Goal: Task Accomplishment & Management: Manage account settings

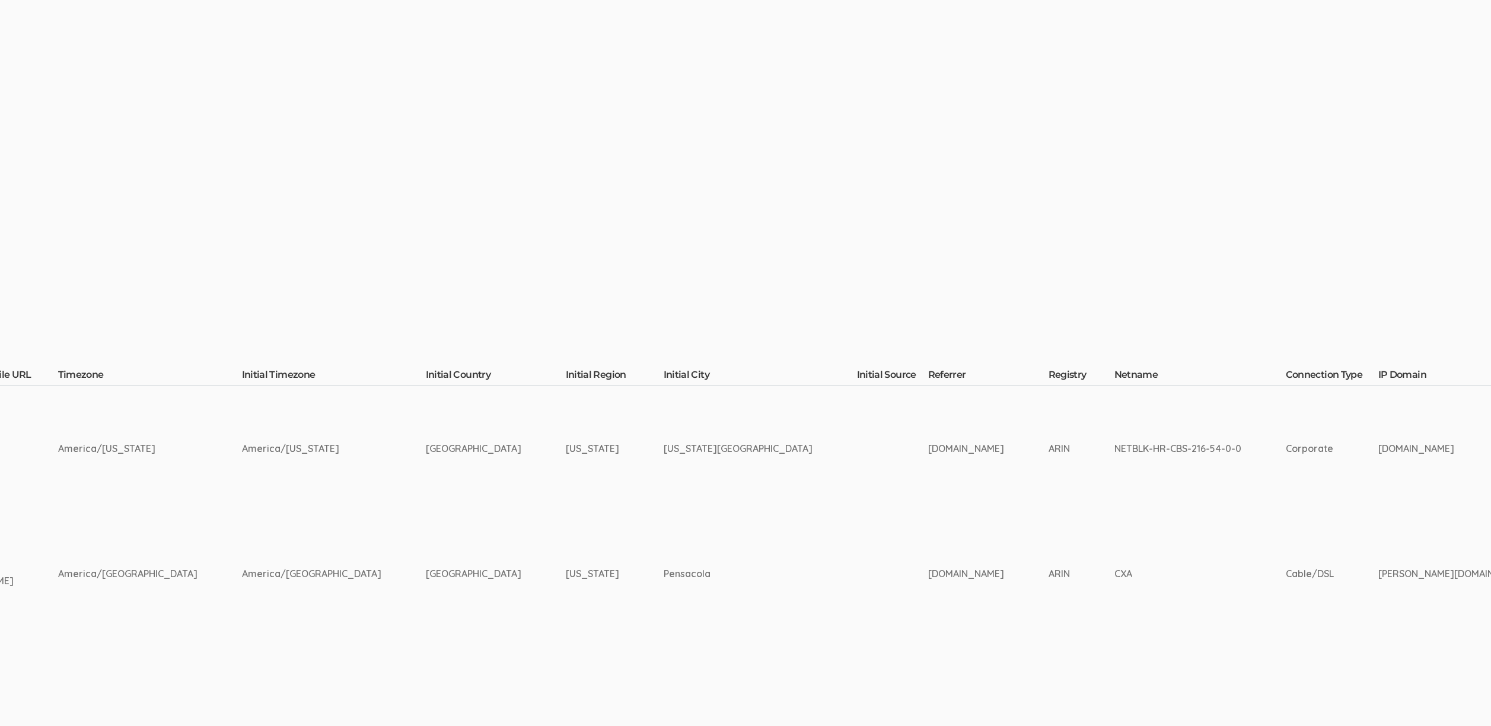
click at [573, 366] on td "Manage Participants Edit Survey and Availability Request Edit Survey Request Ed…" at bounding box center [452, 387] width 5641 height 594
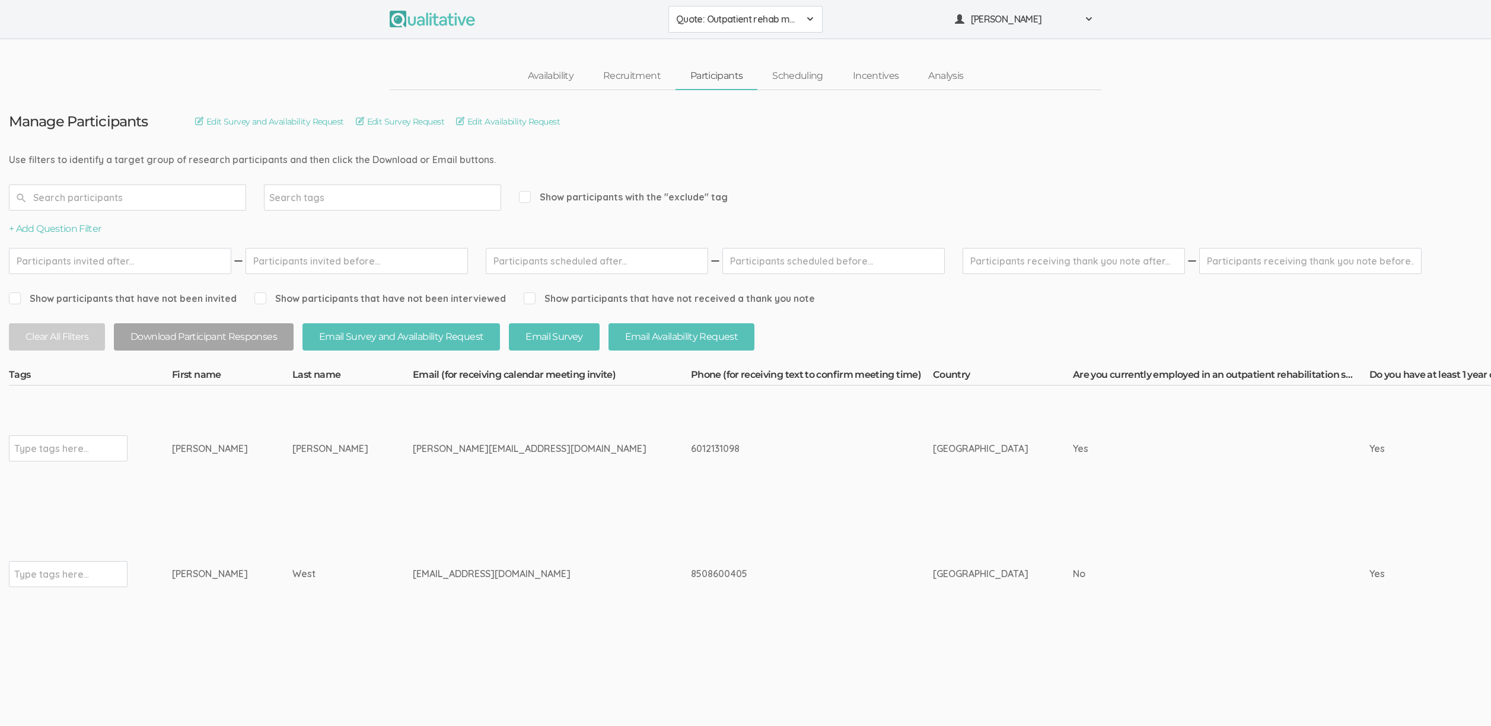
click at [508, 556] on td "troutkatie16@icloud.com" at bounding box center [552, 574] width 278 height 126
drag, startPoint x: 325, startPoint y: 448, endPoint x: 450, endPoint y: 452, distance: 125.2
click at [450, 452] on div "nicole.bolden27@gnail.com" at bounding box center [530, 449] width 234 height 14
copy div "nicole.bolden27@gnail.com"
click at [413, 572] on div "troutkatie16@icloud.com" at bounding box center [530, 574] width 234 height 14
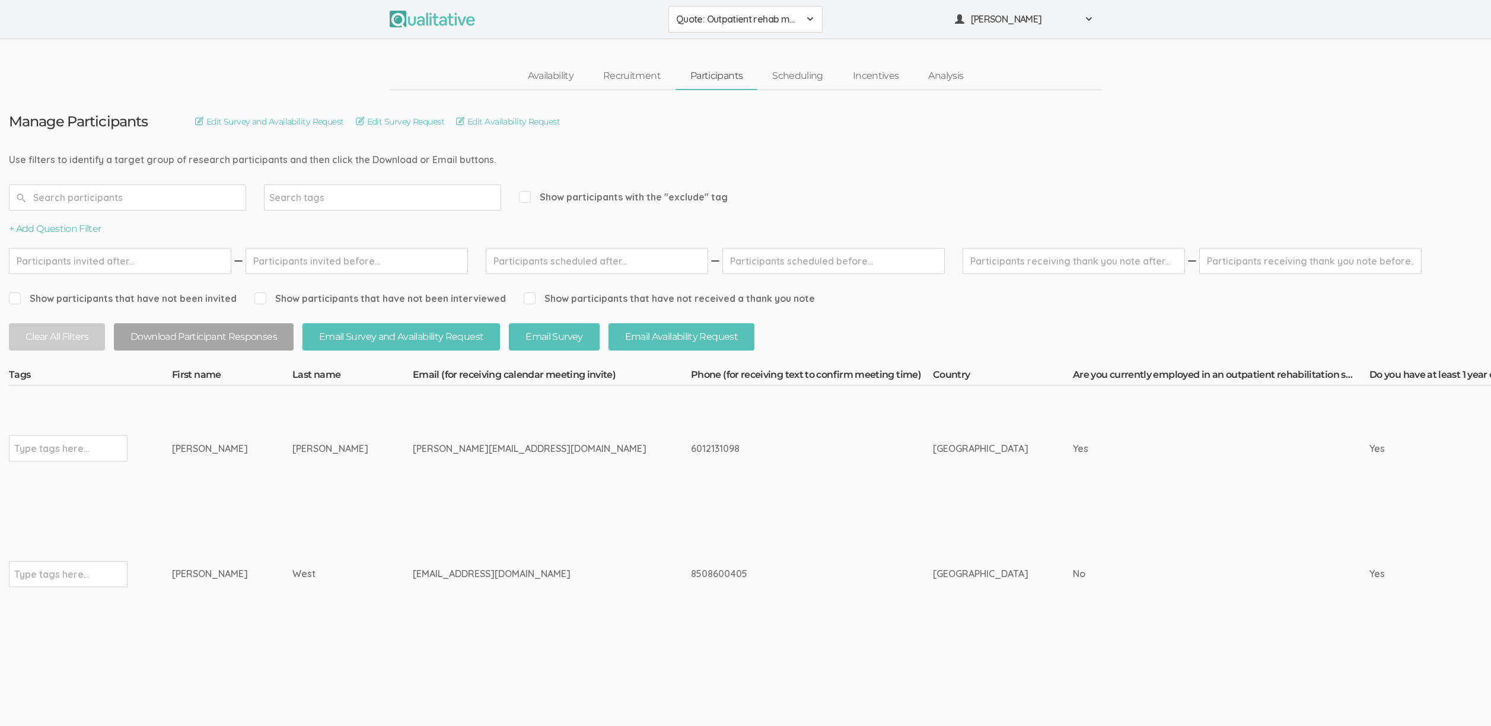
click at [413, 572] on div "troutkatie16@icloud.com" at bounding box center [530, 574] width 234 height 14
copy tr "troutkatie16@icloud.com"
click at [933, 483] on td "[GEOGRAPHIC_DATA]" at bounding box center [1003, 449] width 140 height 126
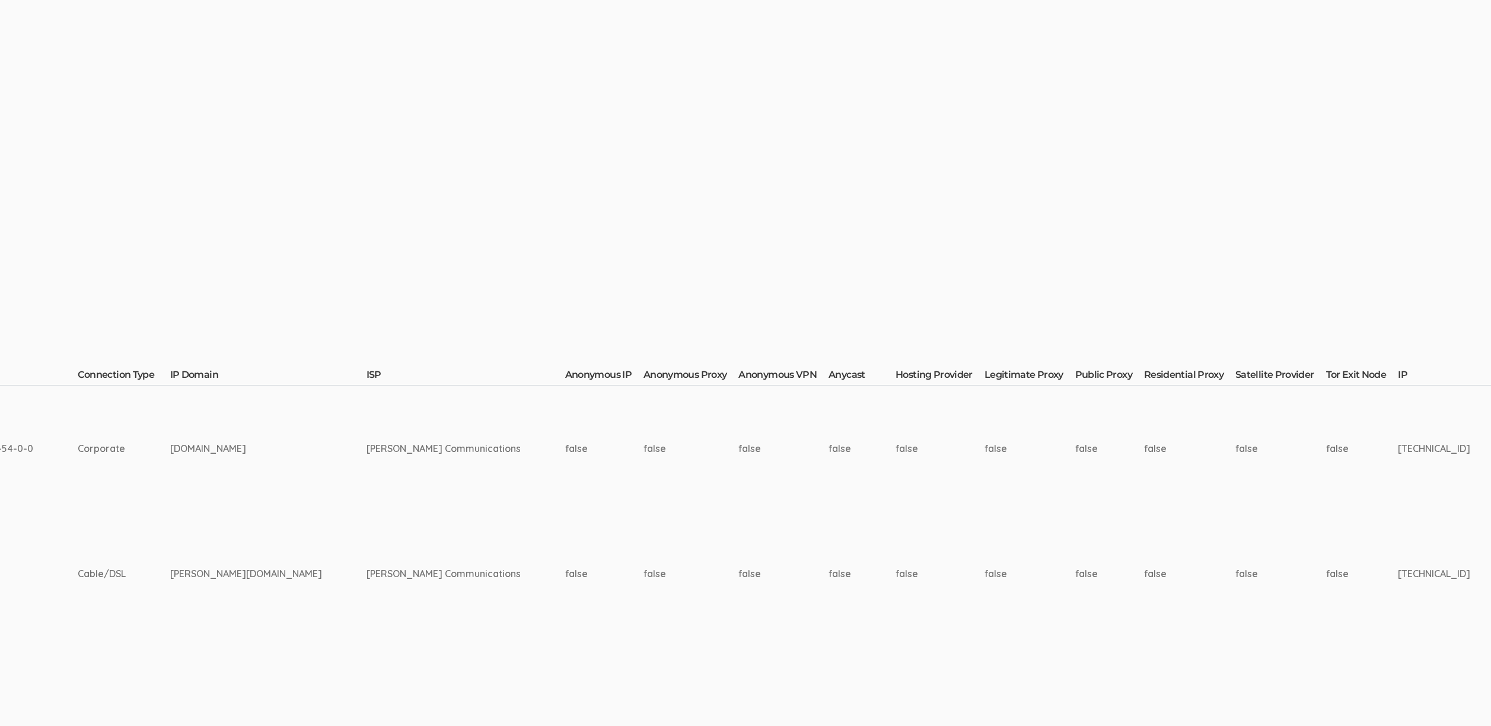
scroll to position [0, 3813]
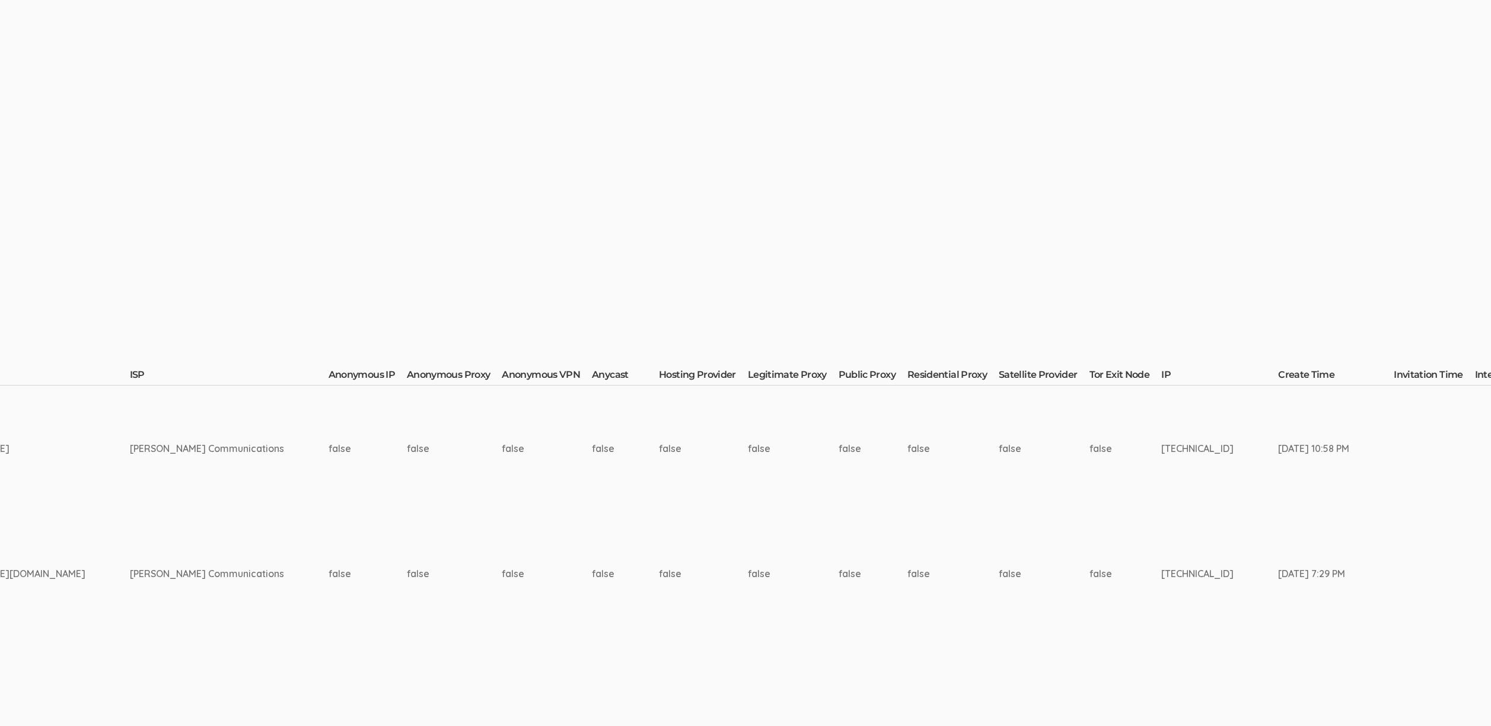
click at [1162, 444] on td "216.54.127.74" at bounding box center [1220, 449] width 117 height 126
copy td "216.54.127.74"
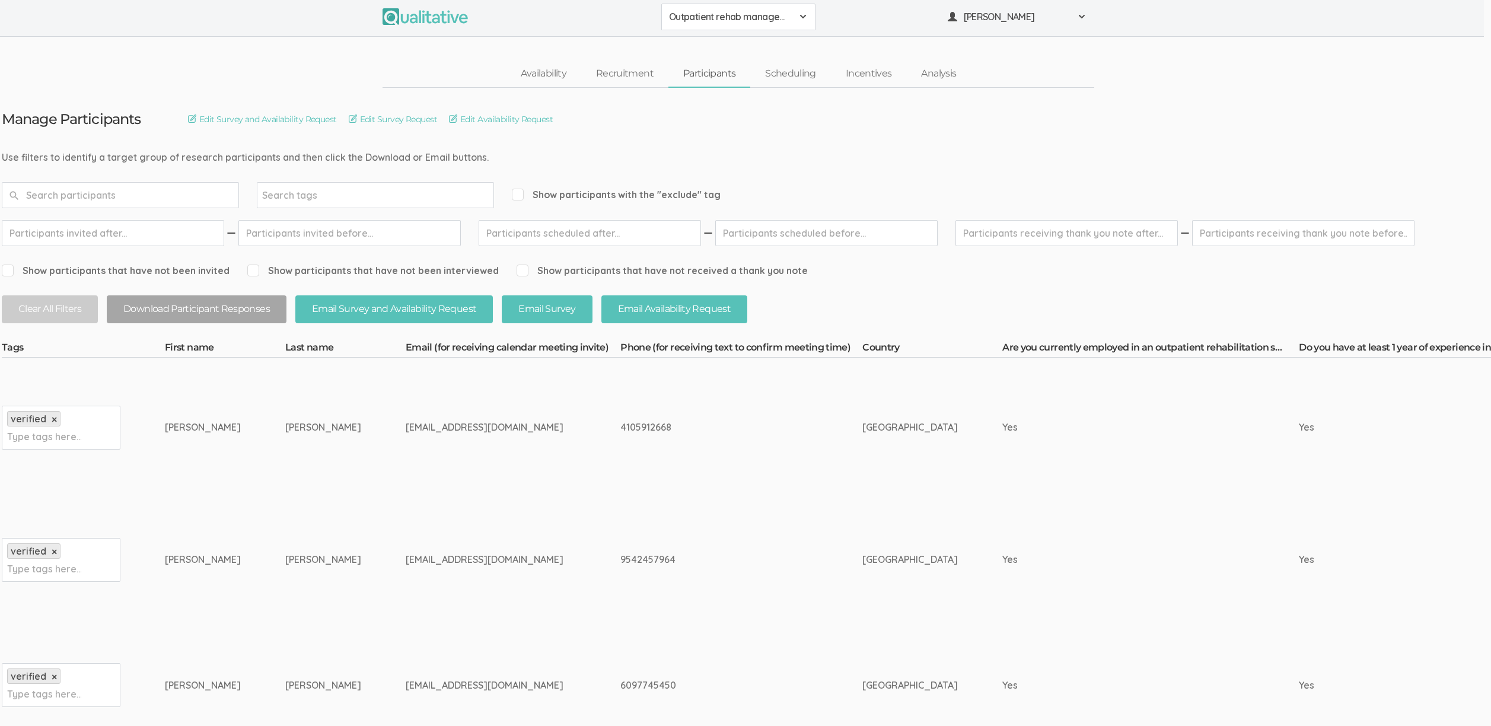
scroll to position [2, 0]
click at [413, 425] on div "rachelpetrecca10@gmail.com" at bounding box center [498, 428] width 170 height 14
copy tr "rachelpetrecca10@gmail.com"
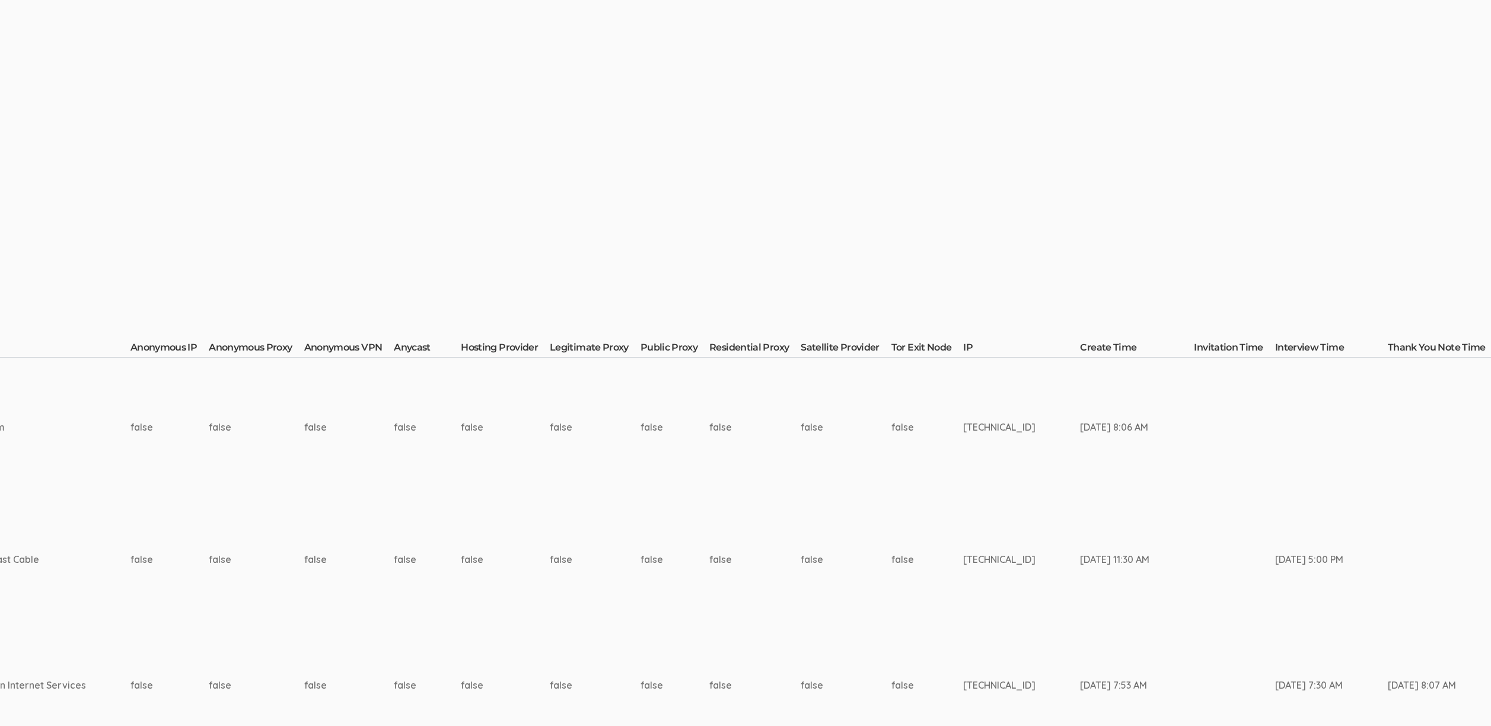
scroll to position [2, 3948]
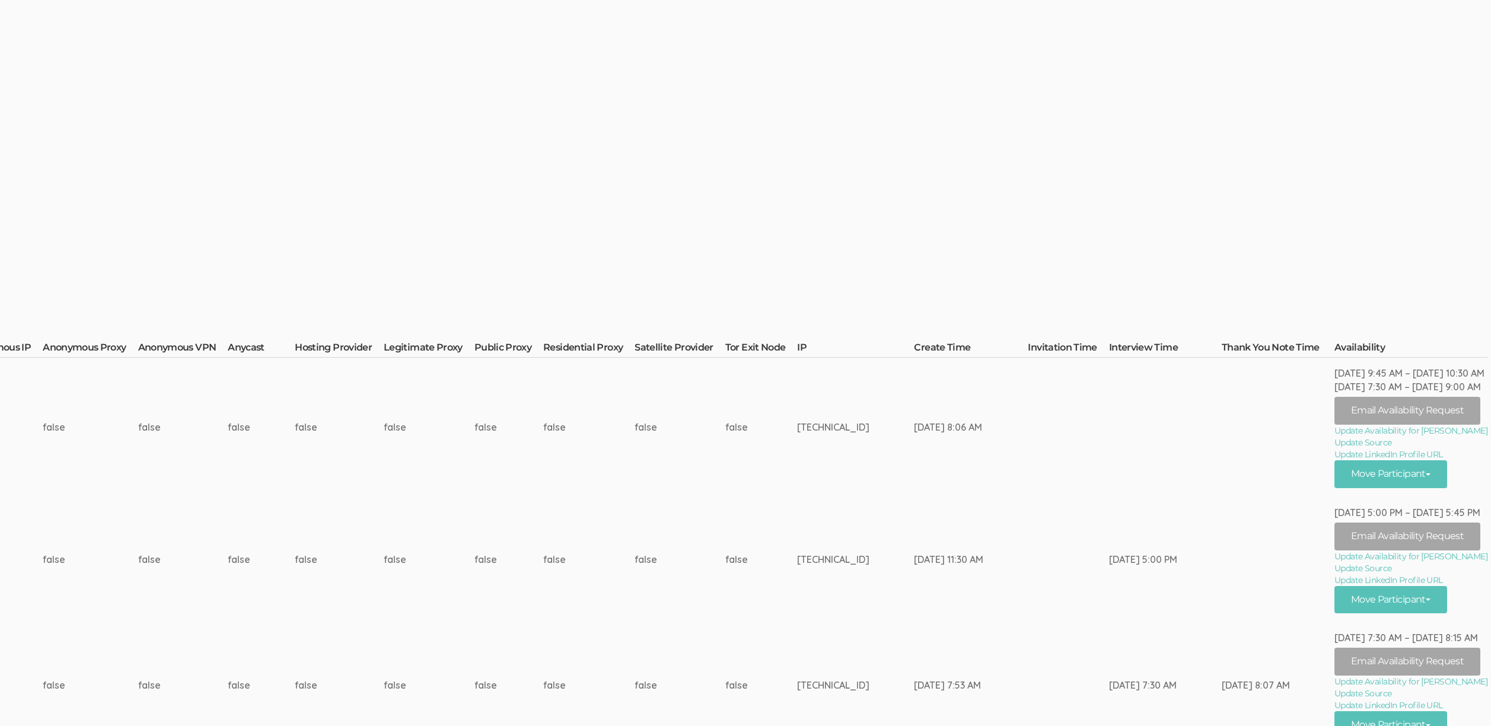
click at [828, 427] on td "173.23.110.74" at bounding box center [855, 427] width 117 height 139
copy tr "173.23.110.74"
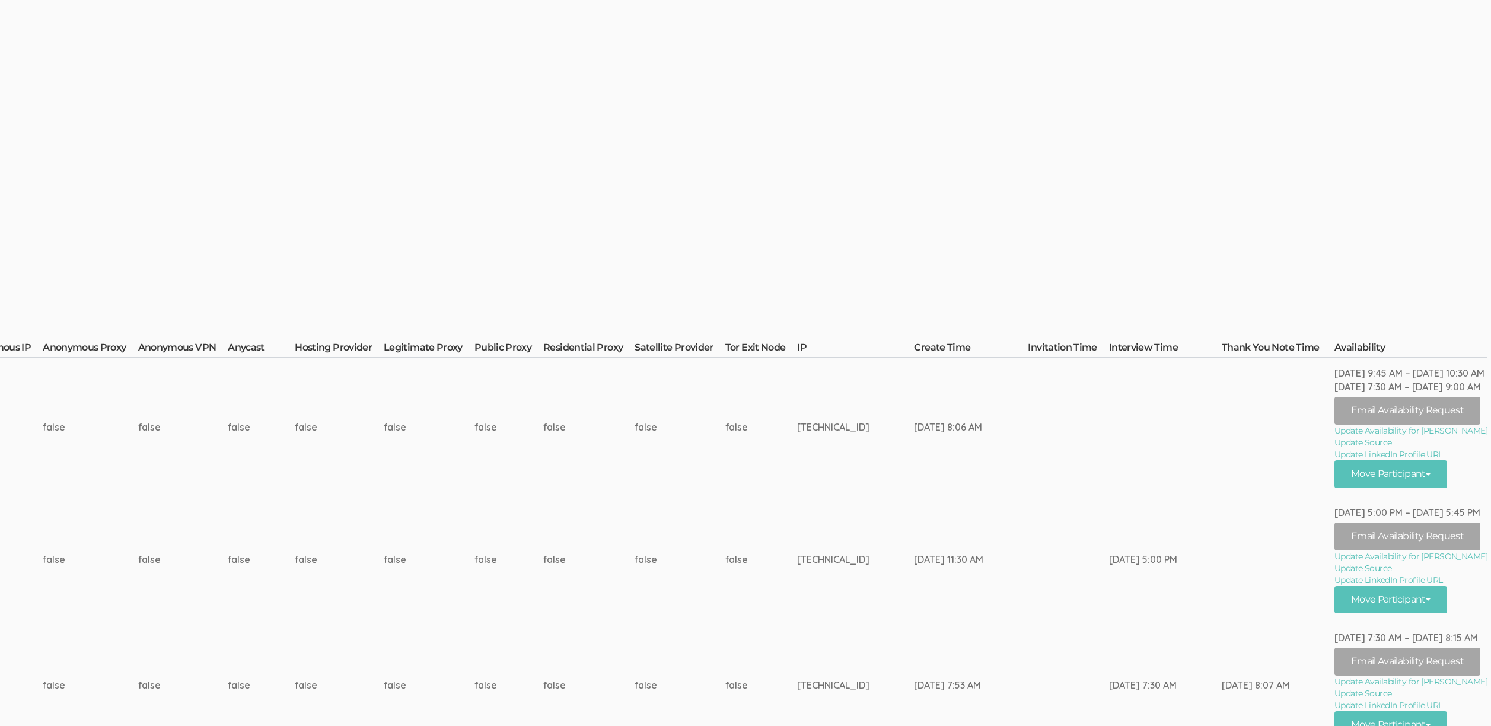
click at [832, 424] on td "[TECHNICAL_ID]" at bounding box center [855, 427] width 117 height 139
copy td "[TECHNICAL_ID]"
click at [715, 543] on td "false" at bounding box center [680, 560] width 90 height 126
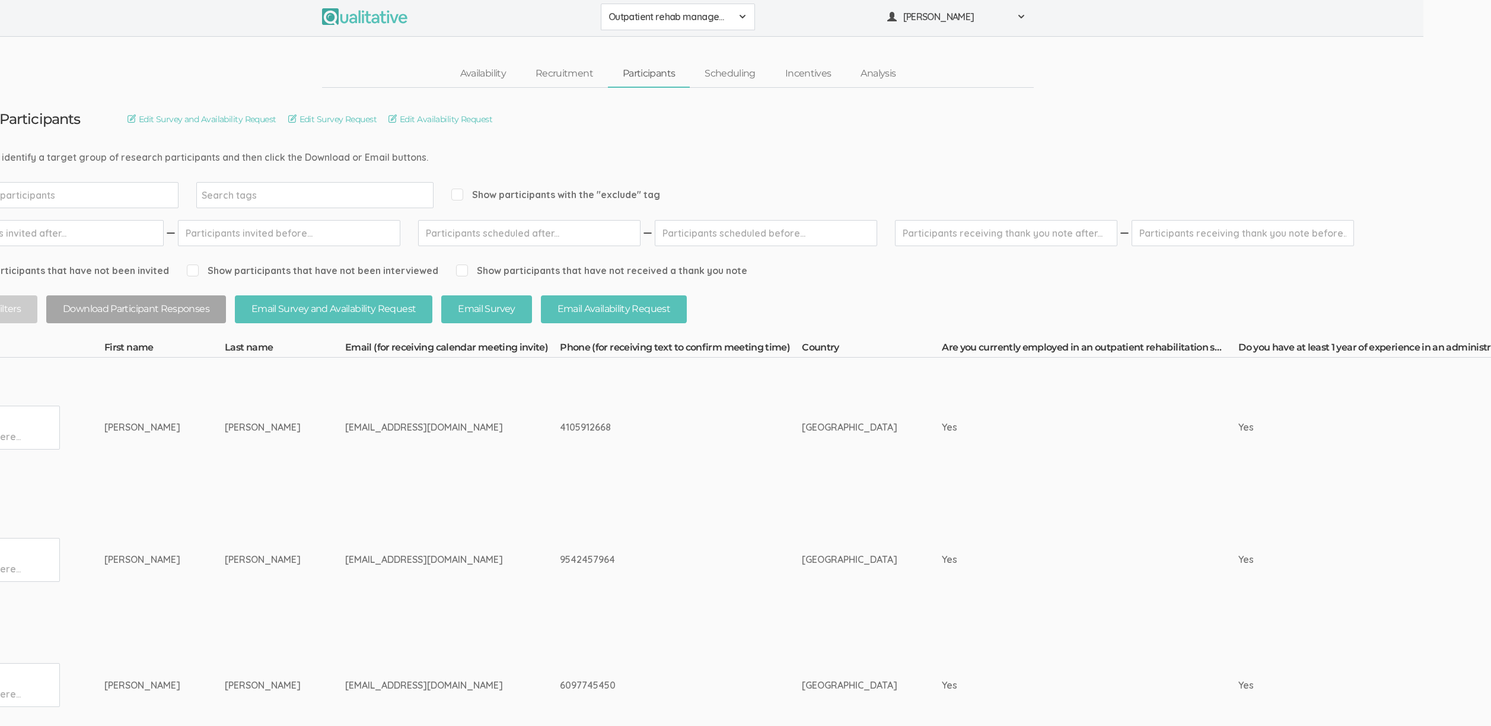
scroll to position [2, 0]
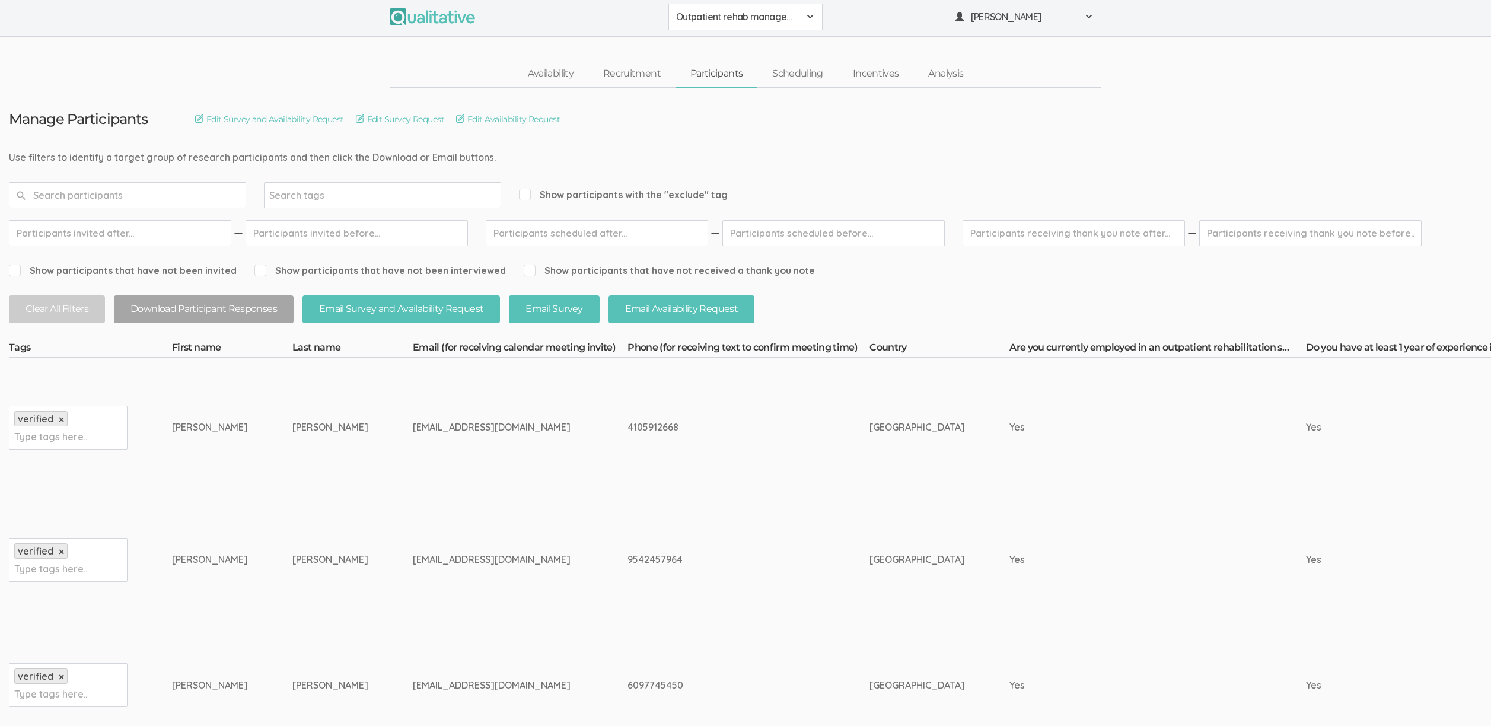
click at [292, 463] on td "Petrecca" at bounding box center [352, 427] width 120 height 139
click at [413, 425] on div "rachelpetrecca10@gmail.com" at bounding box center [498, 428] width 170 height 14
copy div "rachelpetrecca10"
click at [413, 559] on div "tonypadilla310@aol.com" at bounding box center [498, 560] width 170 height 14
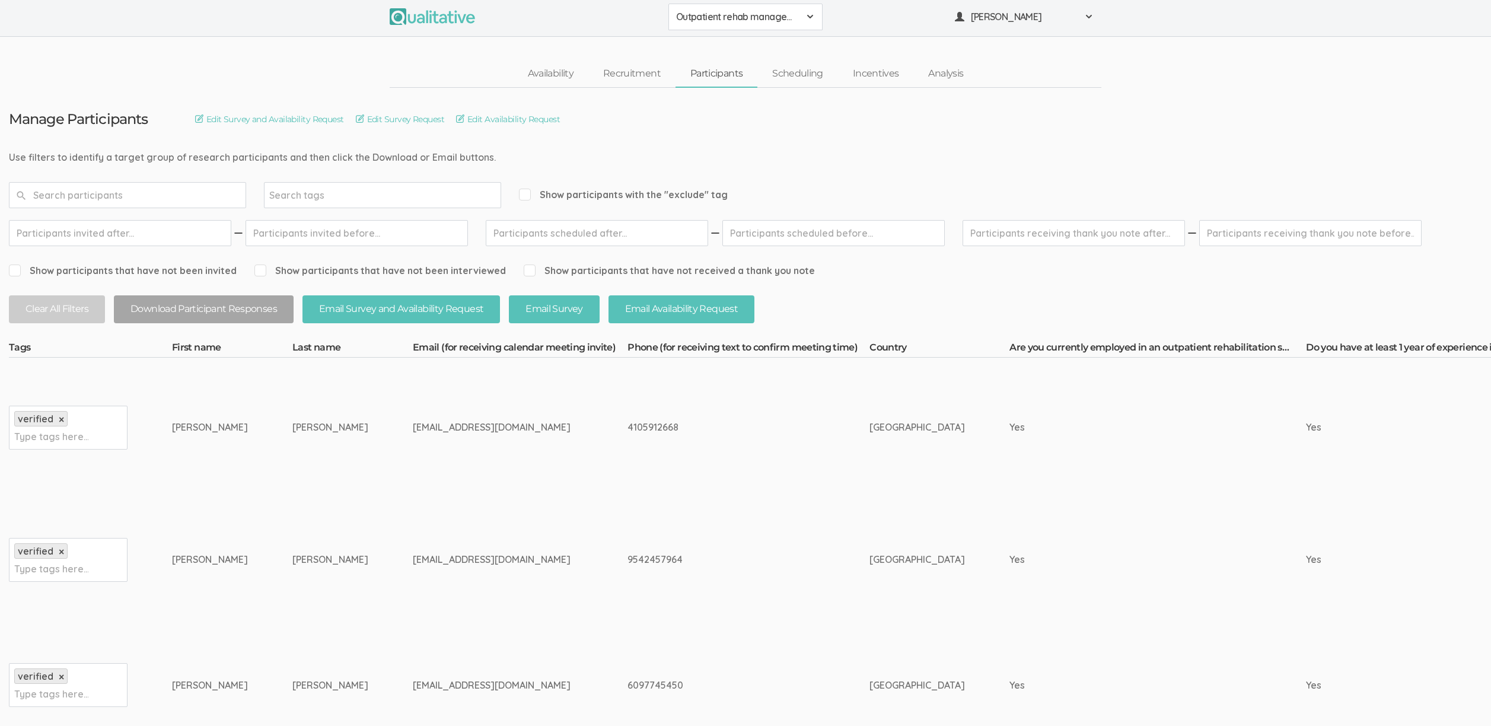
click at [413, 559] on div "tonypadilla310@aol.com" at bounding box center [498, 560] width 170 height 14
copy div "tonypadilla310"
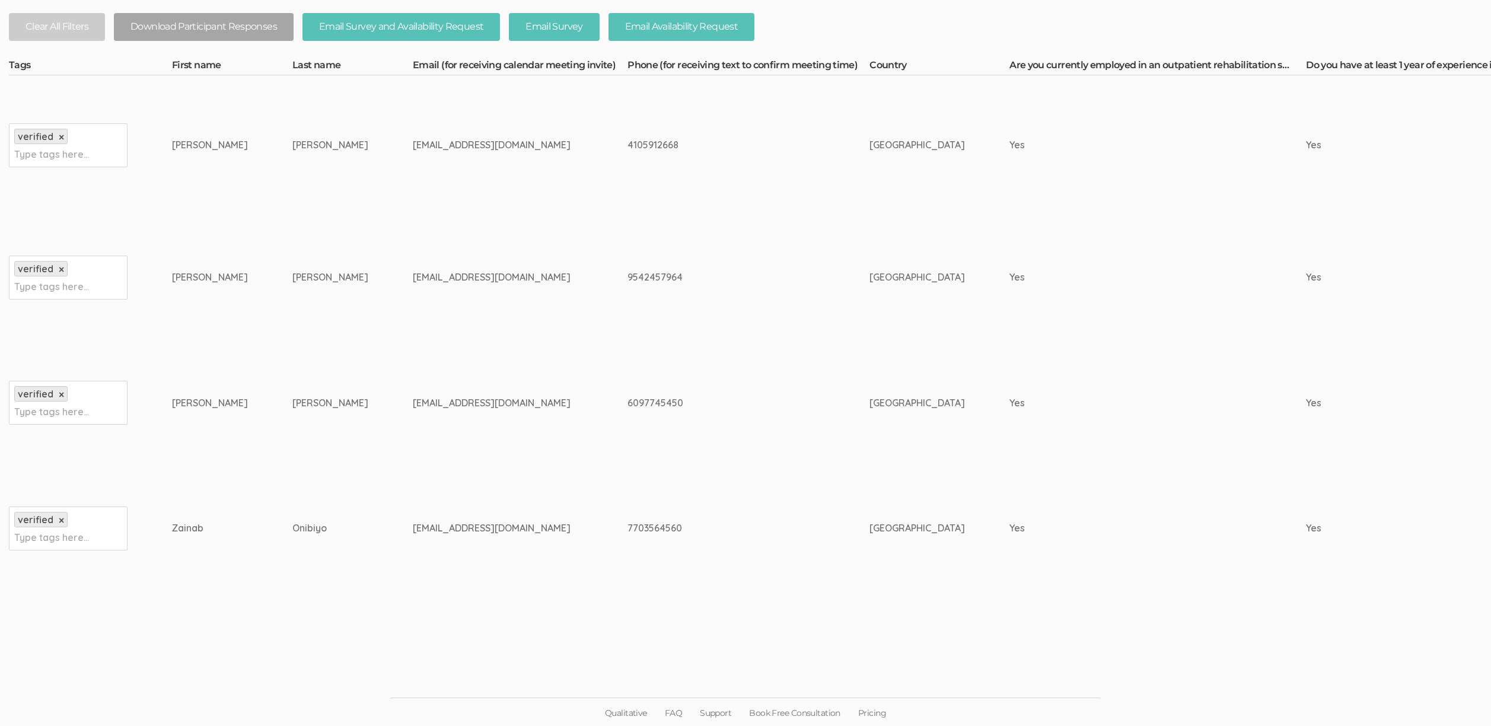
scroll to position [286, 0]
click at [413, 391] on td "tgnichole04@icloud.com" at bounding box center [520, 402] width 215 height 126
click at [413, 406] on div "tgnichole04@icloud.com" at bounding box center [498, 402] width 170 height 14
copy div "tgnichole04"
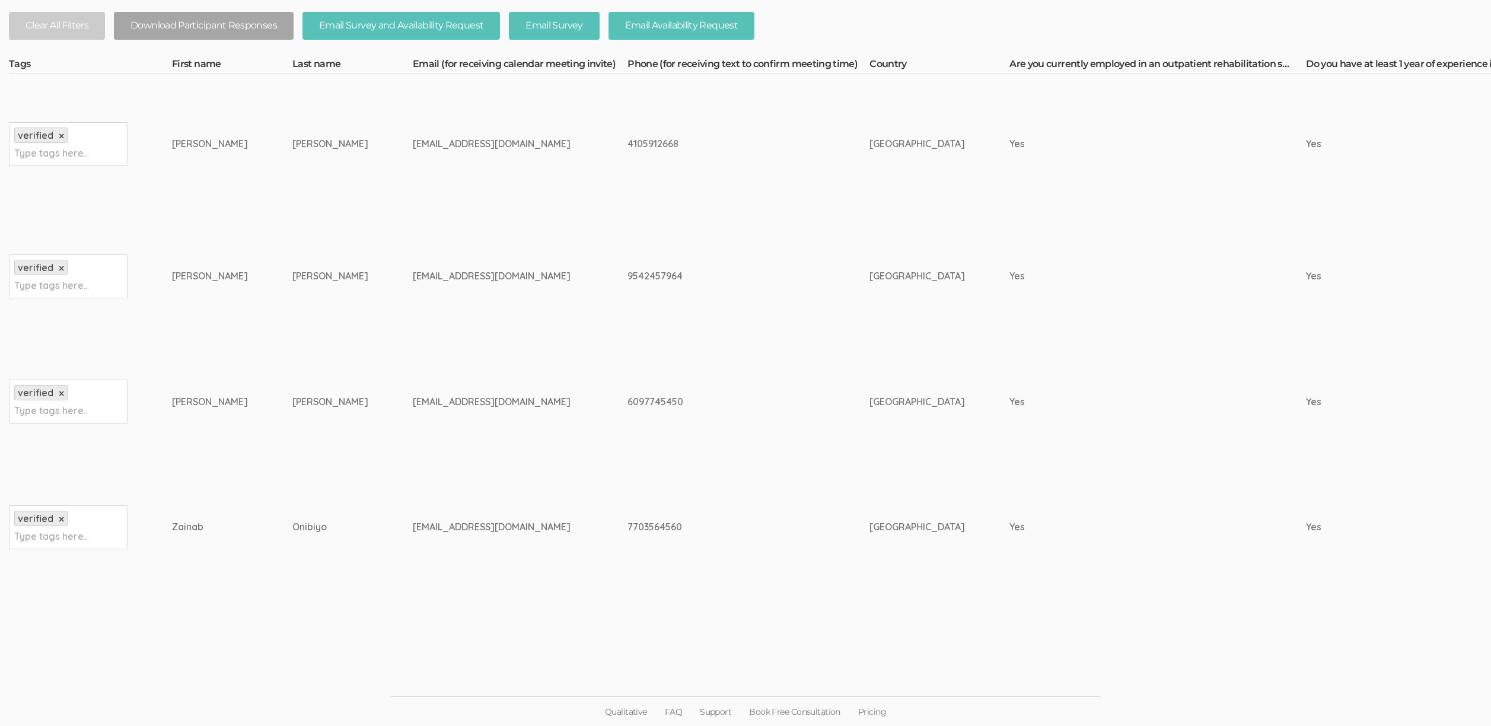
click at [413, 529] on div "onibiyoz@gmail.com" at bounding box center [498, 527] width 170 height 14
copy div "onibiyoz"
click at [453, 449] on td "tgnichole04@icloud.com" at bounding box center [520, 402] width 215 height 126
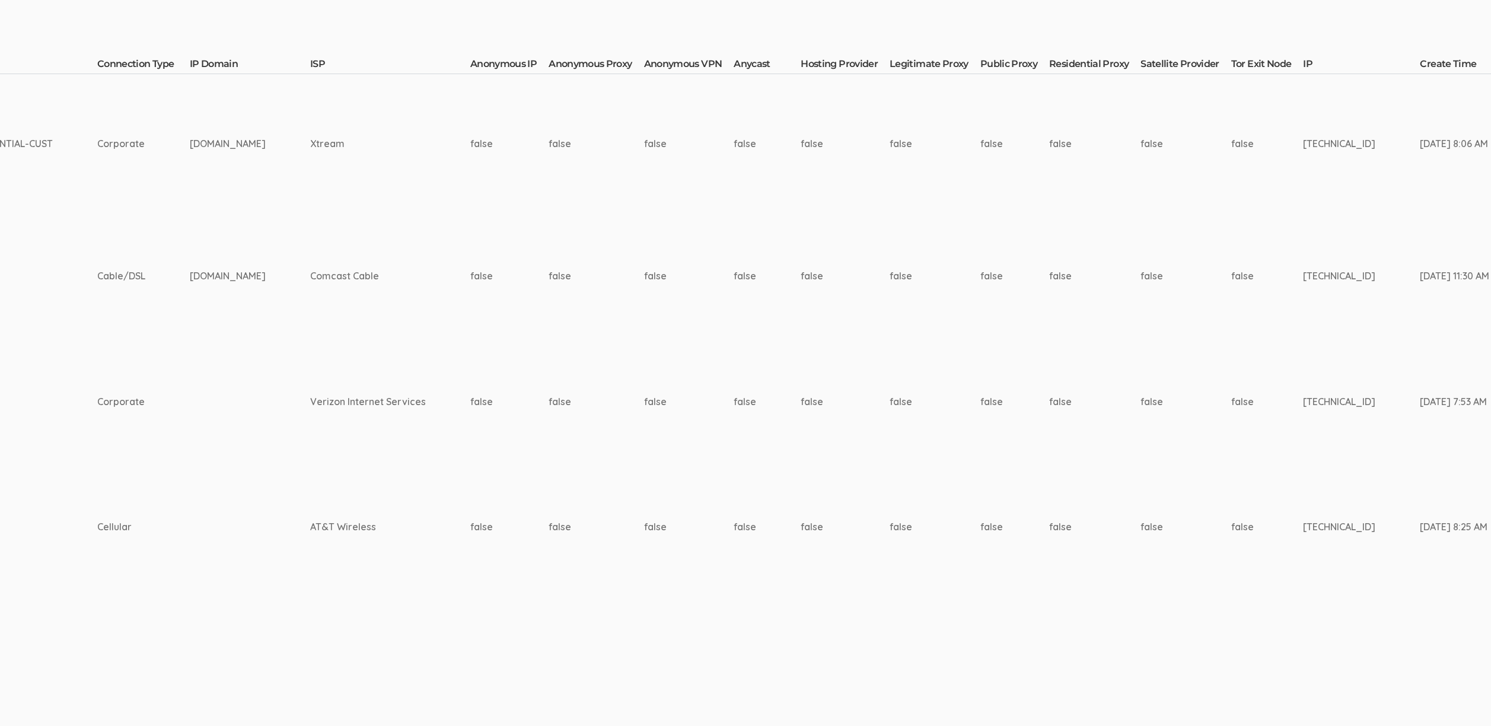
scroll to position [286, 3948]
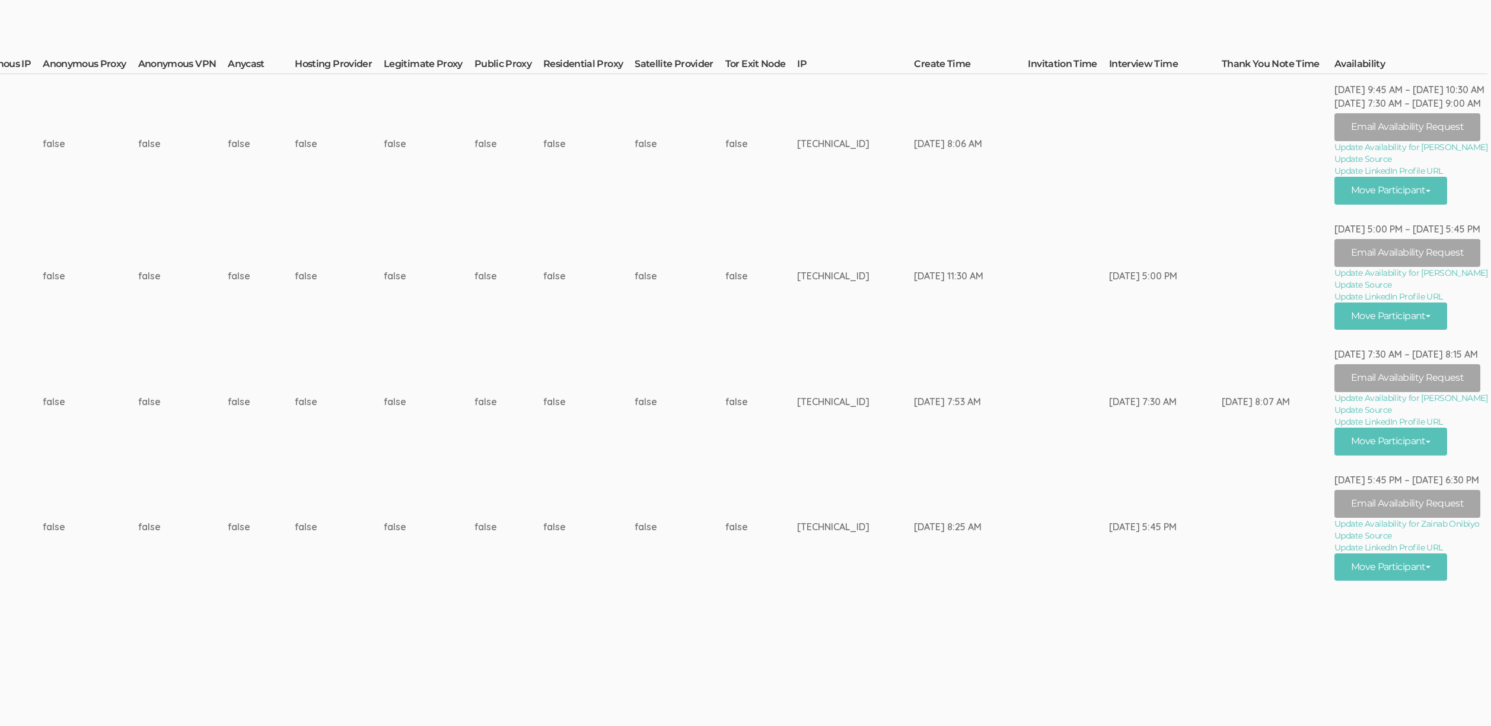
click at [818, 277] on td "66.229.236.116" at bounding box center [855, 277] width 117 height 126
copy td "66.229.236.116"
click at [809, 405] on td "63.115.235.234" at bounding box center [855, 402] width 117 height 126
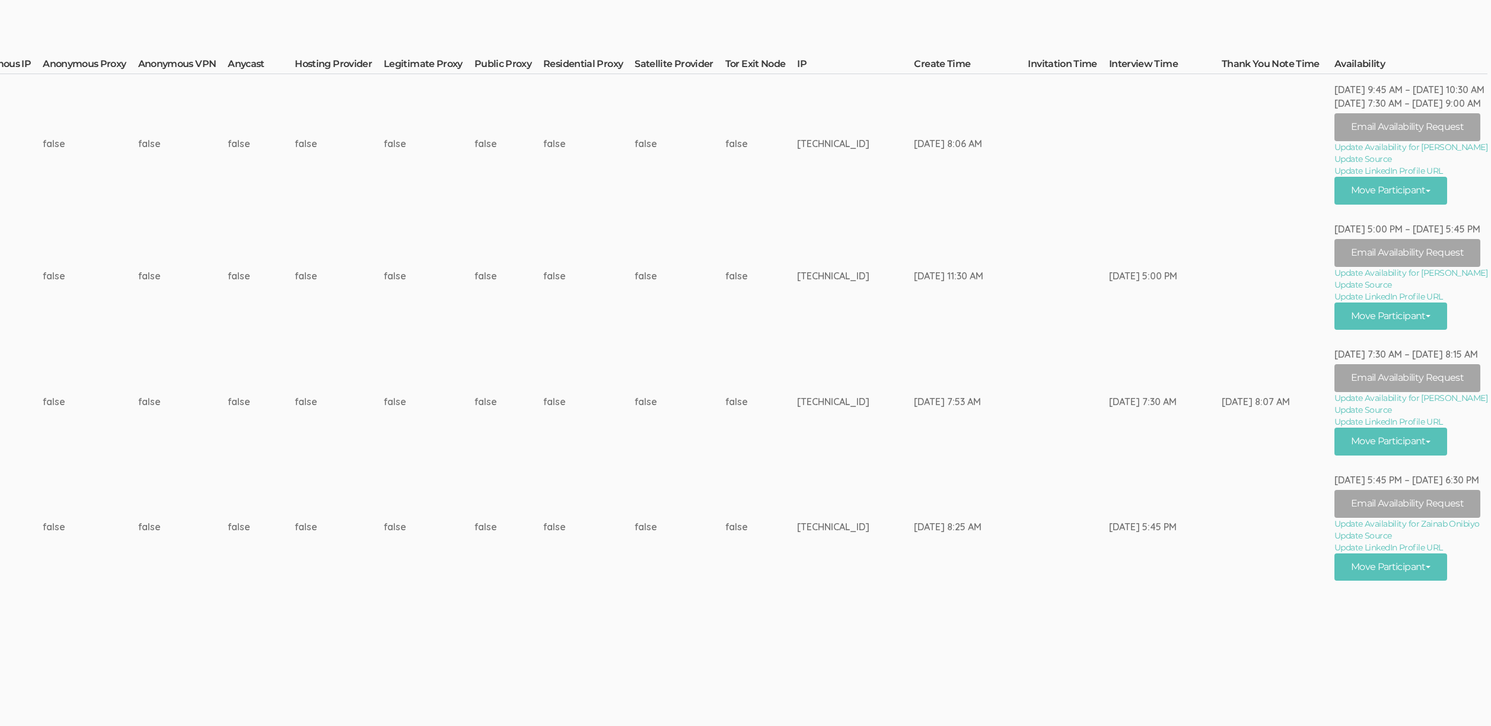
copy td "63.115.235.234"
click at [826, 533] on td "68.152.95.98" at bounding box center [855, 528] width 117 height 126
click at [824, 523] on td "68.152.95.98" at bounding box center [855, 528] width 117 height 126
copy td "68.152.95.98"
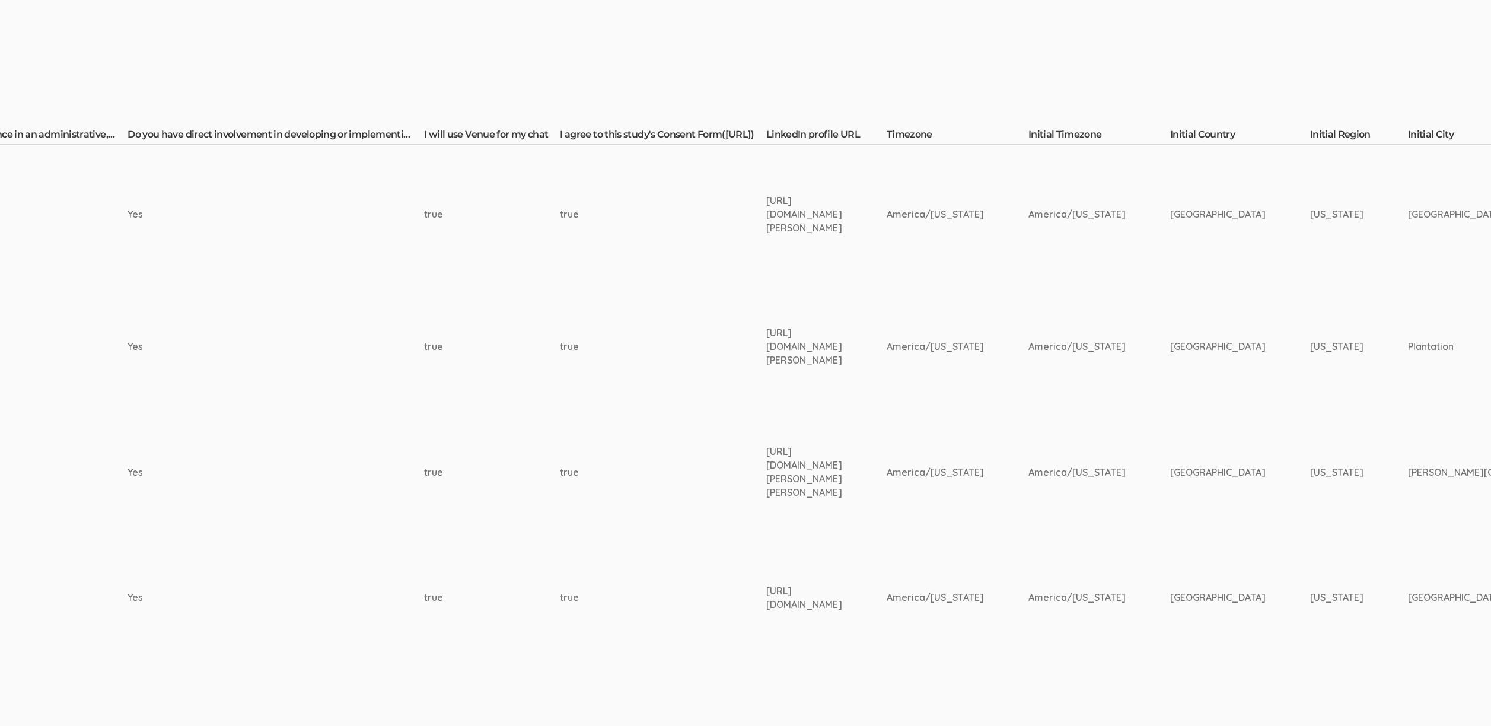
scroll to position [215, 1477]
click at [806, 222] on div "https://www.linkedin.com/in/rachel-p-5a302a77/" at bounding box center [803, 214] width 76 height 41
click at [796, 354] on div "https://www.linkedin.com/in/hector-padilla-55267b200/" at bounding box center [803, 346] width 76 height 41
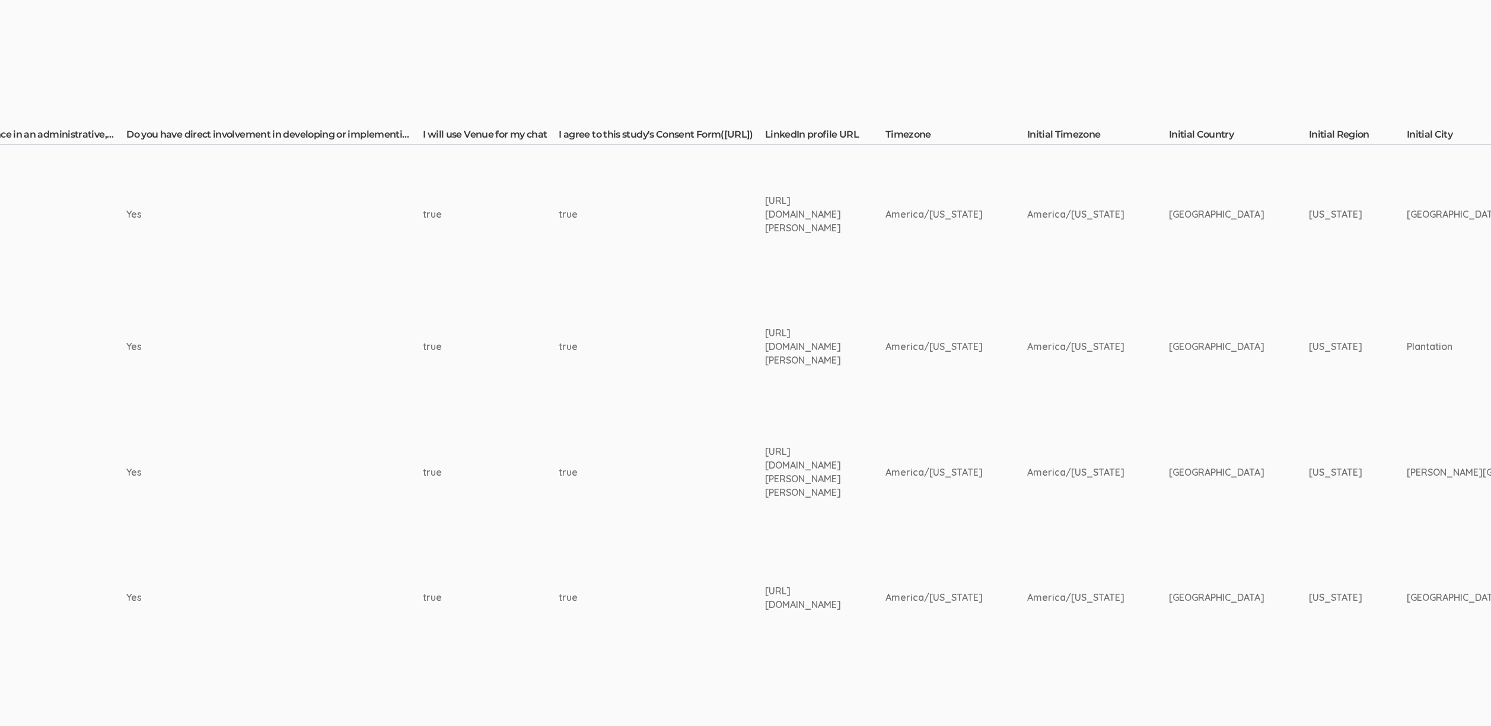
click at [796, 354] on div "https://www.linkedin.com/in/hector-padilla-55267b200/" at bounding box center [803, 346] width 76 height 41
click at [827, 472] on div "https://www.linkedin.com/in/thalia-garcia-504036223/" at bounding box center [803, 472] width 76 height 54
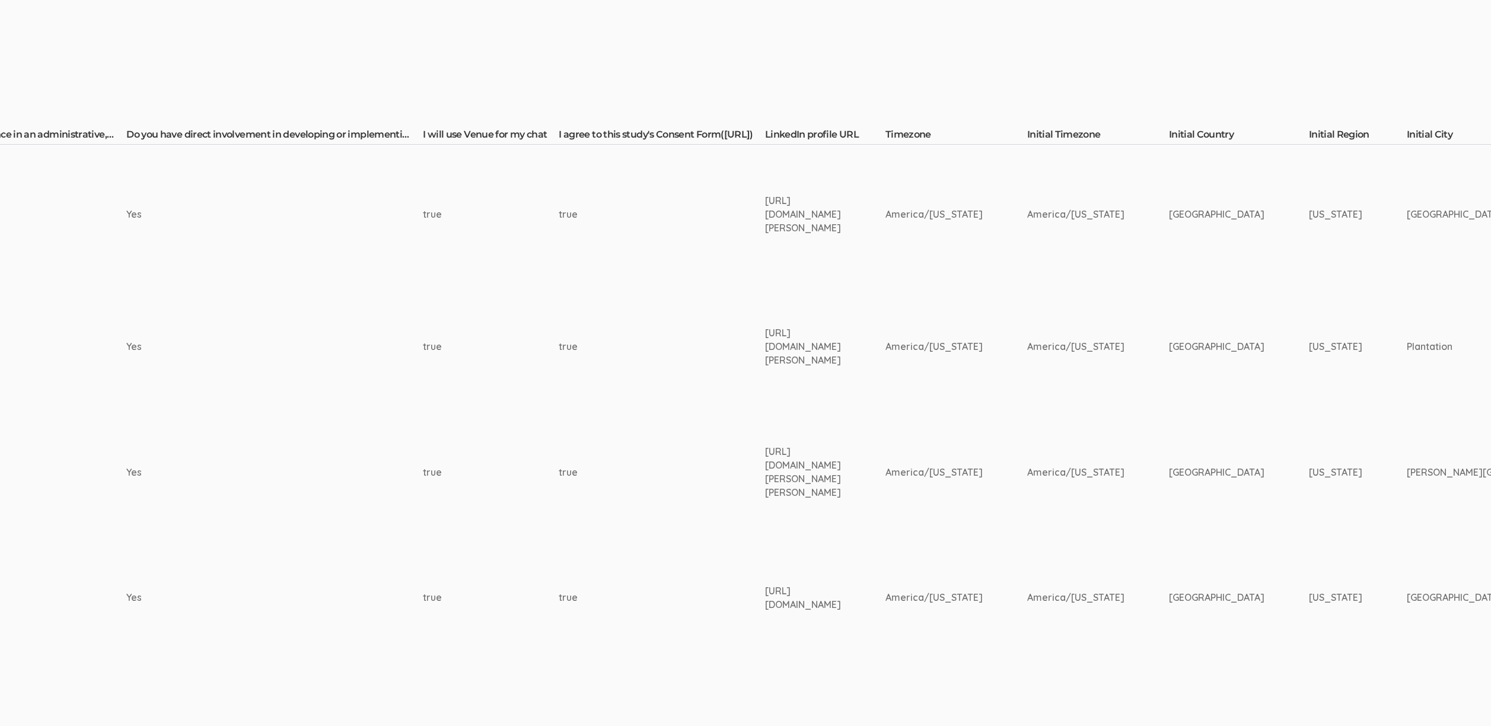
click at [831, 601] on div "https://www.linkedin.com/in/zainab-onibiyo-134bb655/" at bounding box center [803, 597] width 76 height 27
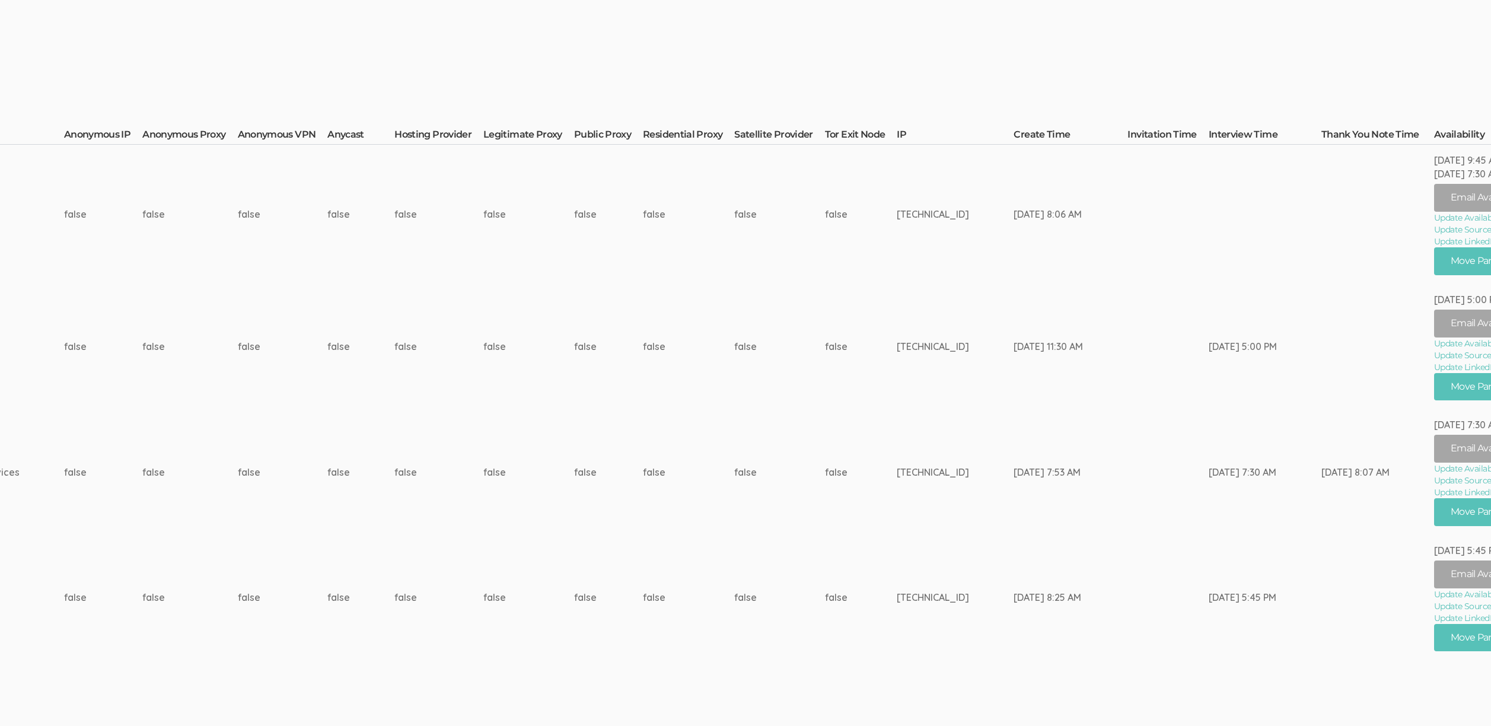
scroll to position [215, 3948]
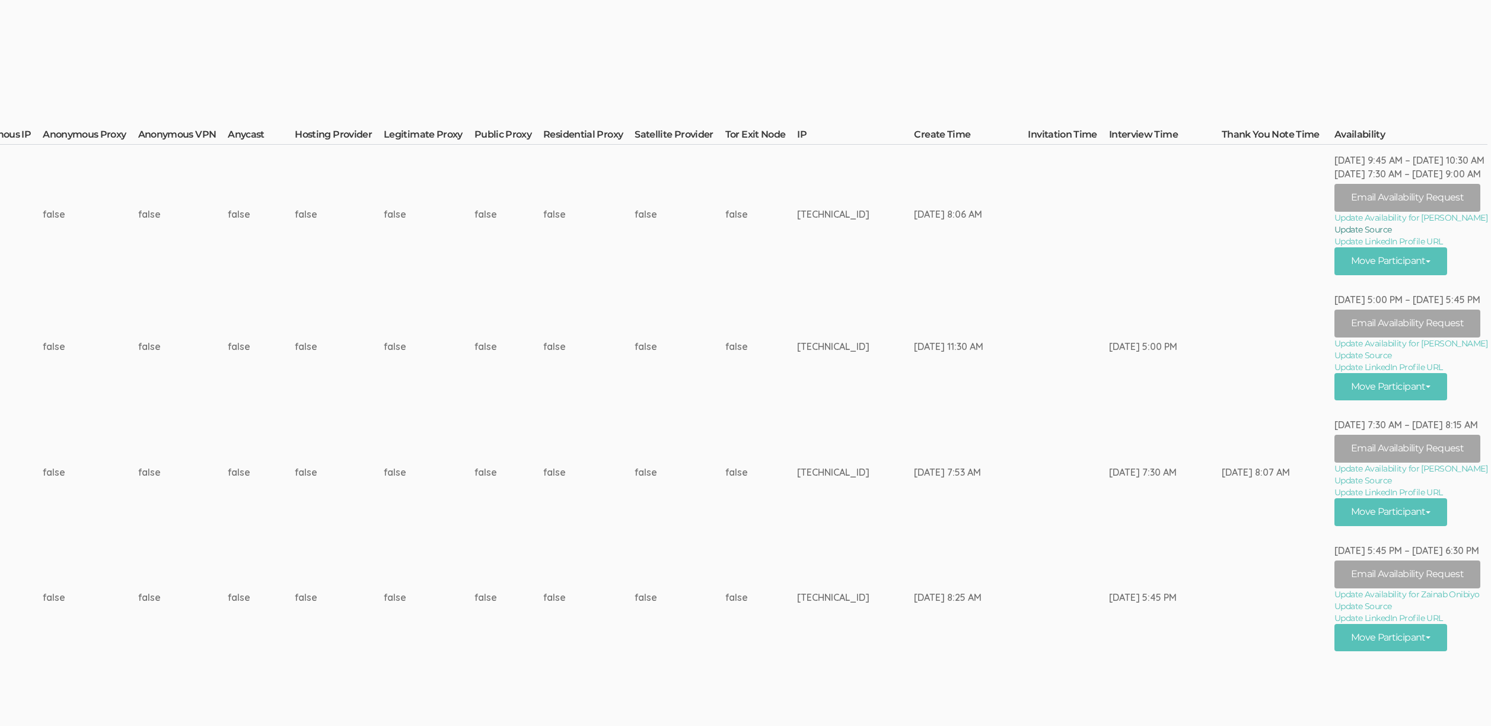
click at [1365, 230] on link "Update Source" at bounding box center [1411, 230] width 153 height 12
click at [1363, 484] on link "Update Source" at bounding box center [1411, 481] width 153 height 12
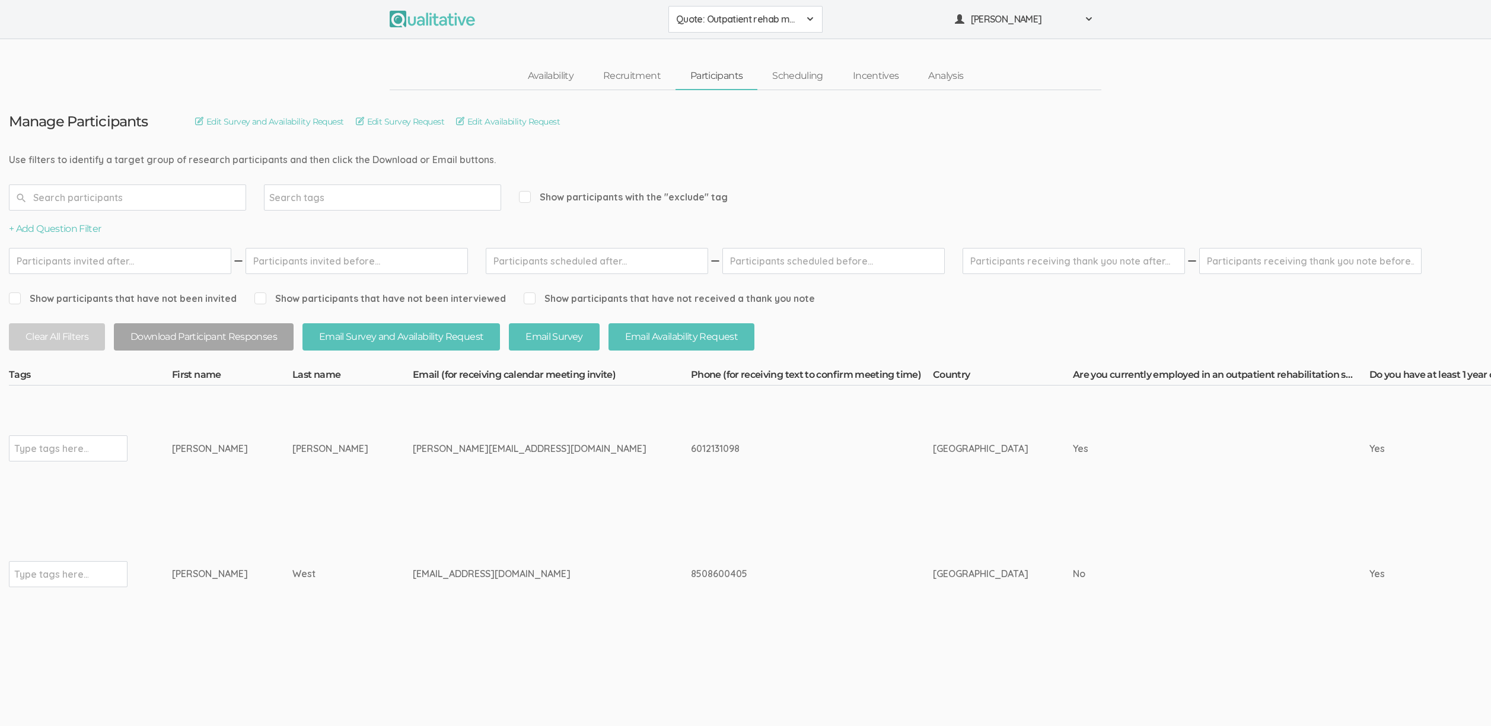
click at [483, 602] on td "troutkatie16@icloud.com" at bounding box center [552, 574] width 278 height 126
click at [472, 567] on div "troutkatie16@icloud.com" at bounding box center [530, 574] width 234 height 14
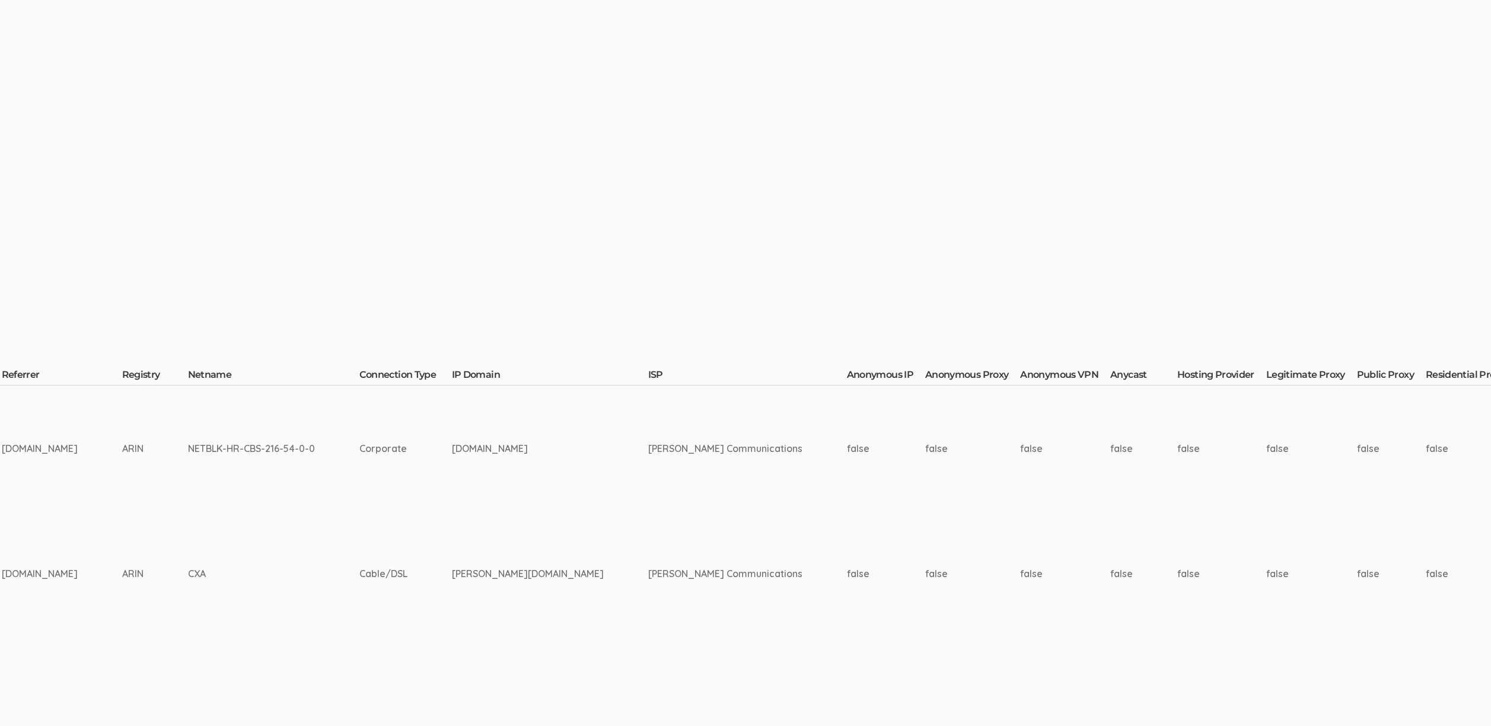
scroll to position [0, 3813]
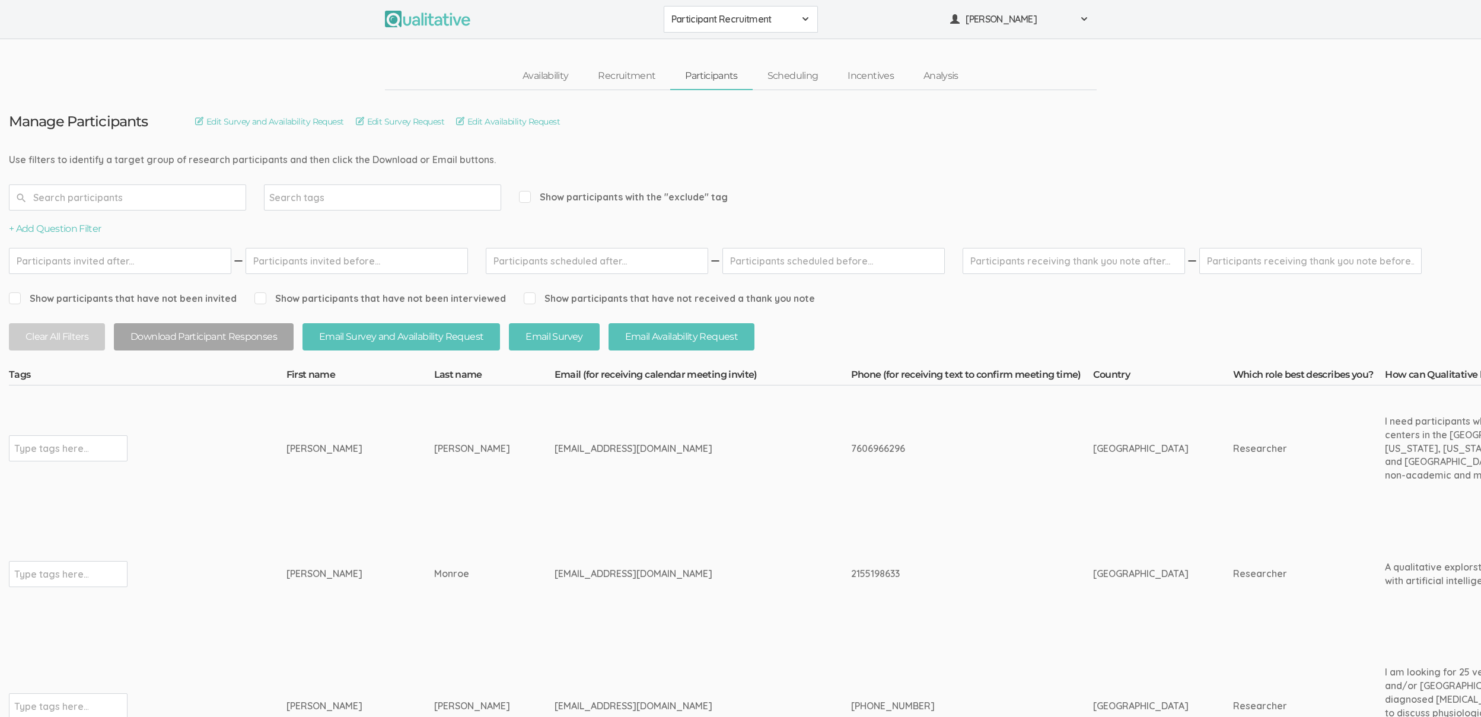
click at [434, 490] on td "[PERSON_NAME]" at bounding box center [494, 449] width 120 height 126
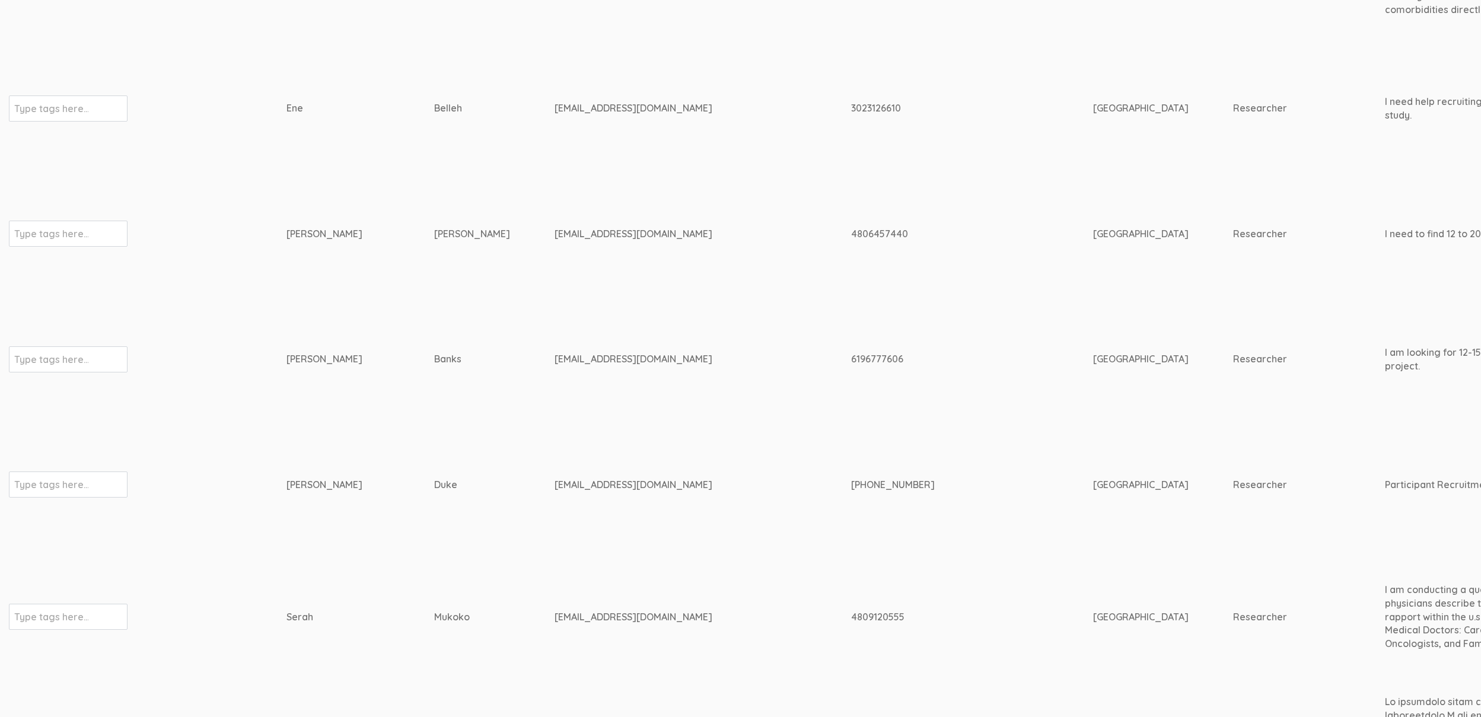
click at [555, 356] on div "mistikal143@gmail.com" at bounding box center [681, 359] width 252 height 14
click at [507, 287] on td "Geist" at bounding box center [494, 234] width 120 height 126
click at [555, 356] on div "mistikal143@gmail.com" at bounding box center [681, 359] width 252 height 14
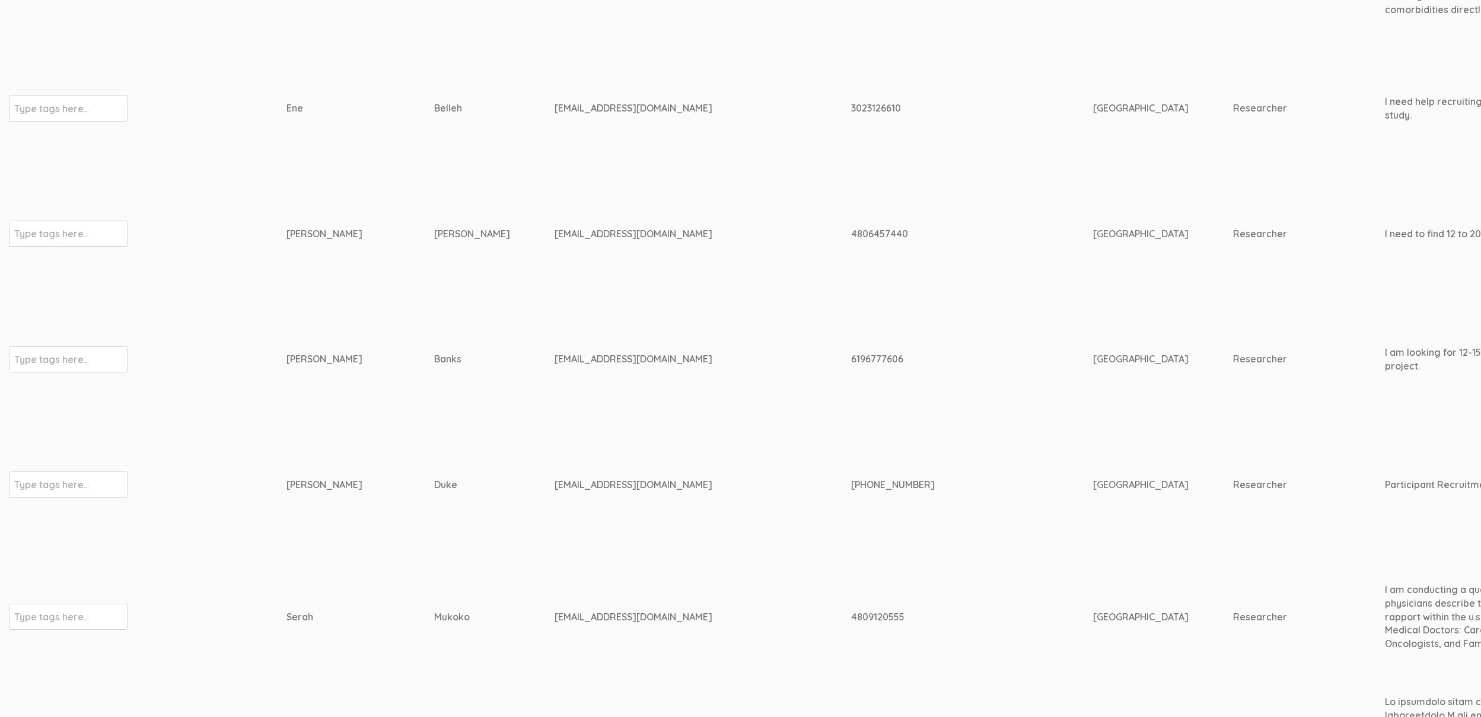
click at [555, 356] on div "mistikal143@gmail.com" at bounding box center [681, 359] width 252 height 14
copy tr "mistikal143@gmail.com"
click at [656, 389] on td "mistikal143@gmail.com" at bounding box center [703, 360] width 297 height 126
click at [297, 215] on td "Glenna" at bounding box center [361, 234] width 148 height 126
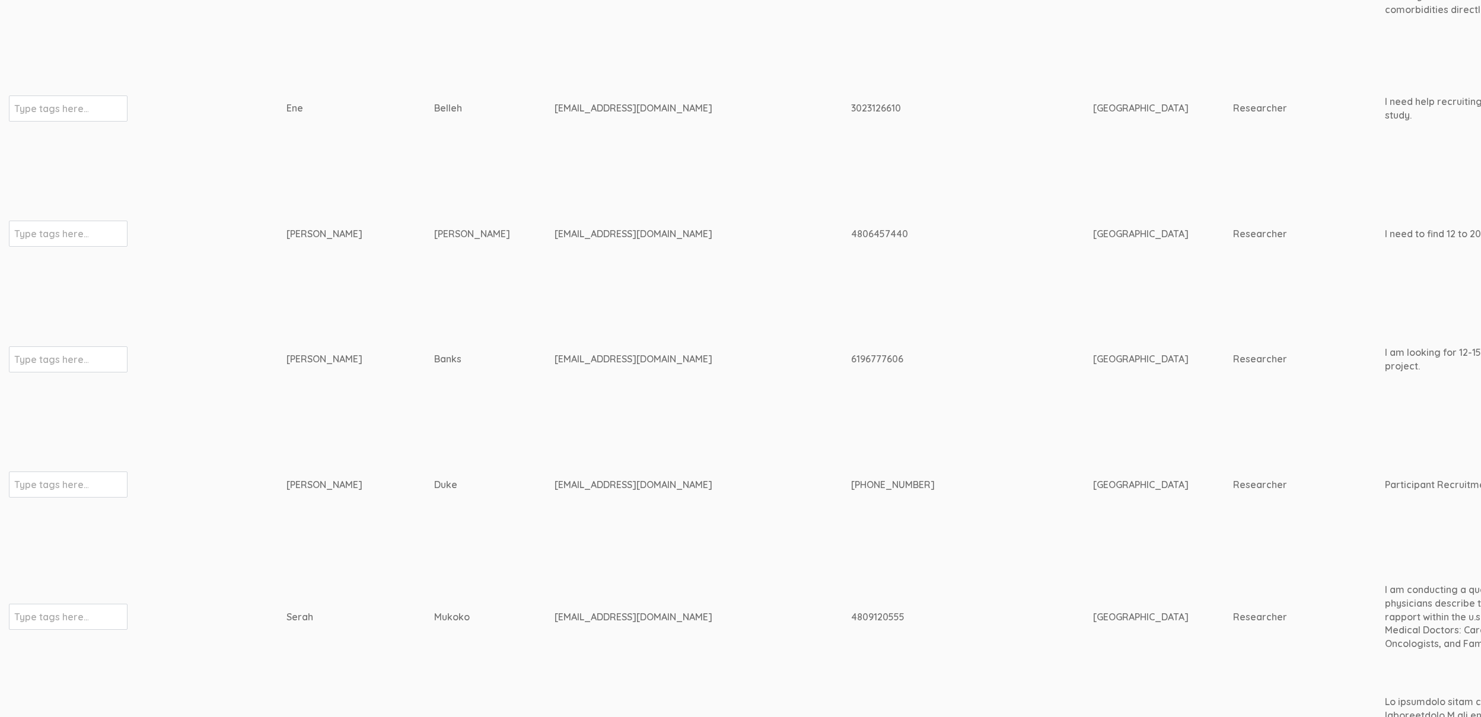
click at [434, 506] on td "Duke" at bounding box center [494, 485] width 120 height 126
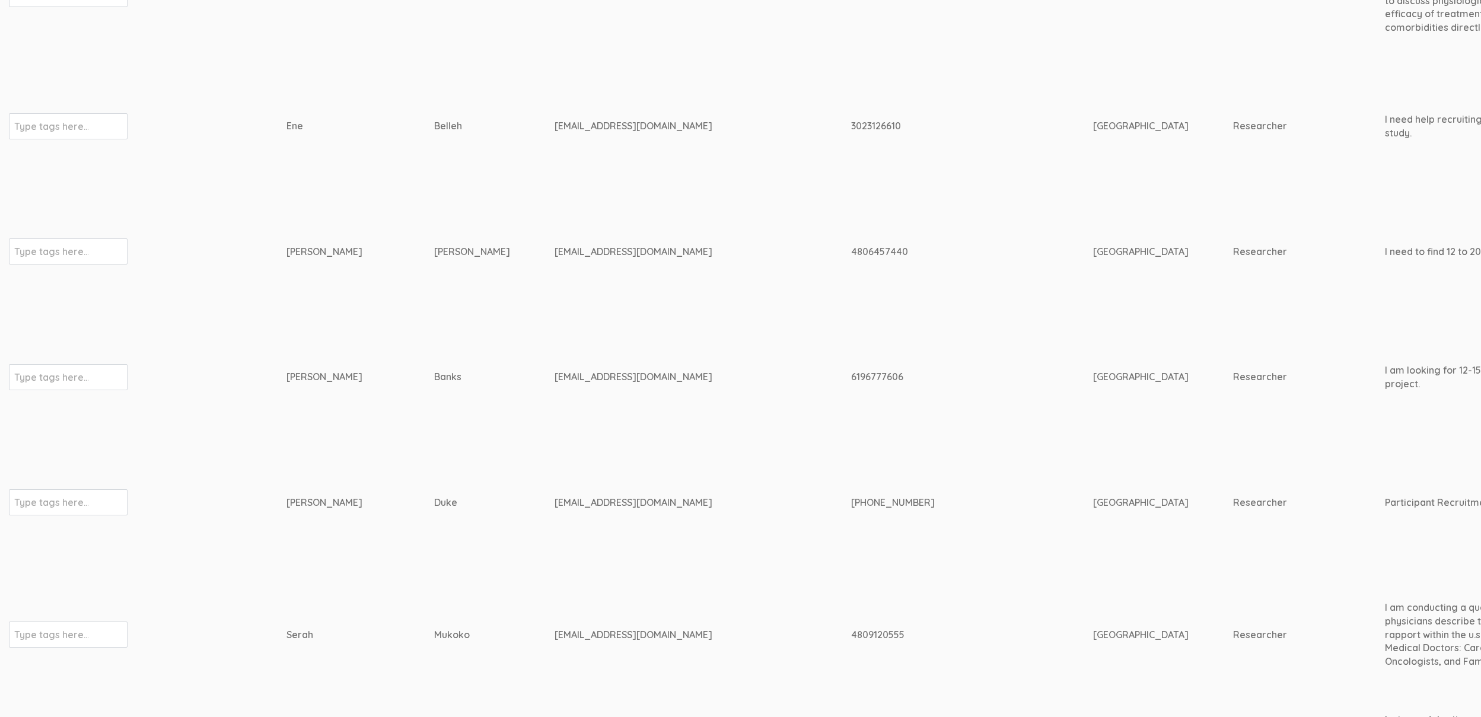
scroll to position [706, 0]
click at [555, 133] on div "eneb1212@yahoo.com" at bounding box center [681, 133] width 252 height 14
click at [555, 133] on div "[EMAIL_ADDRESS][DOMAIN_NAME]" at bounding box center [681, 133] width 252 height 14
copy tr "[EMAIL_ADDRESS][DOMAIN_NAME]"
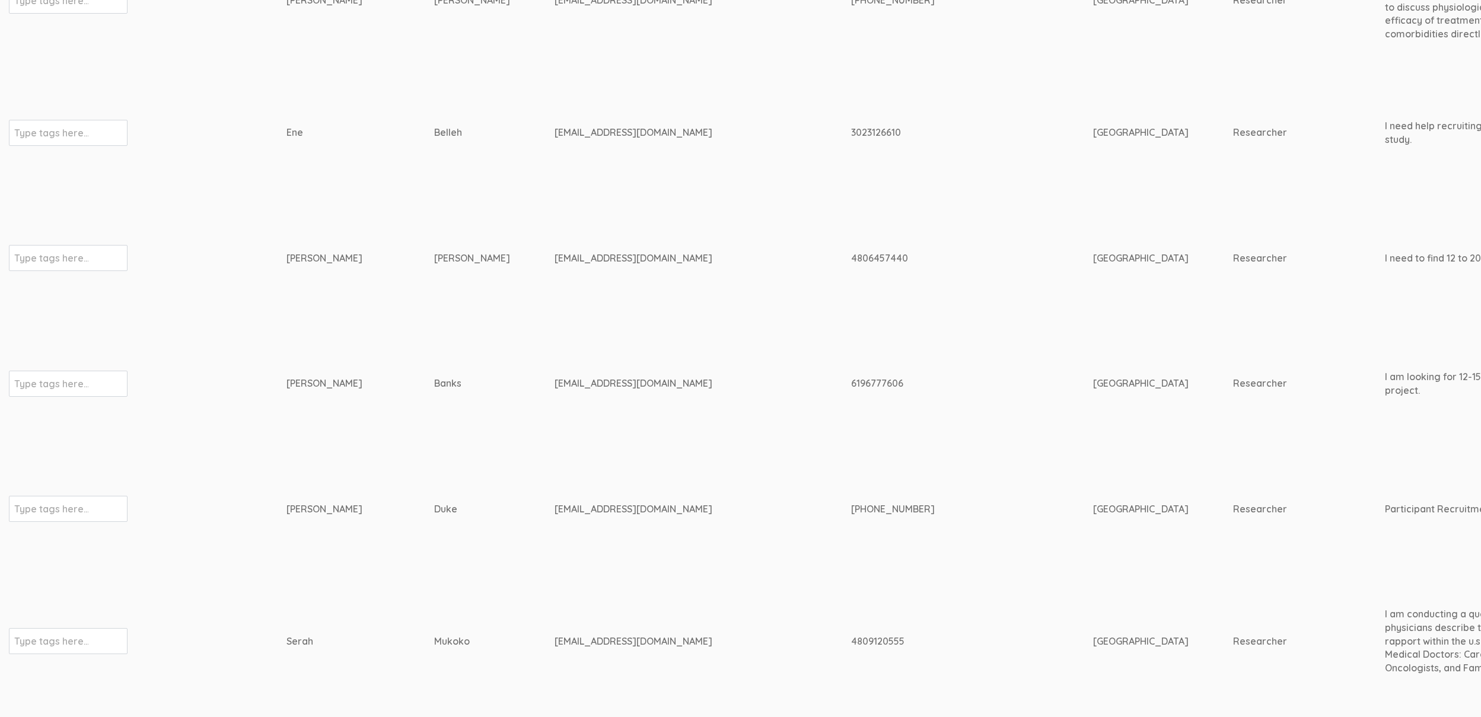
click at [661, 172] on td "[EMAIL_ADDRESS][DOMAIN_NAME]" at bounding box center [703, 133] width 297 height 126
click at [434, 381] on div "Banks" at bounding box center [472, 384] width 76 height 14
click at [555, 645] on div "[EMAIL_ADDRESS][DOMAIN_NAME]" at bounding box center [681, 642] width 252 height 14
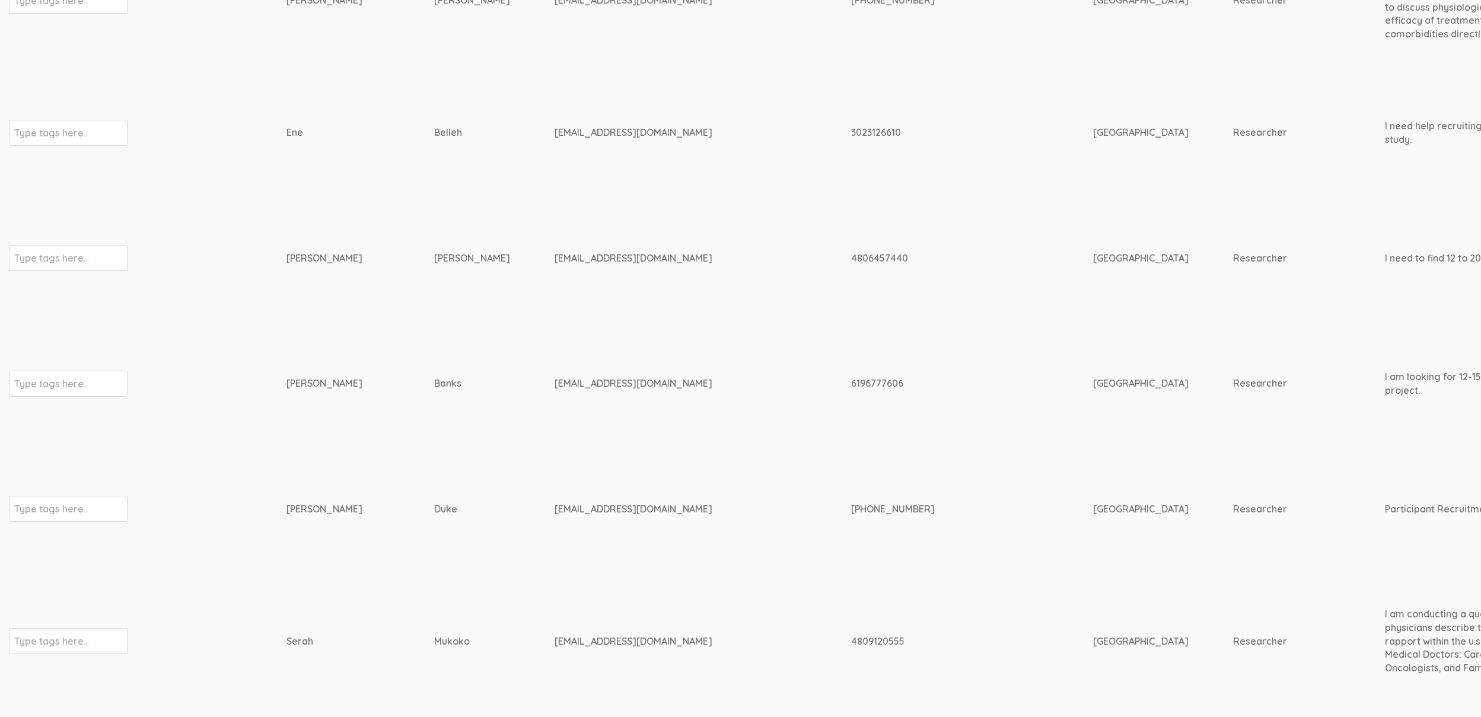
copy tr "[EMAIL_ADDRESS][DOMAIN_NAME]"
click at [874, 511] on div "[PHONE_NUMBER]" at bounding box center [950, 510] width 198 height 14
click at [555, 636] on div "[EMAIL_ADDRESS][DOMAIN_NAME]" at bounding box center [681, 642] width 252 height 14
click at [555, 637] on div "[EMAIL_ADDRESS][DOMAIN_NAME]" at bounding box center [681, 642] width 252 height 14
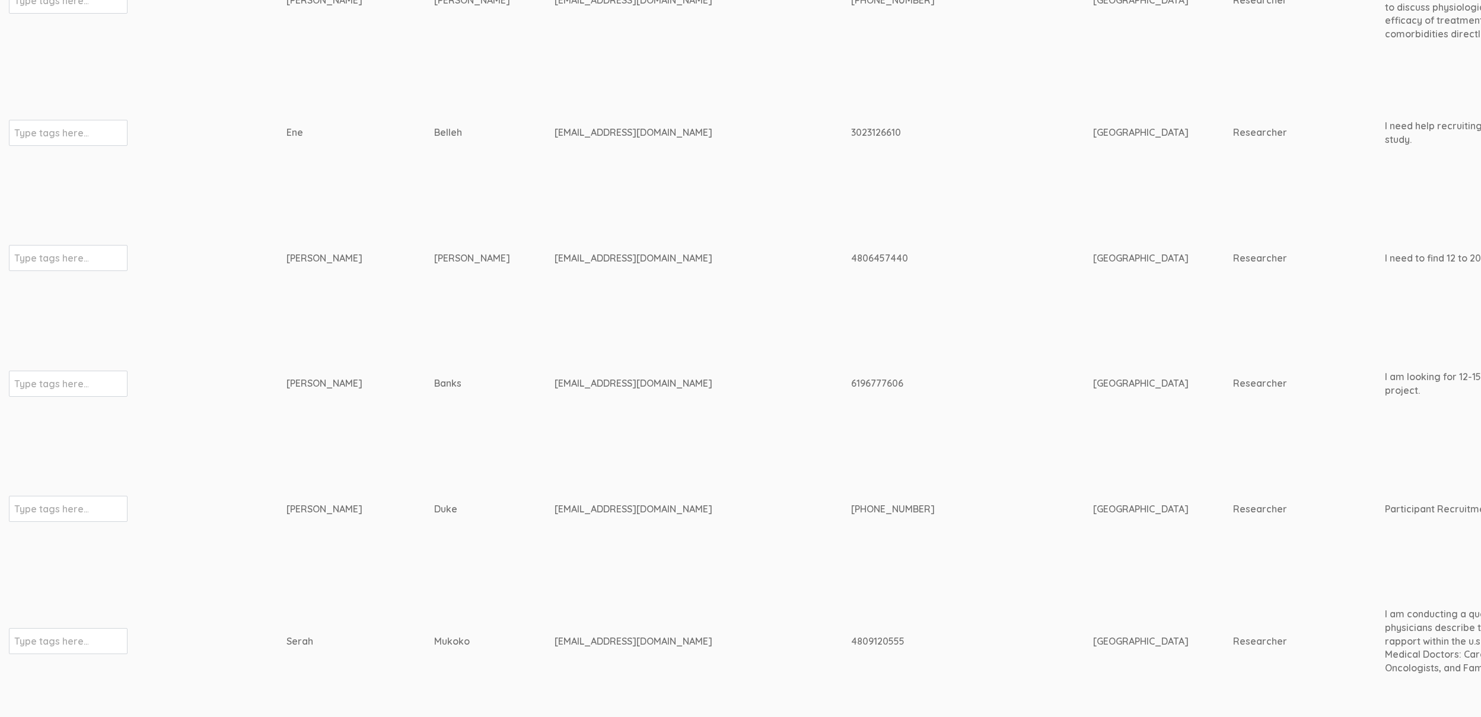
click at [555, 637] on div "[EMAIL_ADDRESS][DOMAIN_NAME]" at bounding box center [681, 642] width 252 height 14
copy tr "[EMAIL_ADDRESS][DOMAIN_NAME]"
click at [507, 527] on td "Duke" at bounding box center [494, 509] width 120 height 126
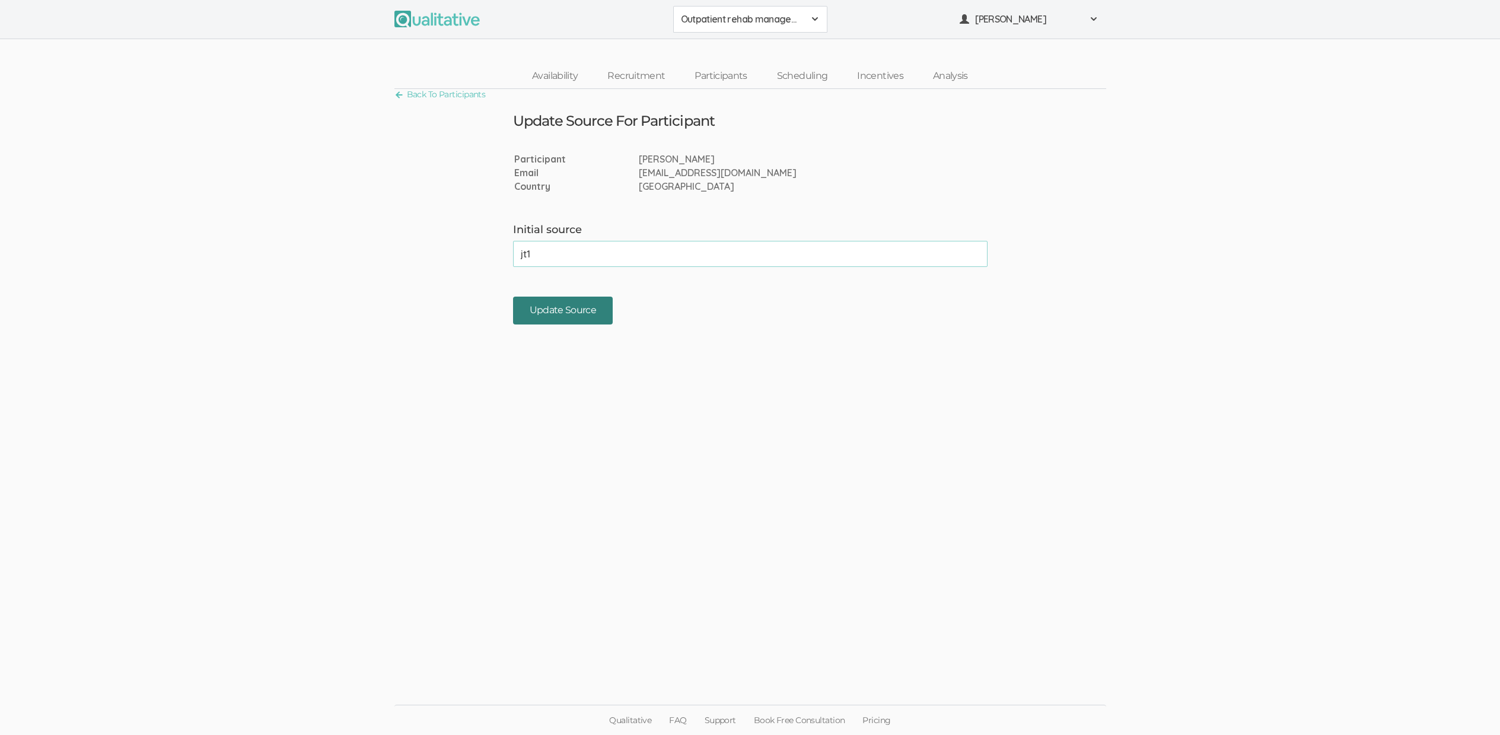
type input "jt1"
click at [571, 309] on input "Update Source" at bounding box center [563, 311] width 100 height 28
type input "jt1"
click at [573, 311] on input "Update Source" at bounding box center [563, 311] width 100 height 28
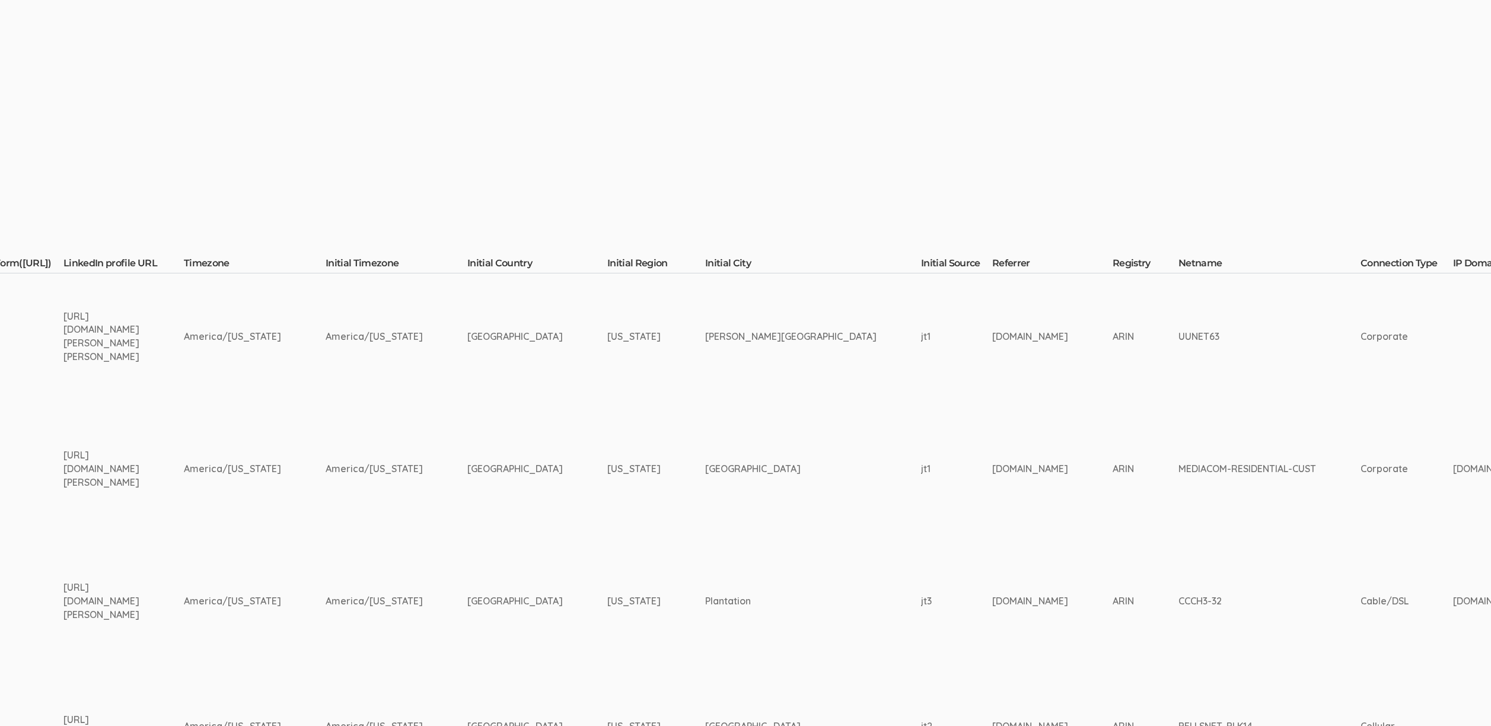
scroll to position [0, 2178]
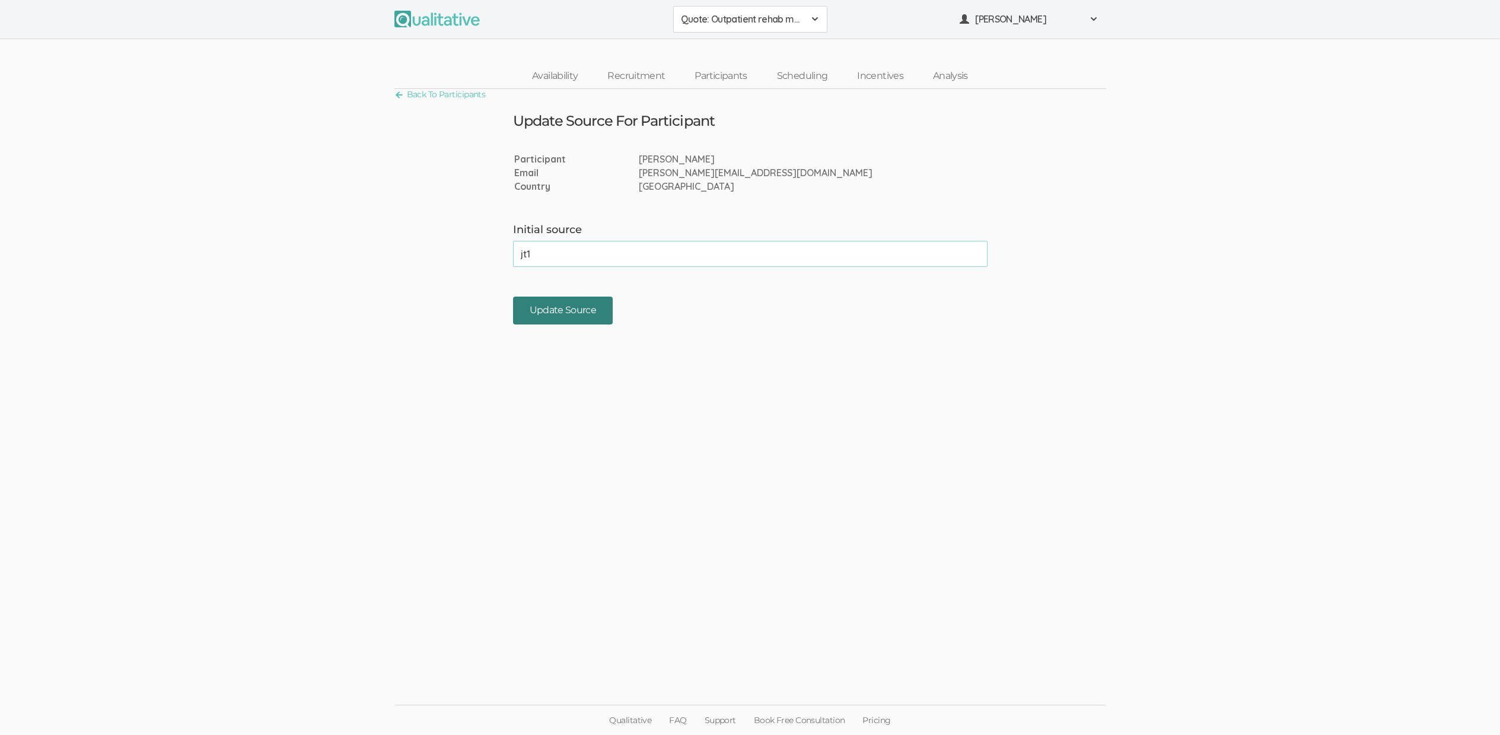
type input "jt1"
click at [583, 317] on input "Update Source" at bounding box center [563, 311] width 100 height 28
paste input "jt1"
type input "jt1"
click at [570, 313] on input "Update Source" at bounding box center [563, 311] width 100 height 28
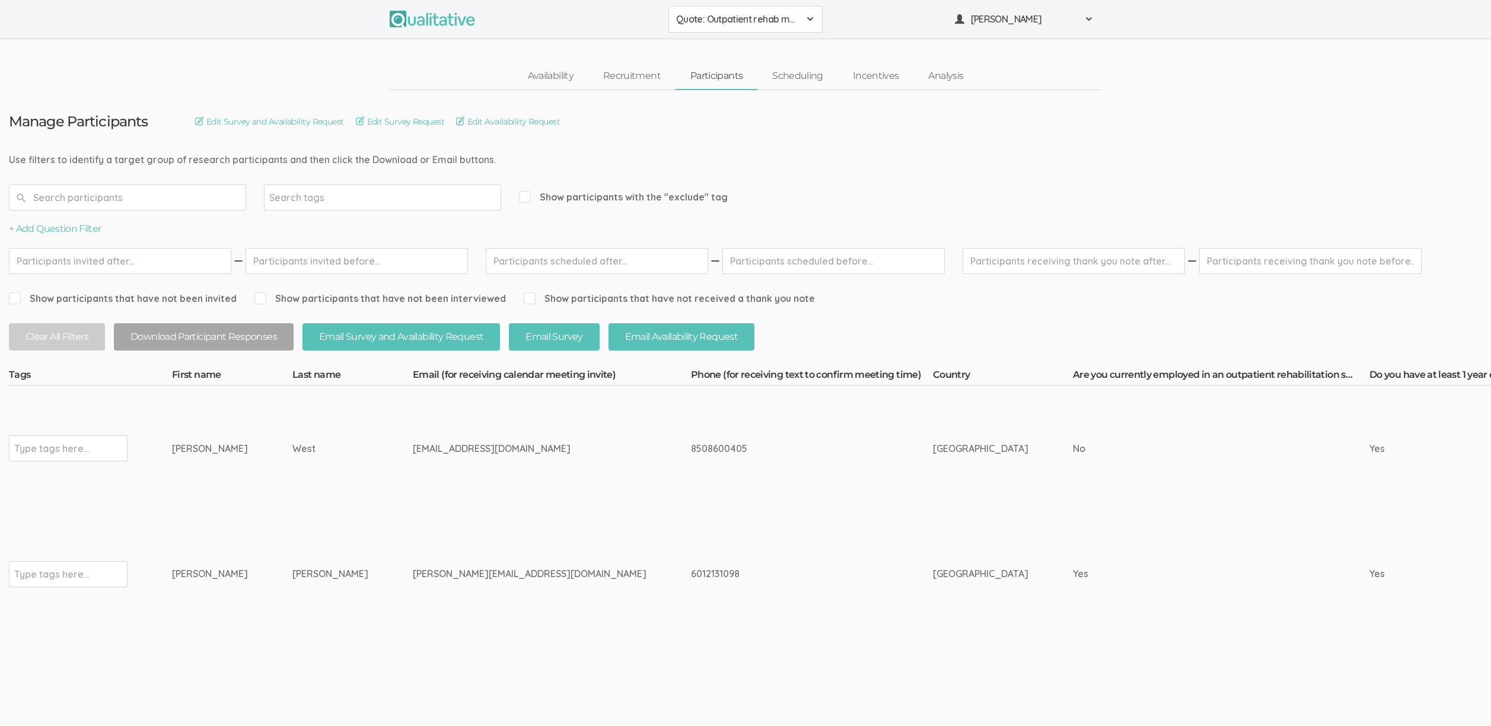
drag, startPoint x: 294, startPoint y: 577, endPoint x: 161, endPoint y: 573, distance: 133.0
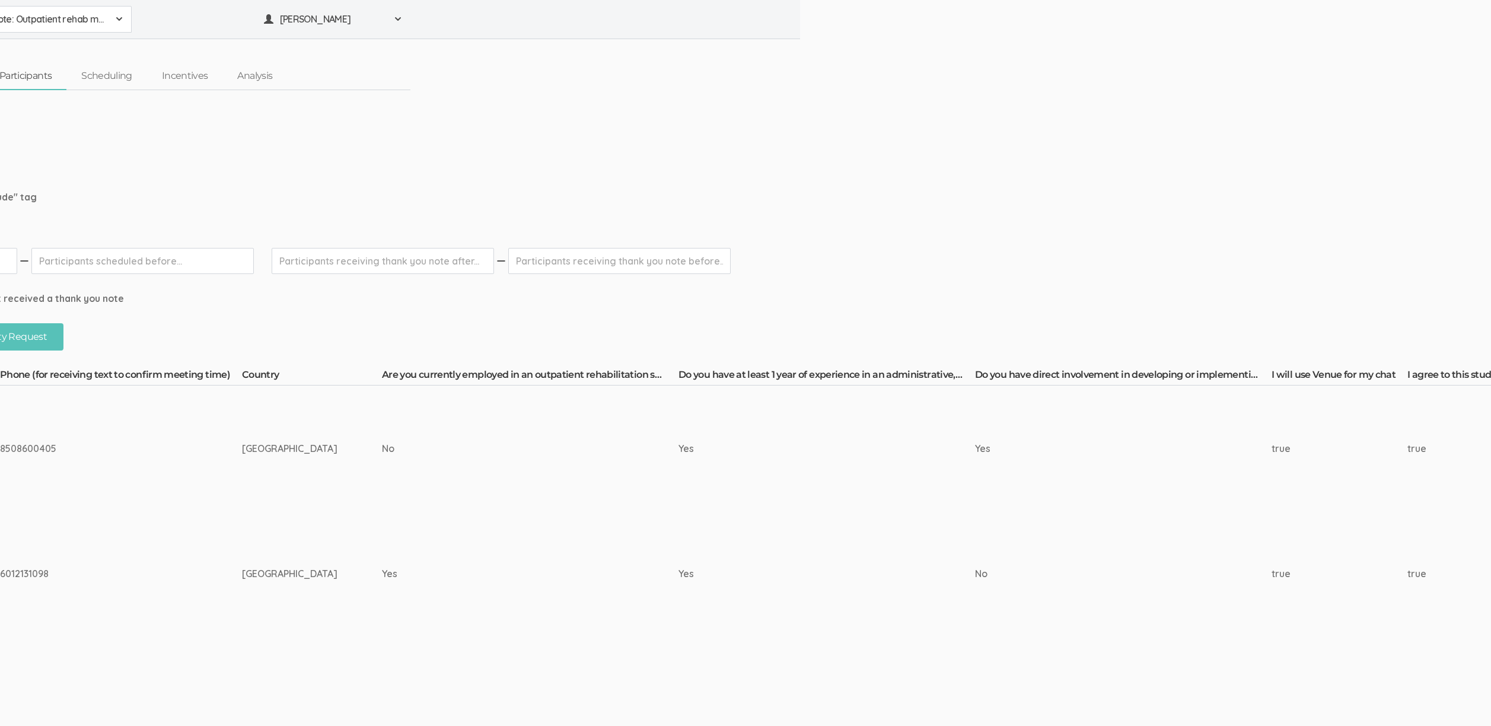
scroll to position [0, 1255]
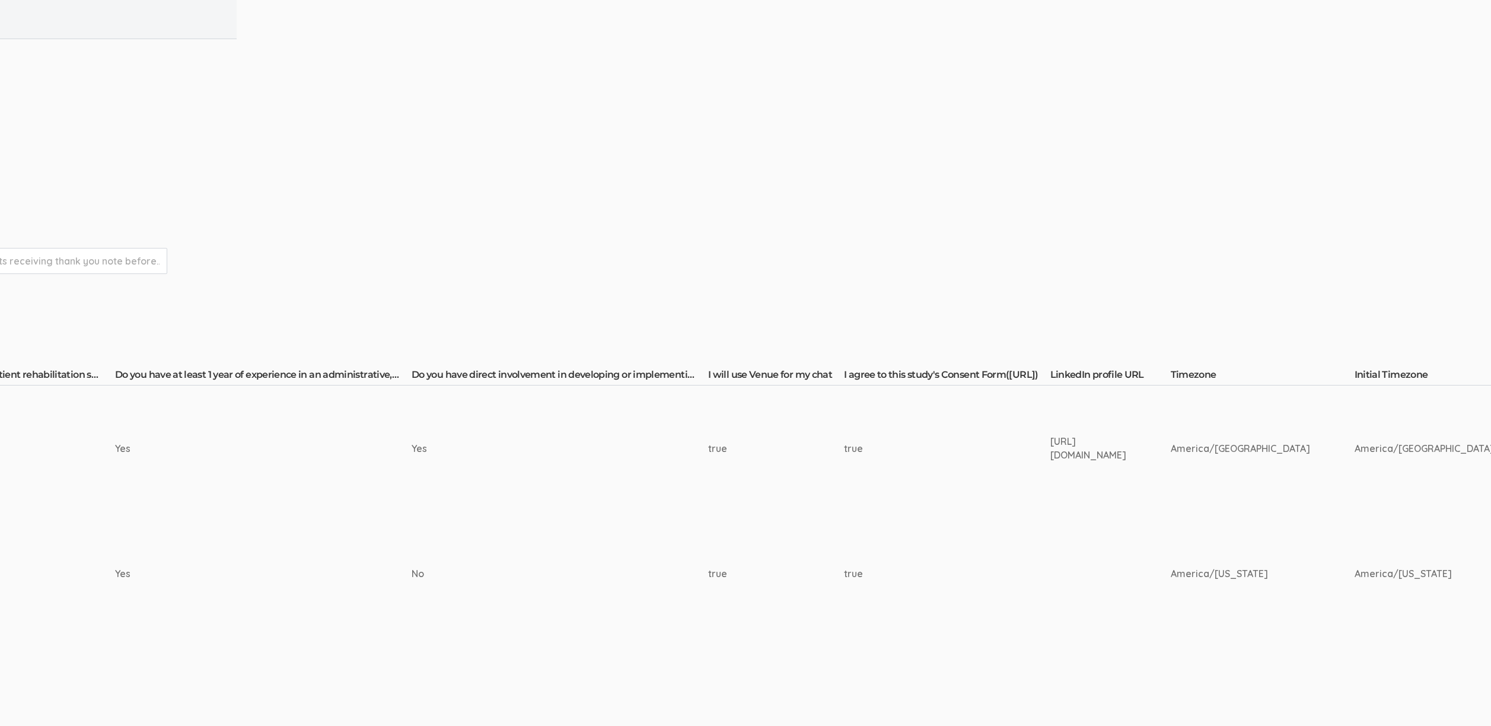
click at [1057, 435] on div "https://www.linkedin.com/in/kaitlyn-west-2a3a8893/" at bounding box center [1089, 448] width 76 height 27
click at [1051, 445] on div "[URL][DOMAIN_NAME]" at bounding box center [1089, 448] width 76 height 27
copy tr "[URL][DOMAIN_NAME]"
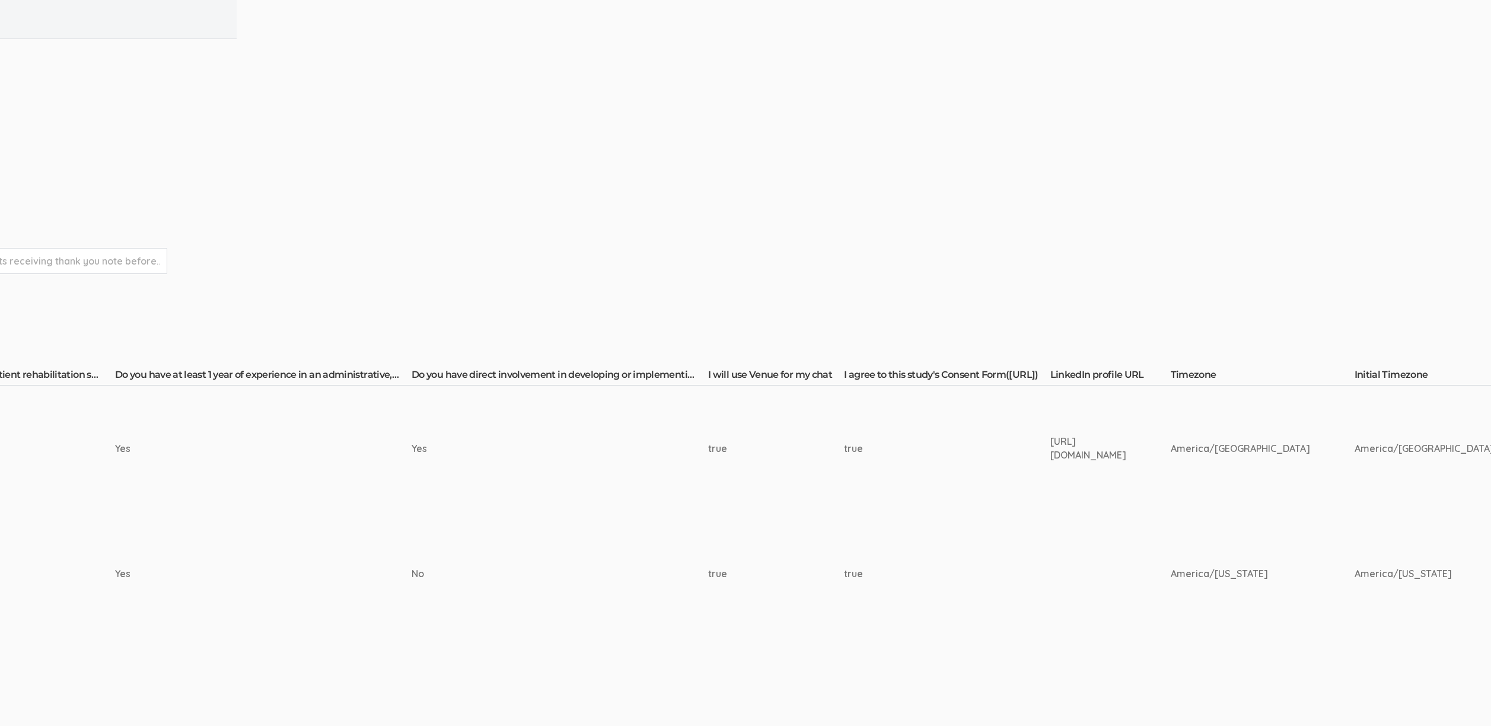
click at [708, 458] on td "true" at bounding box center [776, 449] width 136 height 126
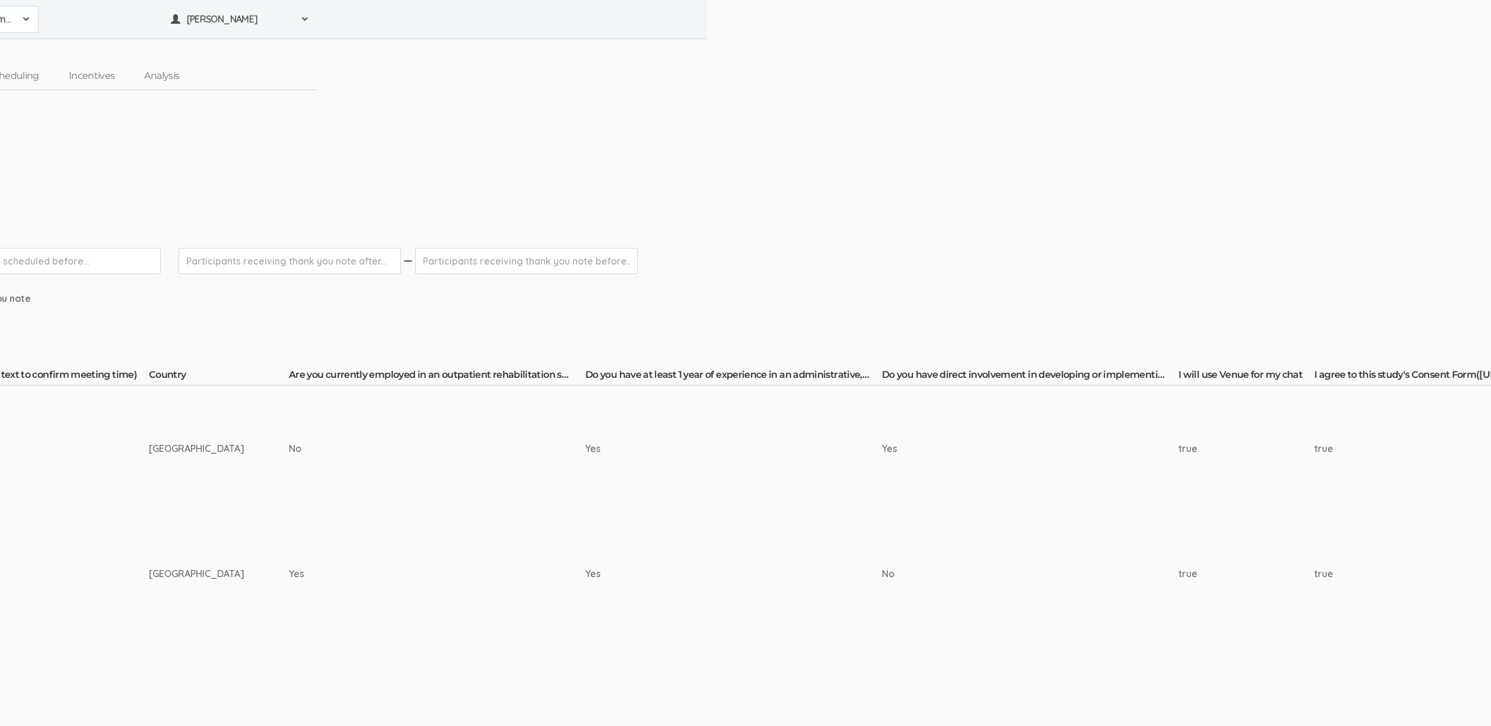
scroll to position [0, 0]
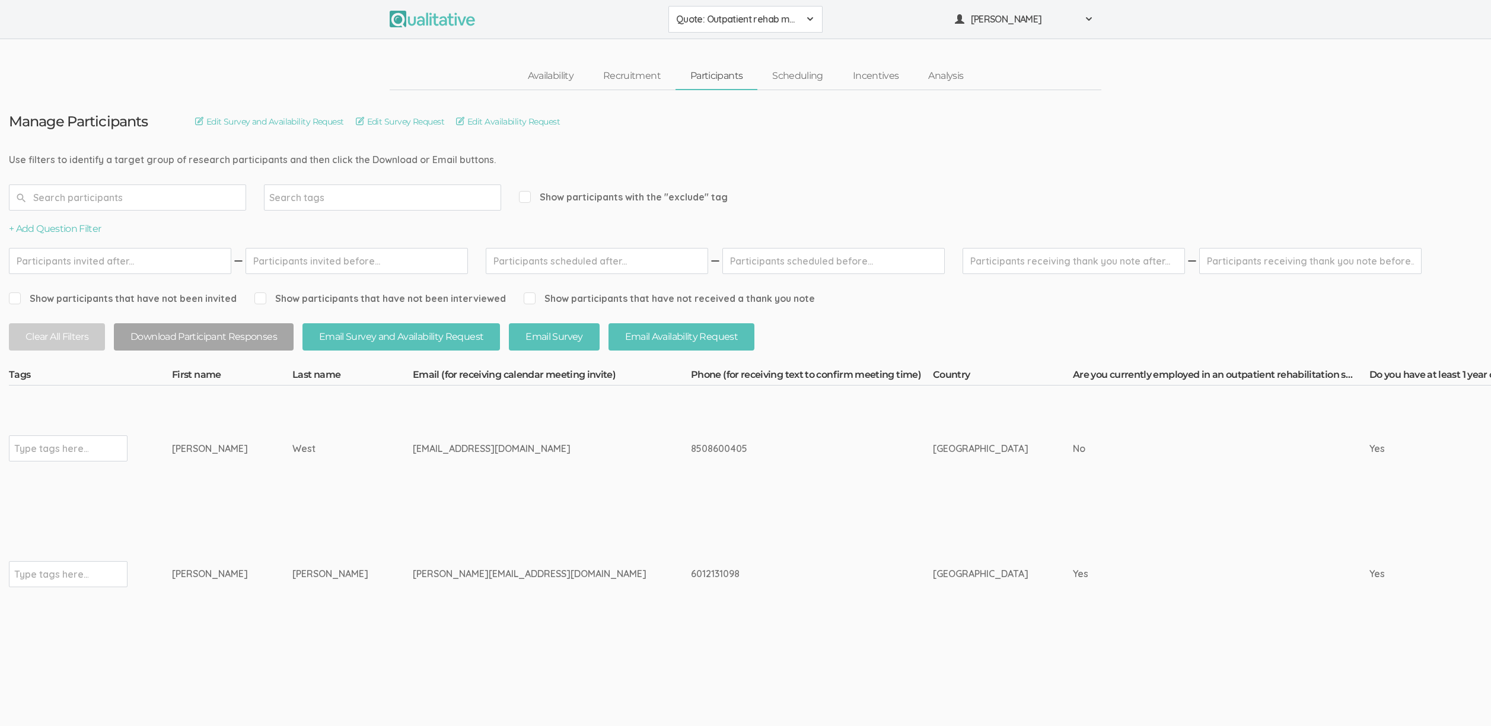
drag, startPoint x: 292, startPoint y: 575, endPoint x: 158, endPoint y: 573, distance: 133.5
copy tr "Type tags here... Nicole Bolden"
click at [413, 524] on td "[PERSON_NAME][EMAIL_ADDRESS][DOMAIN_NAME]" at bounding box center [552, 574] width 278 height 126
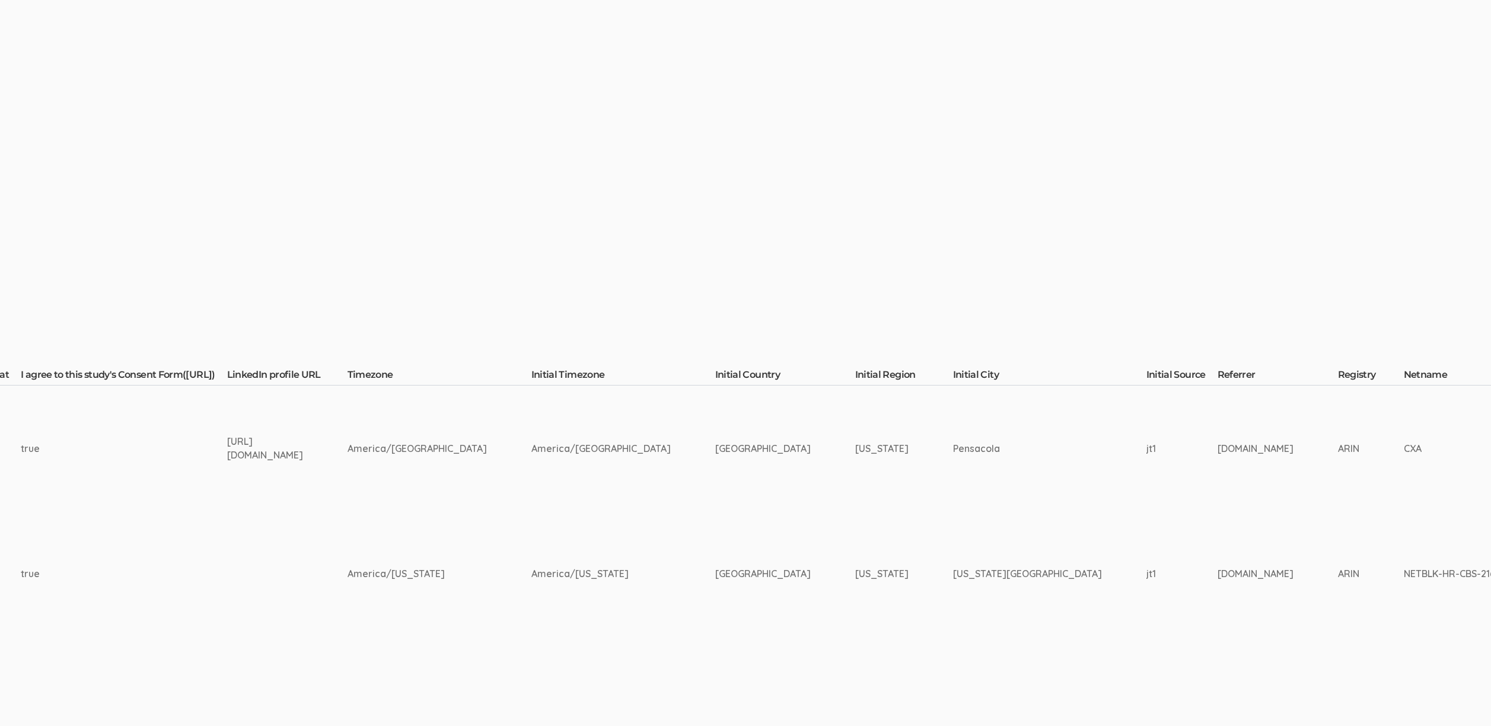
scroll to position [0, 2101]
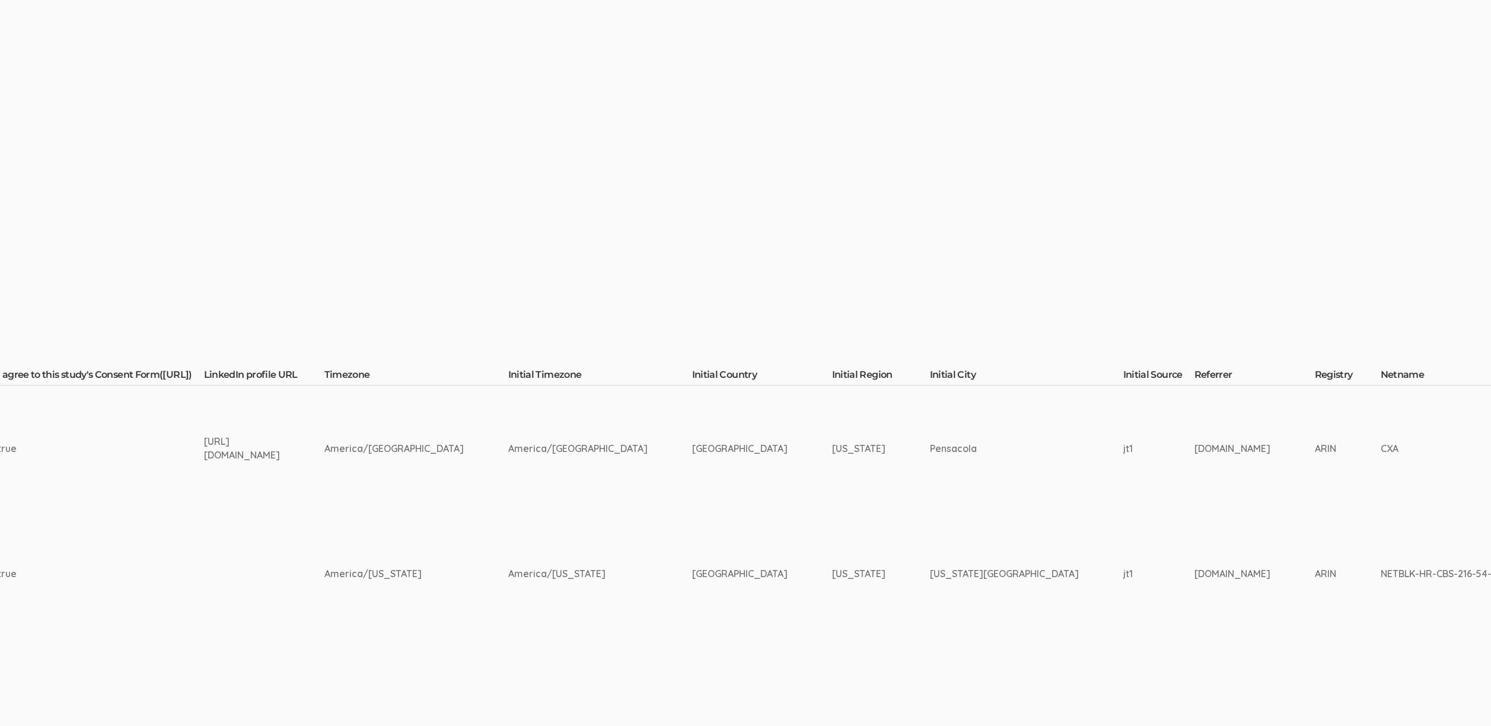
drag, startPoint x: 931, startPoint y: 571, endPoint x: 778, endPoint y: 575, distance: 153.1
click at [778, 575] on tr "Type tags here... Nicole Bolden nicole.bolden27@gnail.com America/New York" at bounding box center [719, 574] width 5623 height 126
copy tr "Virginia Virginia Beach"
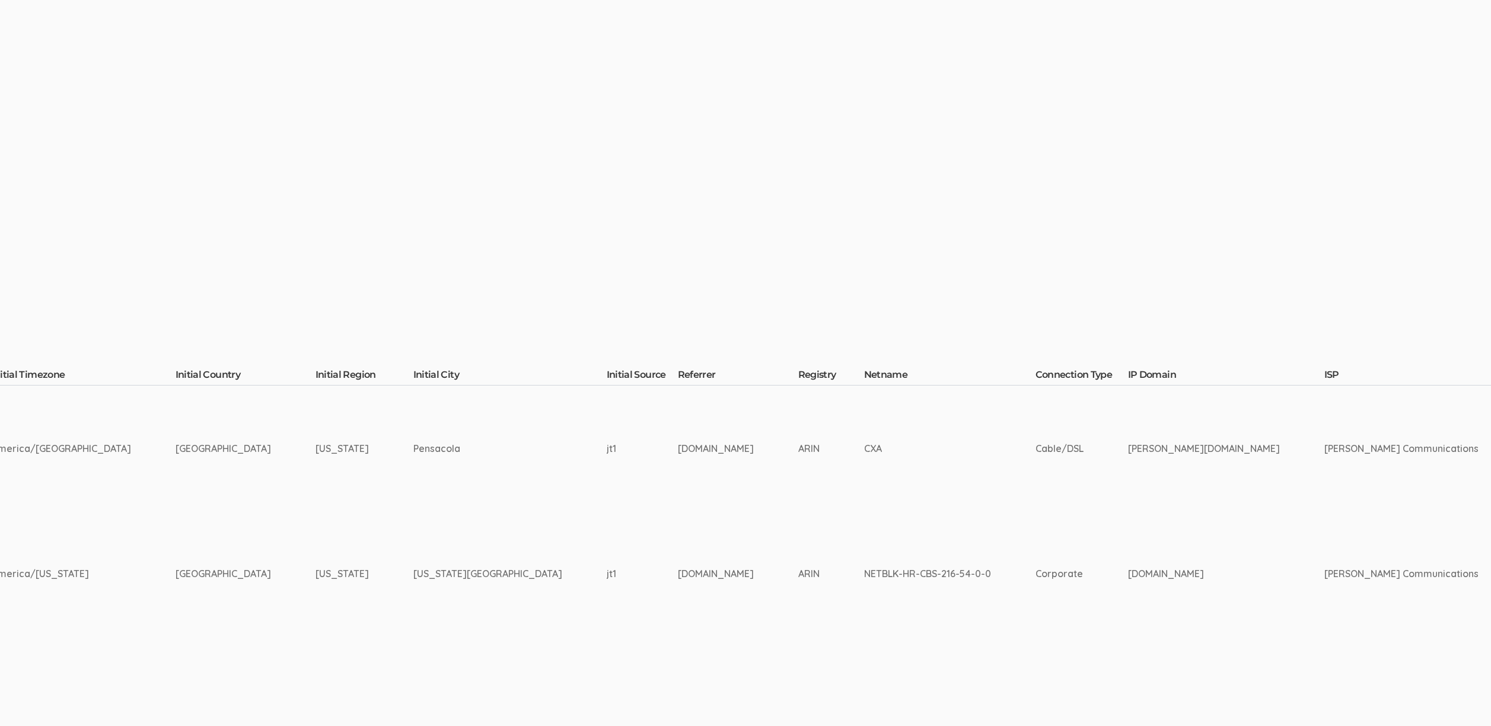
scroll to position [0, 3813]
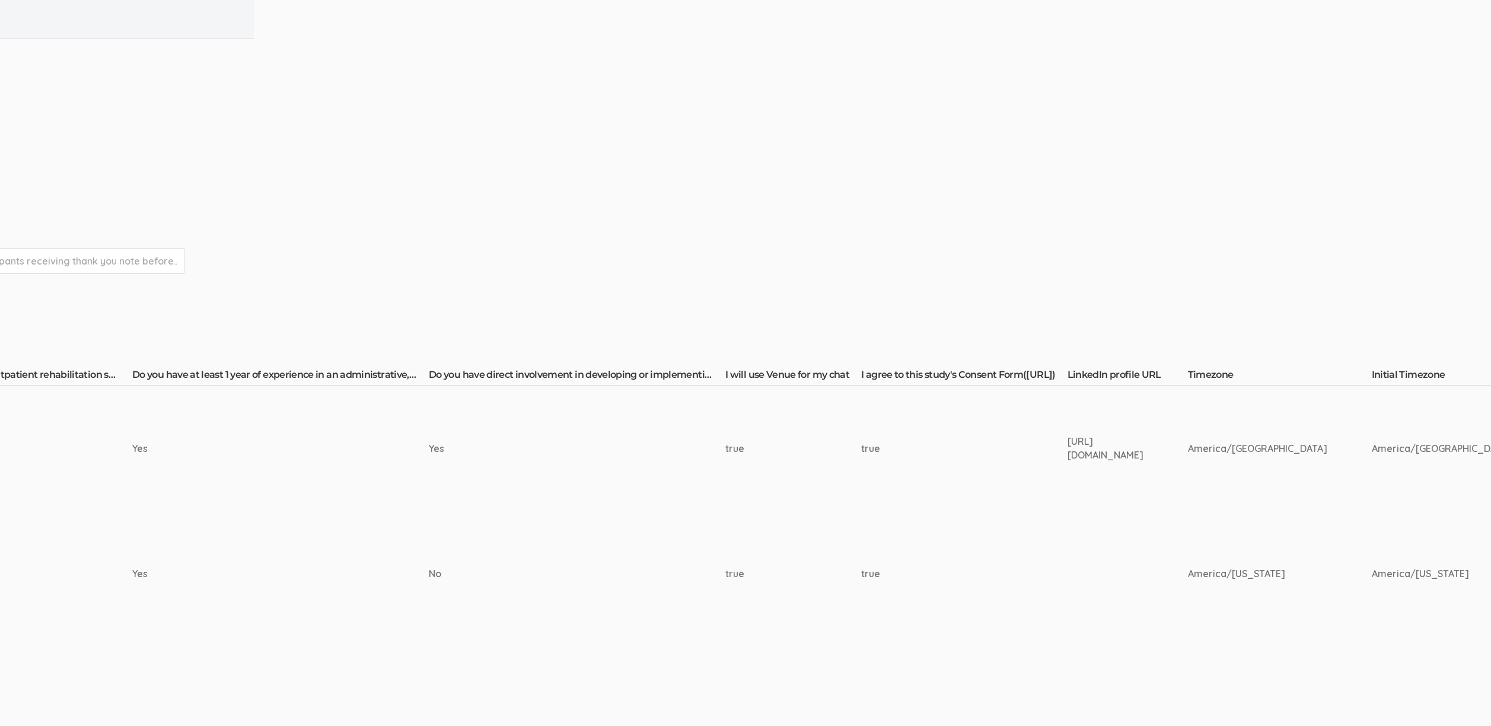
scroll to position [0, 0]
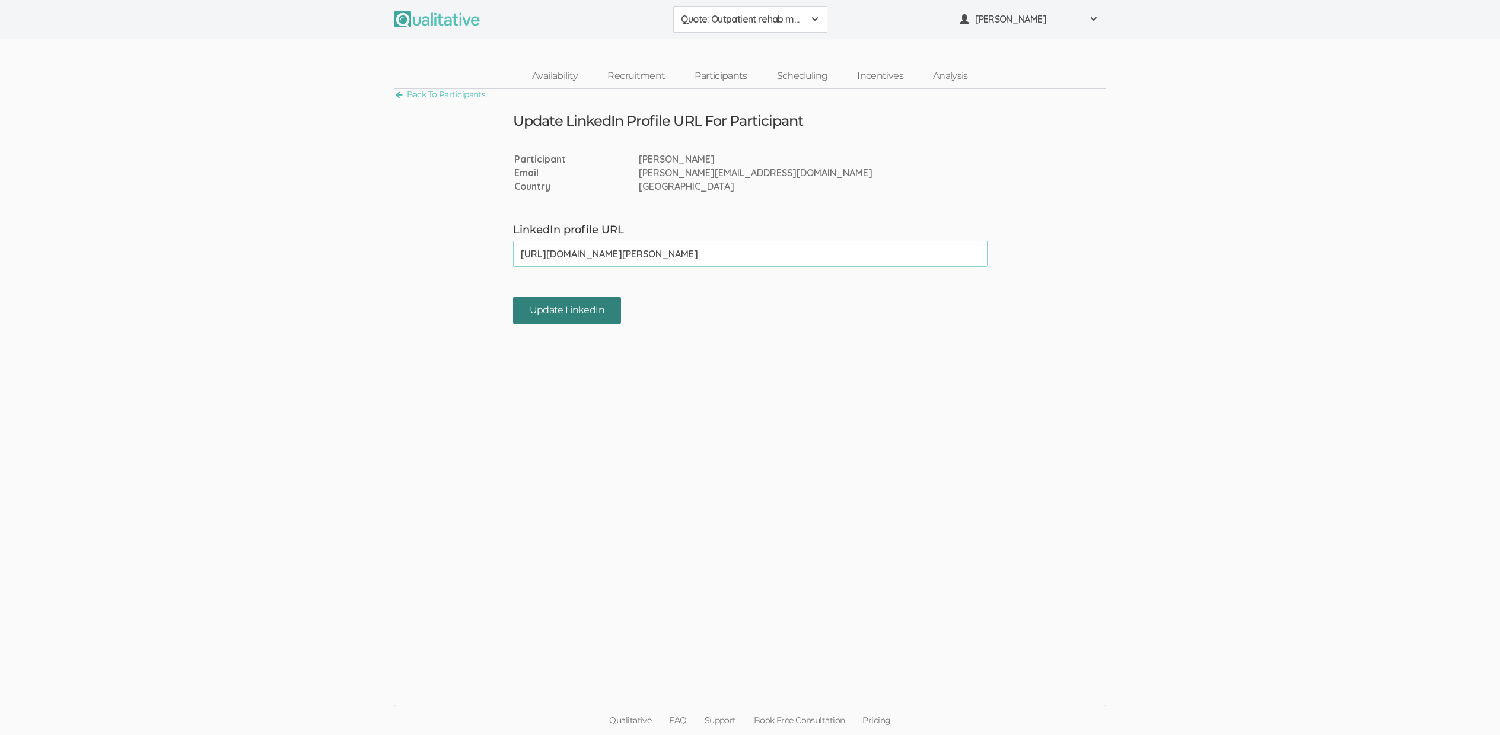
type input "[URL][DOMAIN_NAME][PERSON_NAME]"
click at [582, 304] on input "Update LinkedIn" at bounding box center [567, 311] width 108 height 28
click at [879, 431] on ui-view "Back To Participants Update LinkedIn Profile URL For Participant Participant [P…" at bounding box center [750, 367] width 1500 height 556
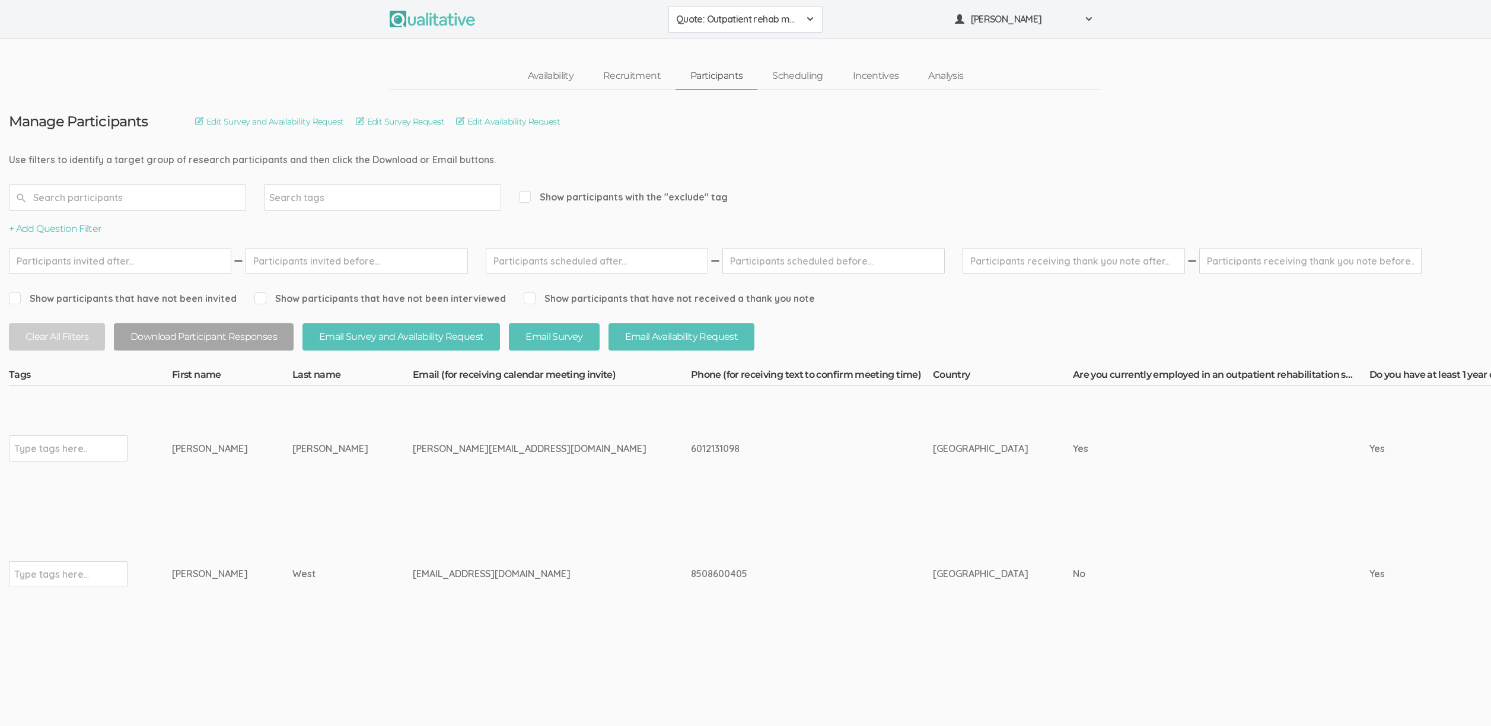
click at [307, 575] on td "West" at bounding box center [352, 574] width 120 height 126
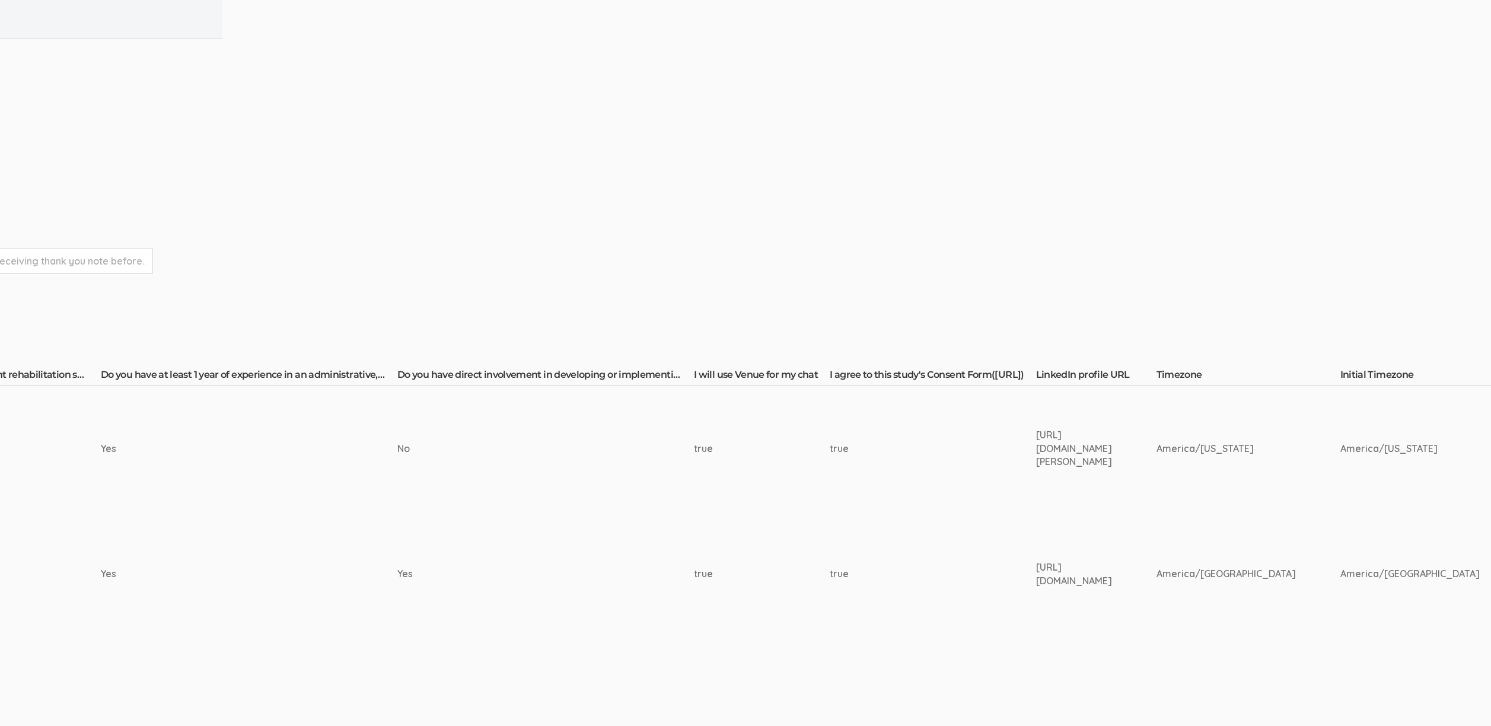
scroll to position [0, 1260]
click at [1055, 441] on div "[URL][DOMAIN_NAME][PERSON_NAME]" at bounding box center [1084, 448] width 76 height 41
copy tr "[URL][DOMAIN_NAME][PERSON_NAME]"
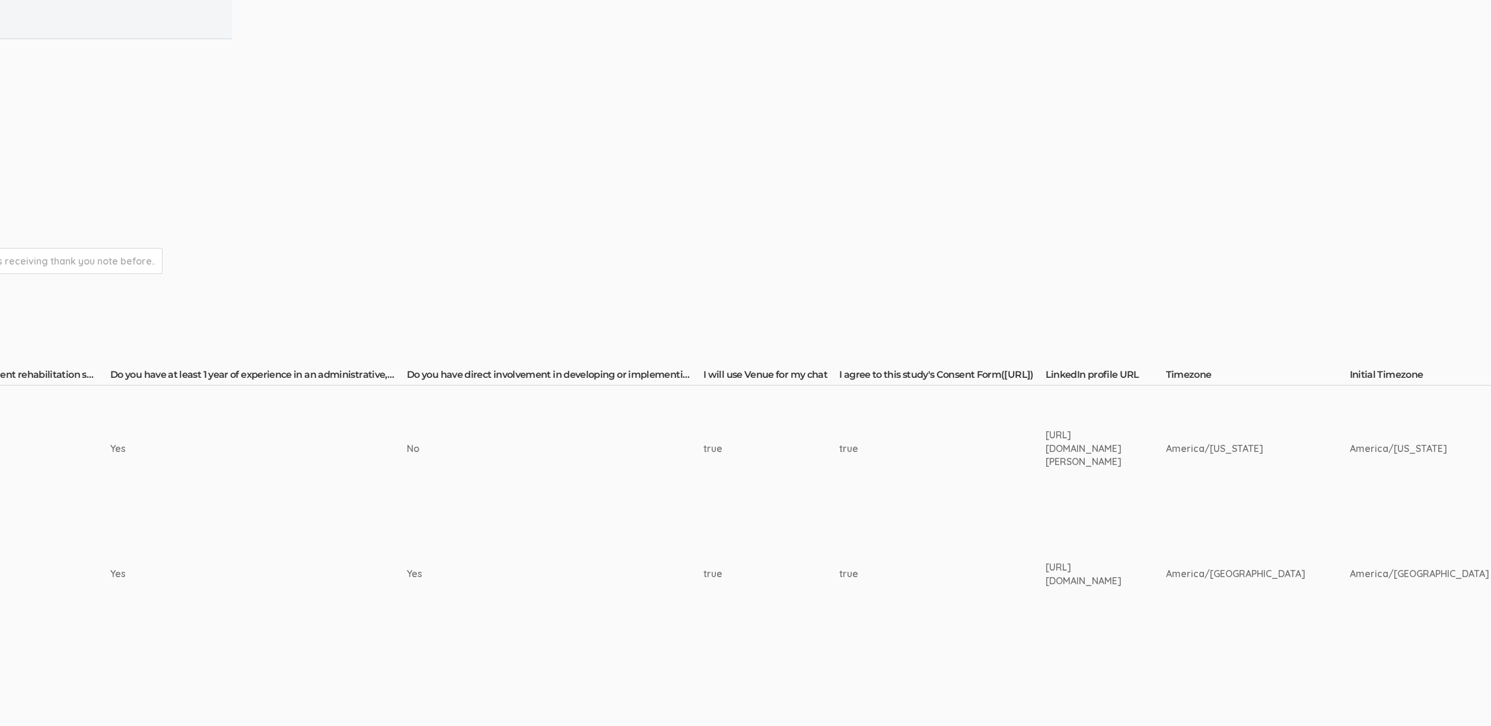
click at [1046, 573] on div "[URL][DOMAIN_NAME]" at bounding box center [1084, 574] width 76 height 27
copy tr "[URL][DOMAIN_NAME]"
click at [467, 428] on td "No" at bounding box center [555, 449] width 297 height 126
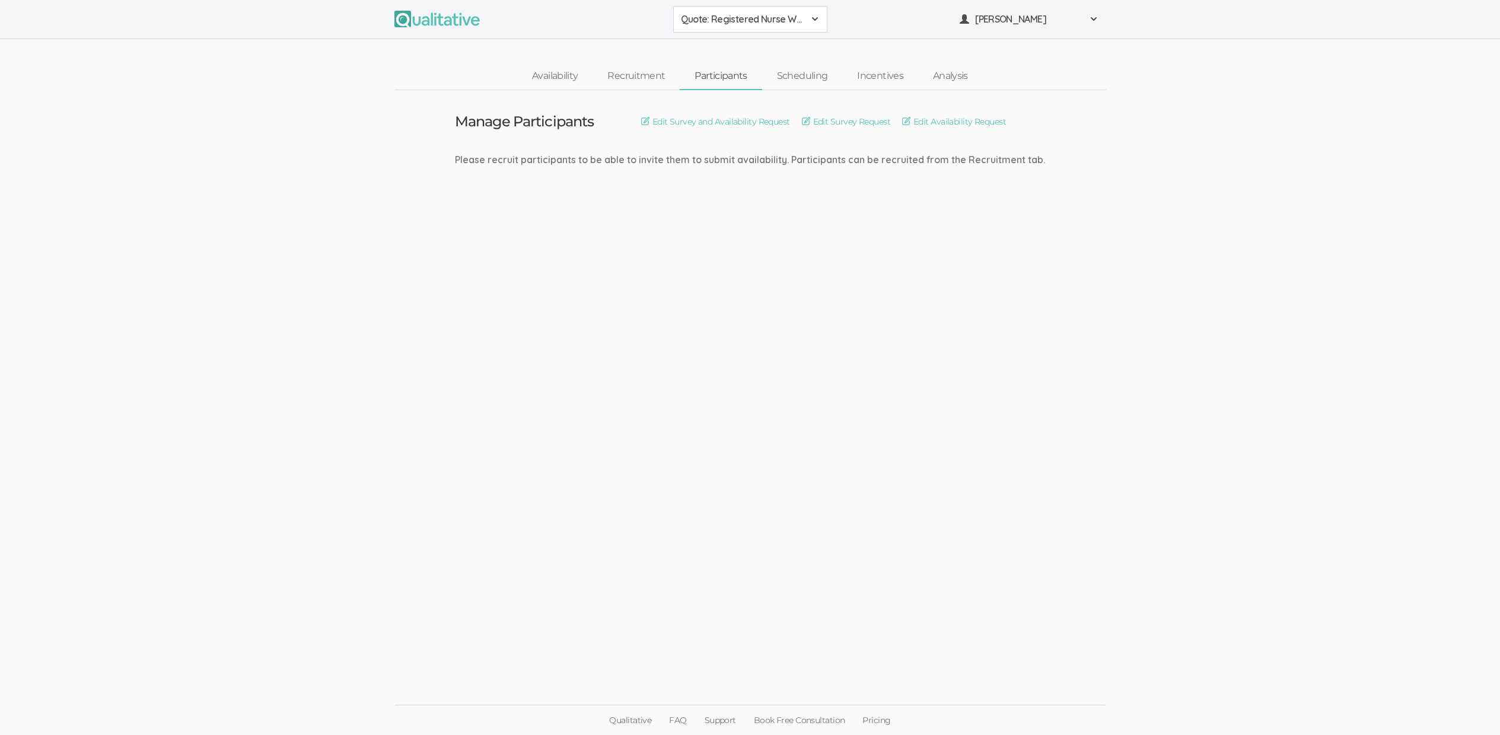
drag, startPoint x: 828, startPoint y: 615, endPoint x: 810, endPoint y: 576, distance: 42.8
click at [826, 615] on ui-view "Manage Participants Edit Survey and Availability Request Edit Survey Request Ed…" at bounding box center [750, 367] width 1500 height 555
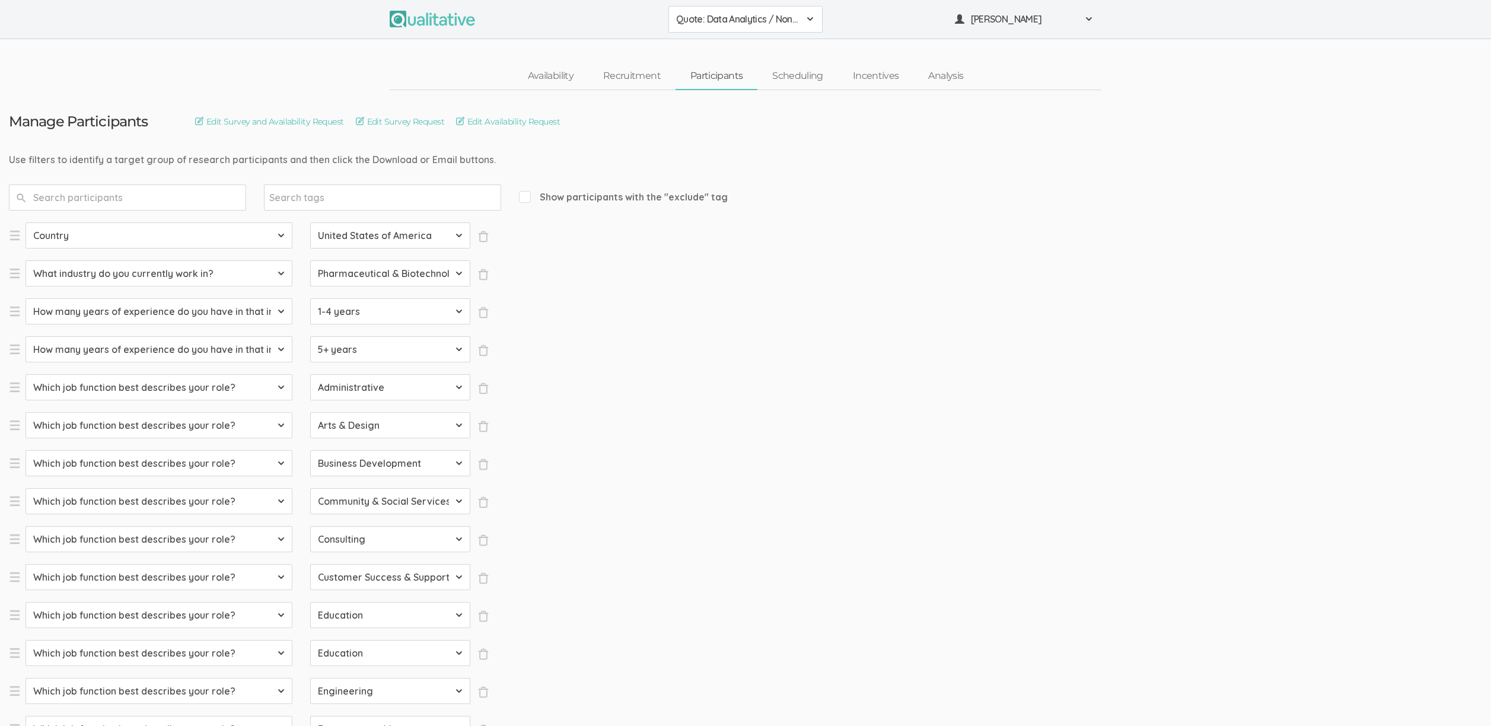
select select "SFQ Country"
select select "US"
select select "SFQ What industry do you currently work in?"
select select "Pharmaceutical & Biotechnology"
select select "SFQ How many years of experience do you have in that industry?"
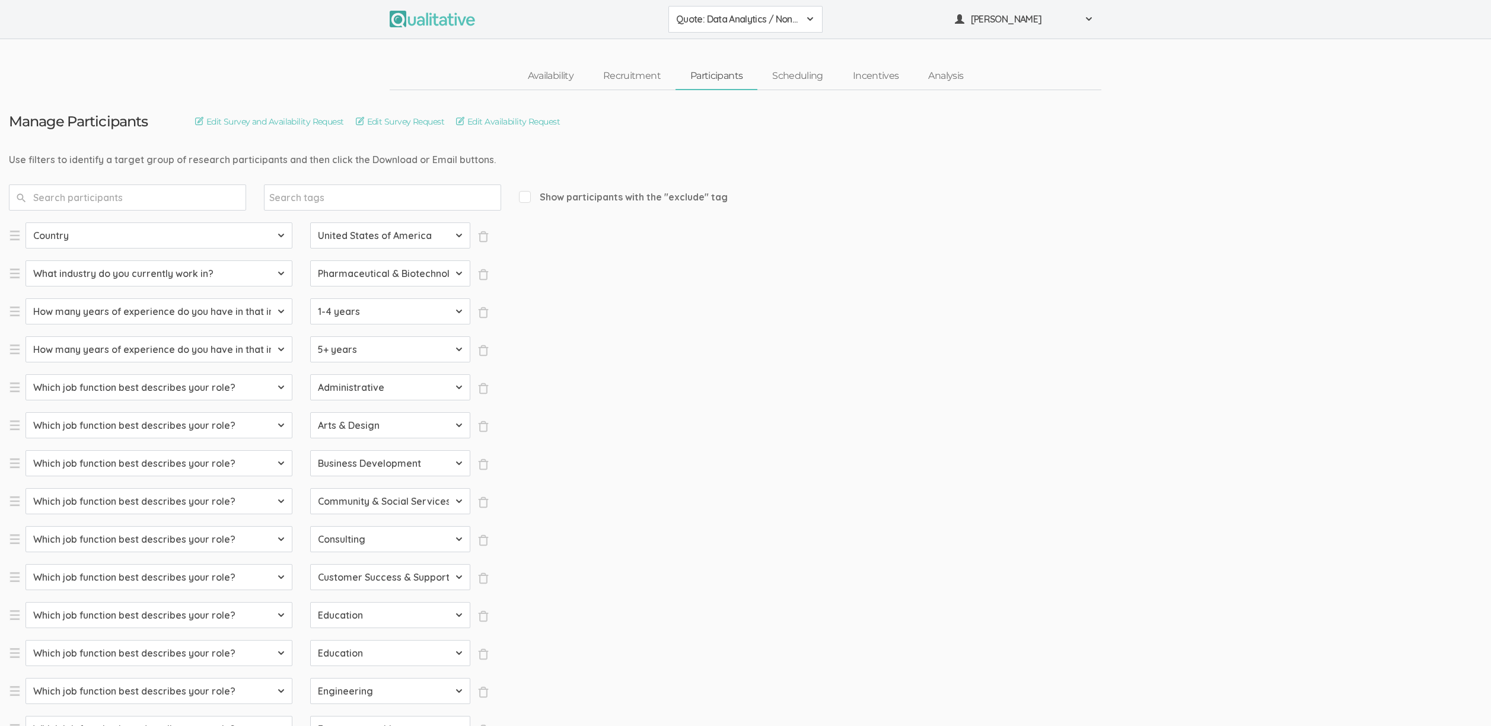
select select "1-4 years"
select select "SFQ How many years of experience do you have in that industry?"
select select "5+ years"
select select "SFQ Which job function best describes your role?"
select select "Administrative"
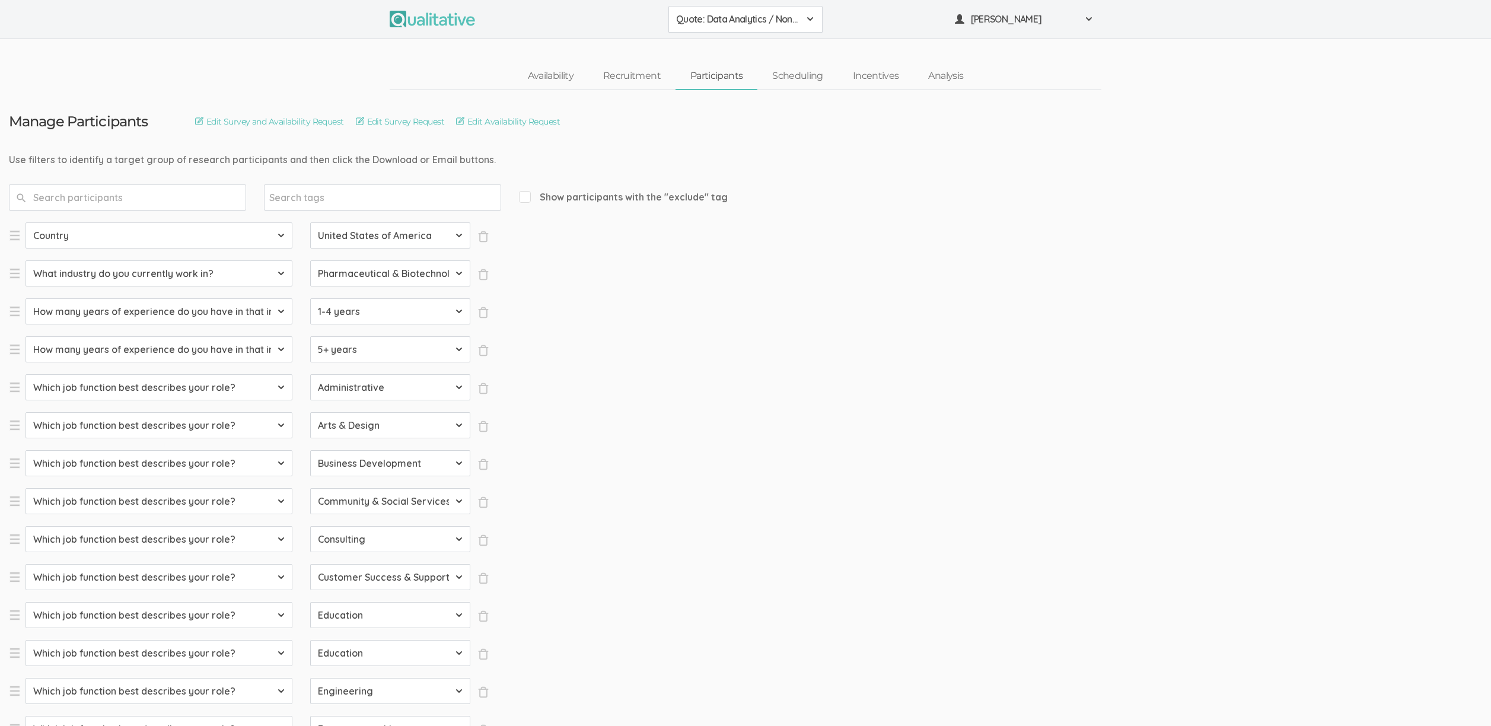
select select "SFQ Which job function best describes your role?"
select select "Arts & Design"
select select "SFQ Which job function best describes your role?"
select select "Business Development"
select select "SFQ Which job function best describes your role?"
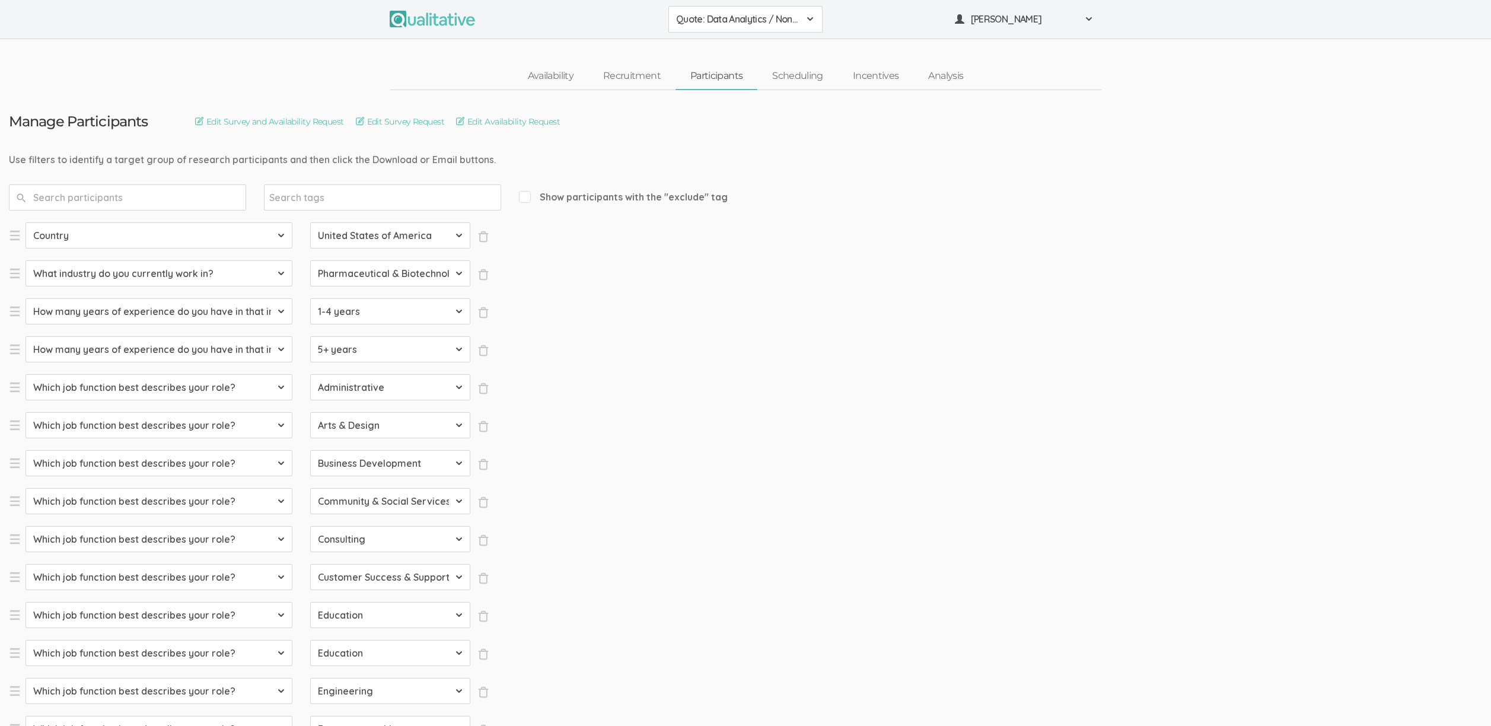
select select "Community & Social Services"
select select "SFQ Which job function best describes your role?"
select select "Consulting"
select select "SFQ Which job function best describes your role?"
select select "Customer Success & Support"
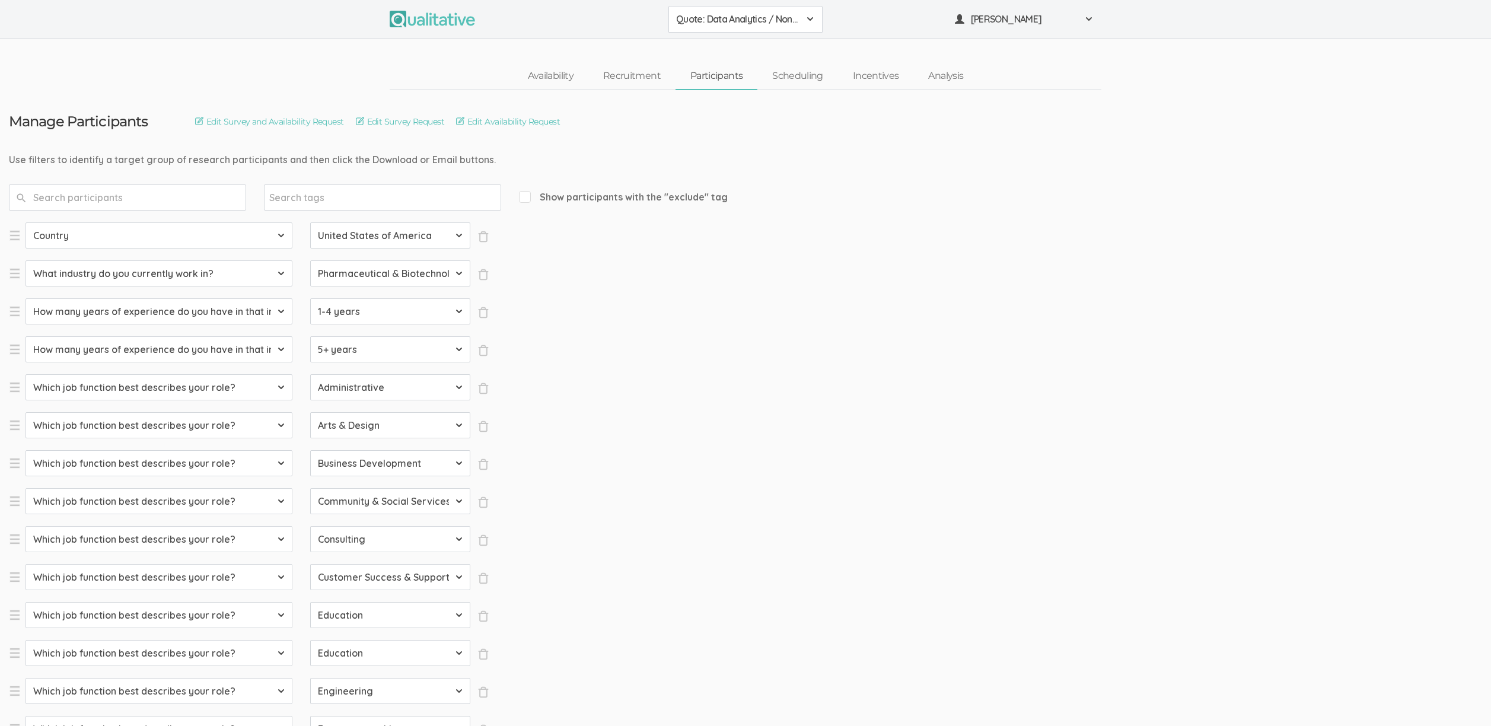
select select "SFQ Which job function best describes your role?"
select select "Education"
select select "SFQ Which job function best describes your role?"
select select "Education"
select select "SFQ Which job function best describes your role?"
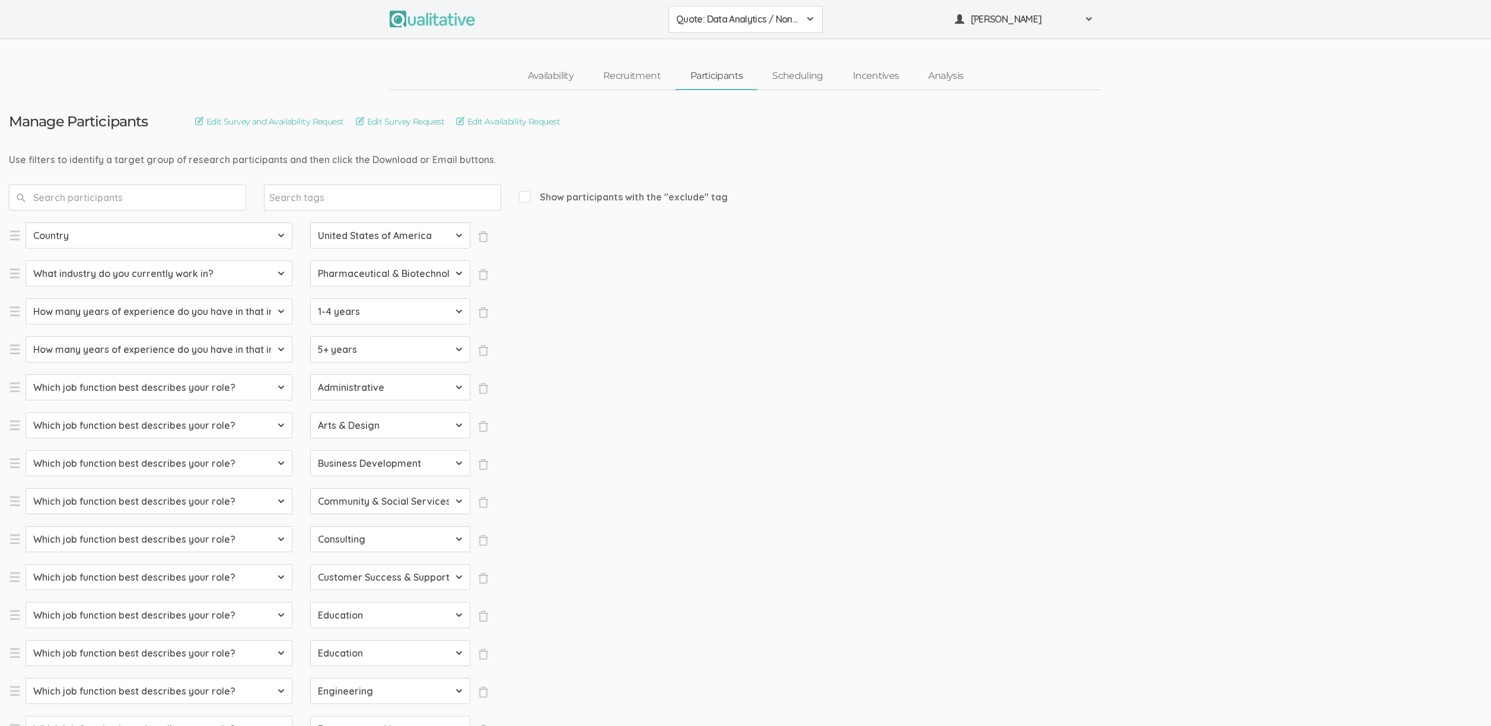
select select "Engineering"
select select "SFQ Which job function best describes your role?"
select select "Entrepreneurship"
select select "SFQ Which job function best describes your role?"
select select "Healthcare Services"
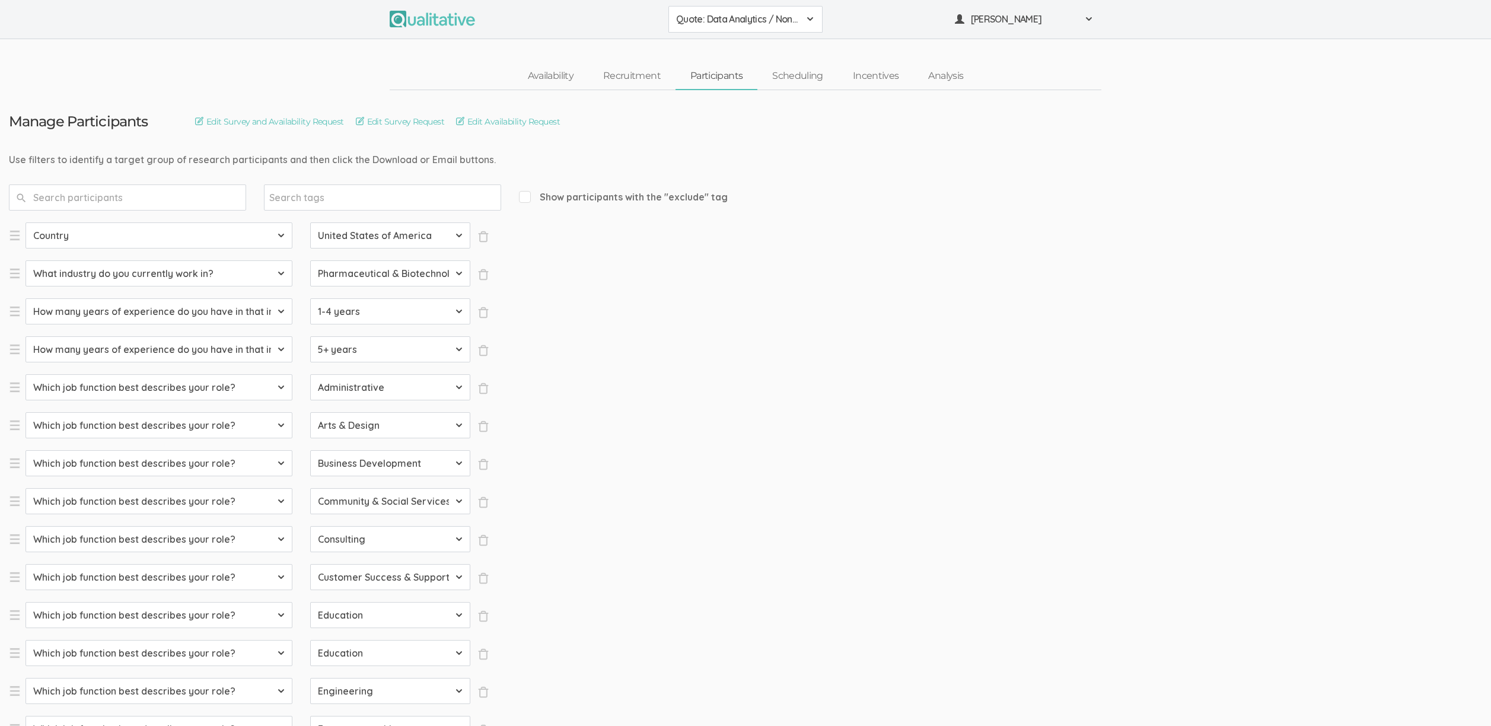
select select "SFQ Which job function best describes your role?"
select select "Human Resources"
select select "SFQ Which job function best describes your role?"
select select "Information Technology"
select select "SFQ Which job function best describes your role?"
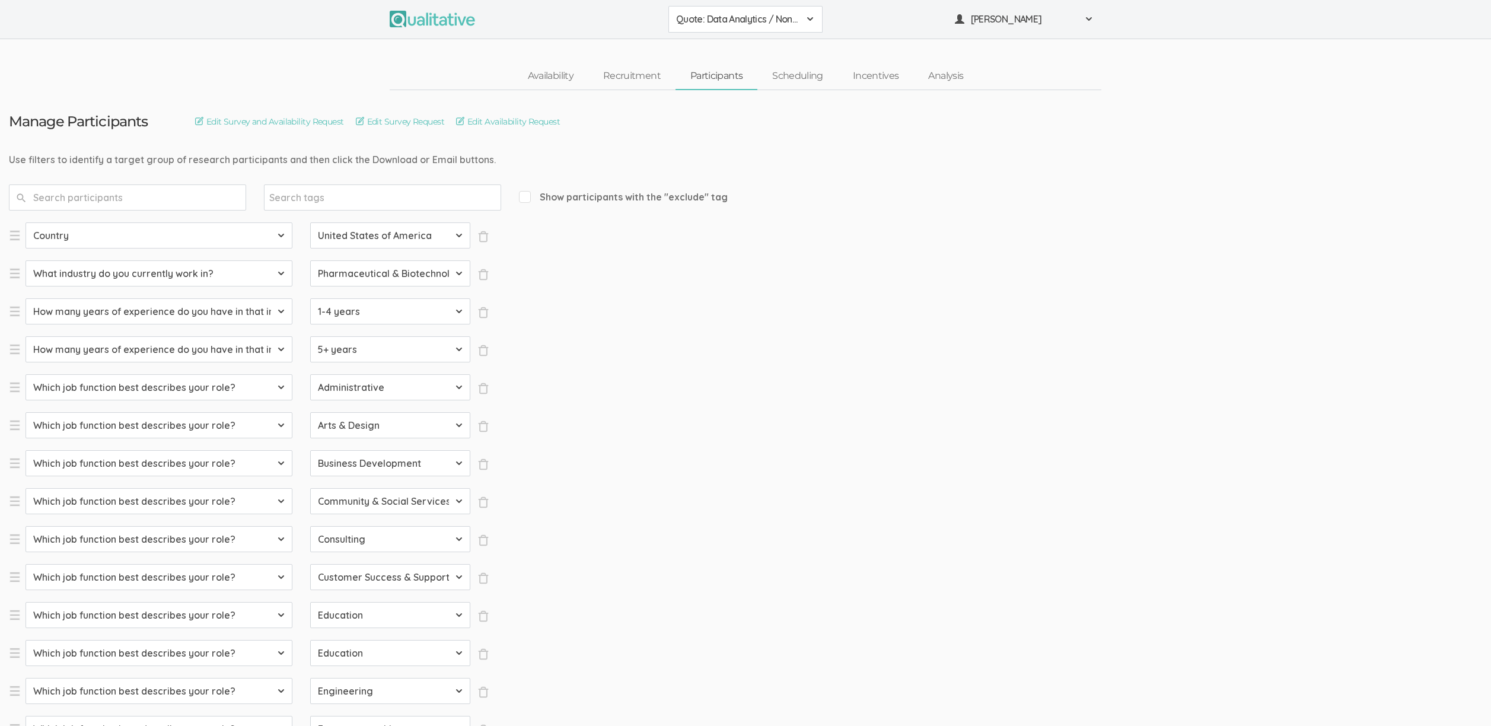
select select "Legal"
select select "SFQ Which job function best describes your role?"
select select "Marketing"
select select "SFQ Which job function best describes your role?"
select select "Media & Communication"
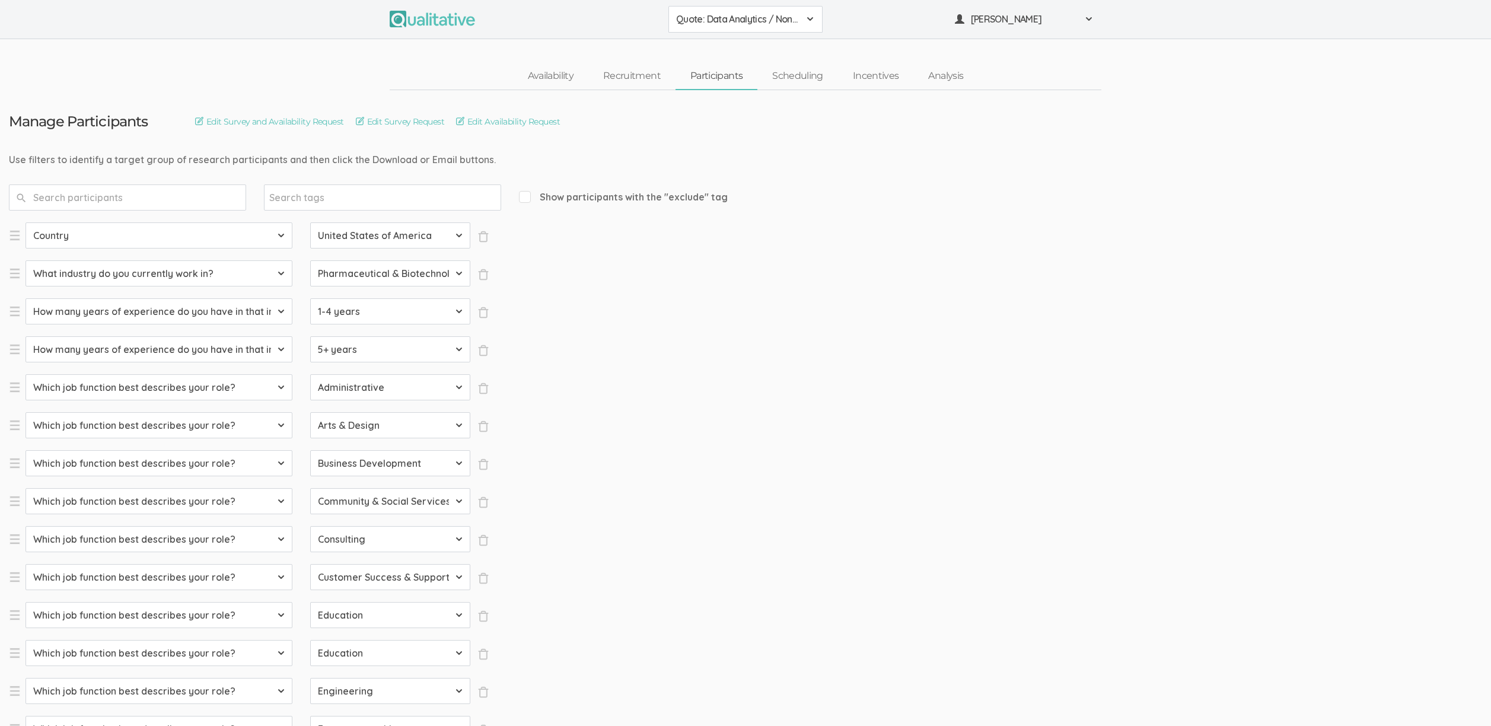
select select "SFQ Which job function best describes your role?"
select select "Military & Protective Services"
select select "SFQ Which job function best describes your role?"
select select "Operations"
select select "SFQ Which job function best describes your role?"
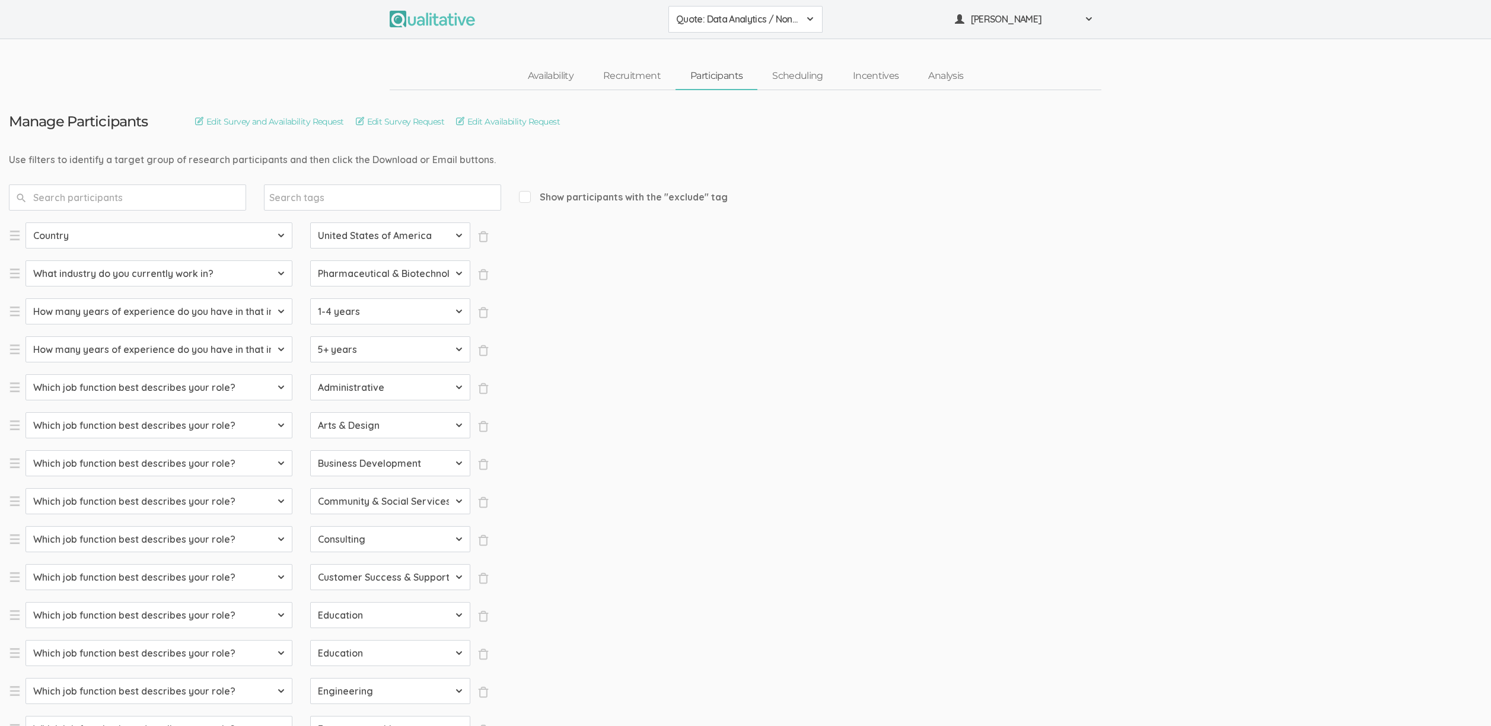
select select "Product Management"
select select "SFQ Which job function best describes your role?"
select select "Program & Project Management"
select select "SFQ Which job function best describes your role?"
select select "Purchasing"
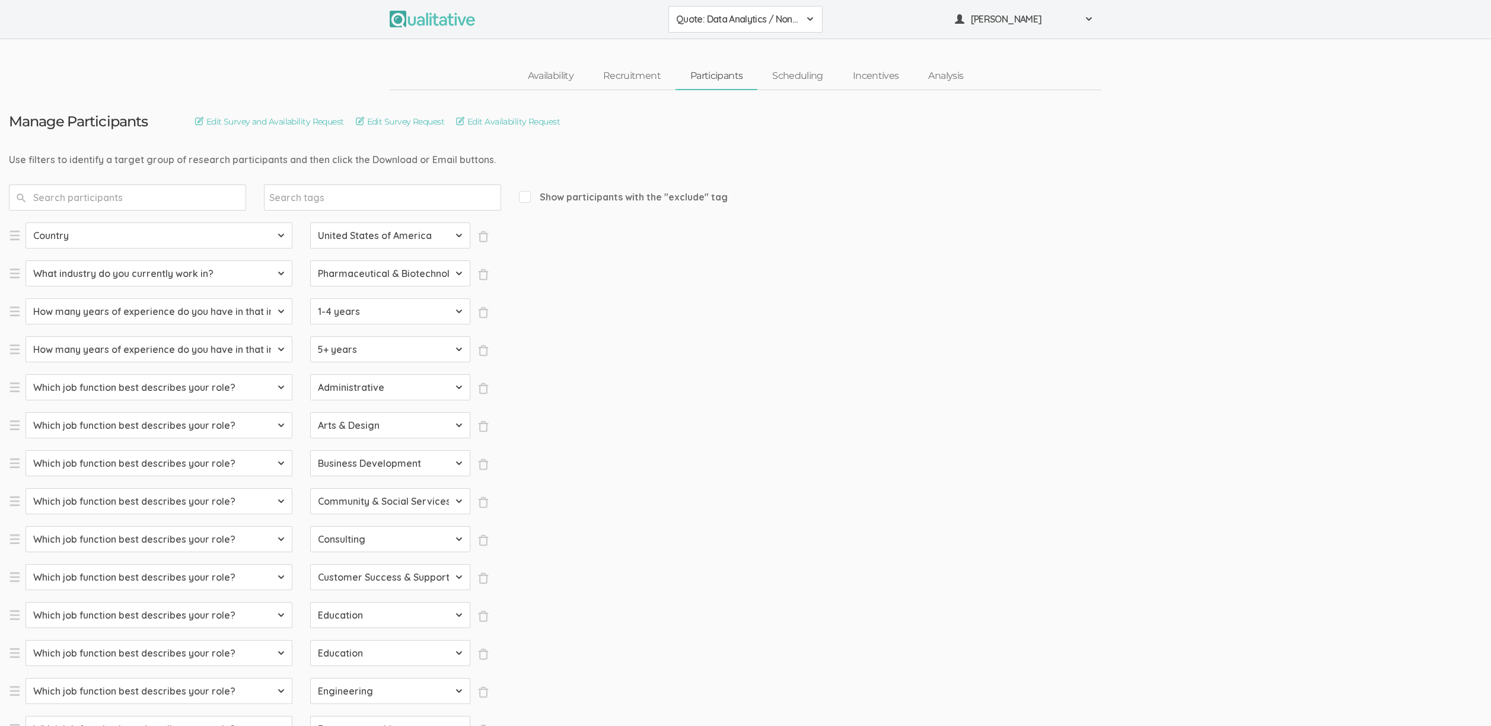
select select "SFQ Which job function best describes your role?"
select select "Quality Assurance"
select select "SFQ Which job function best describes your role?"
select select "Real Estate"
select select "SFQ Which job function best describes your role?"
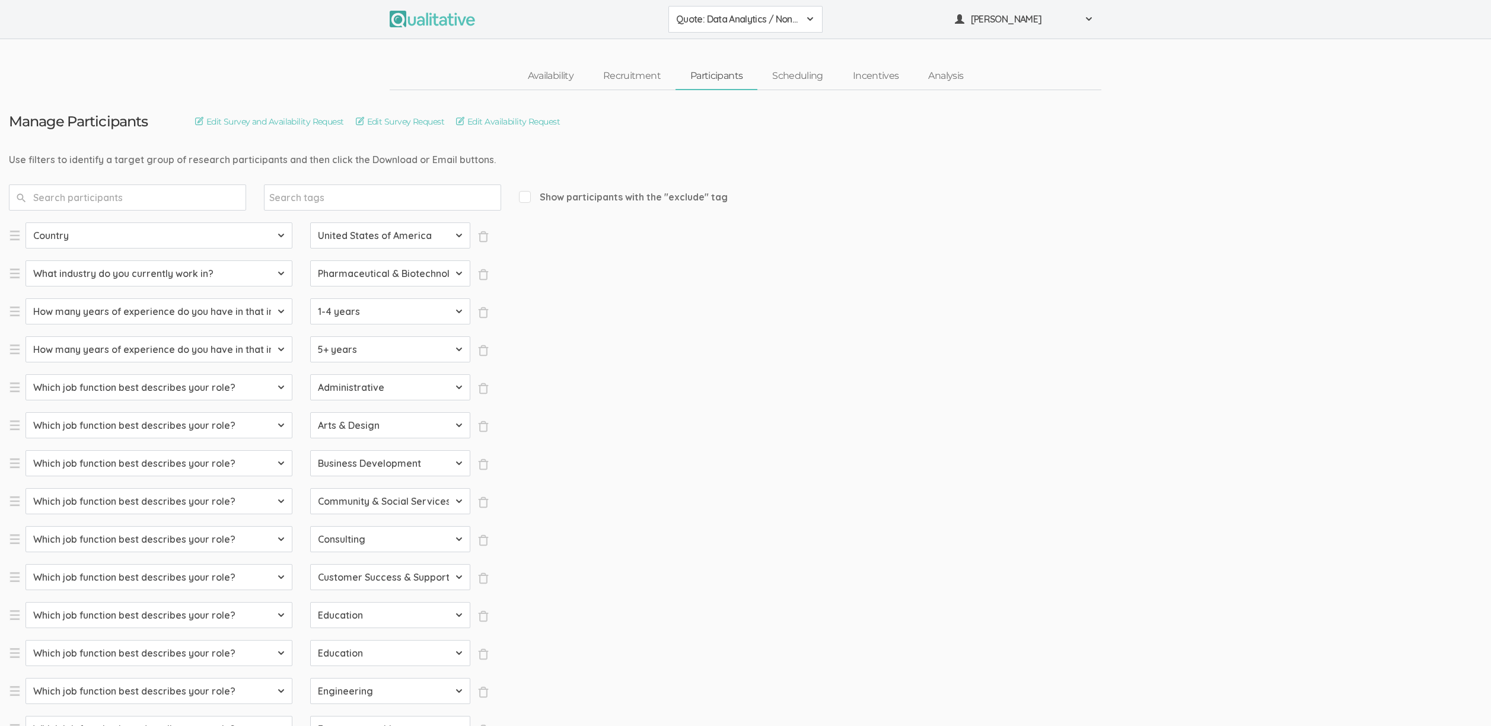
select select "Research"
select select "SFQ Which job function best describes your role?"
select select "Sales"
select select "SFQ What is your current job level/seniority?"
select select "Entry"
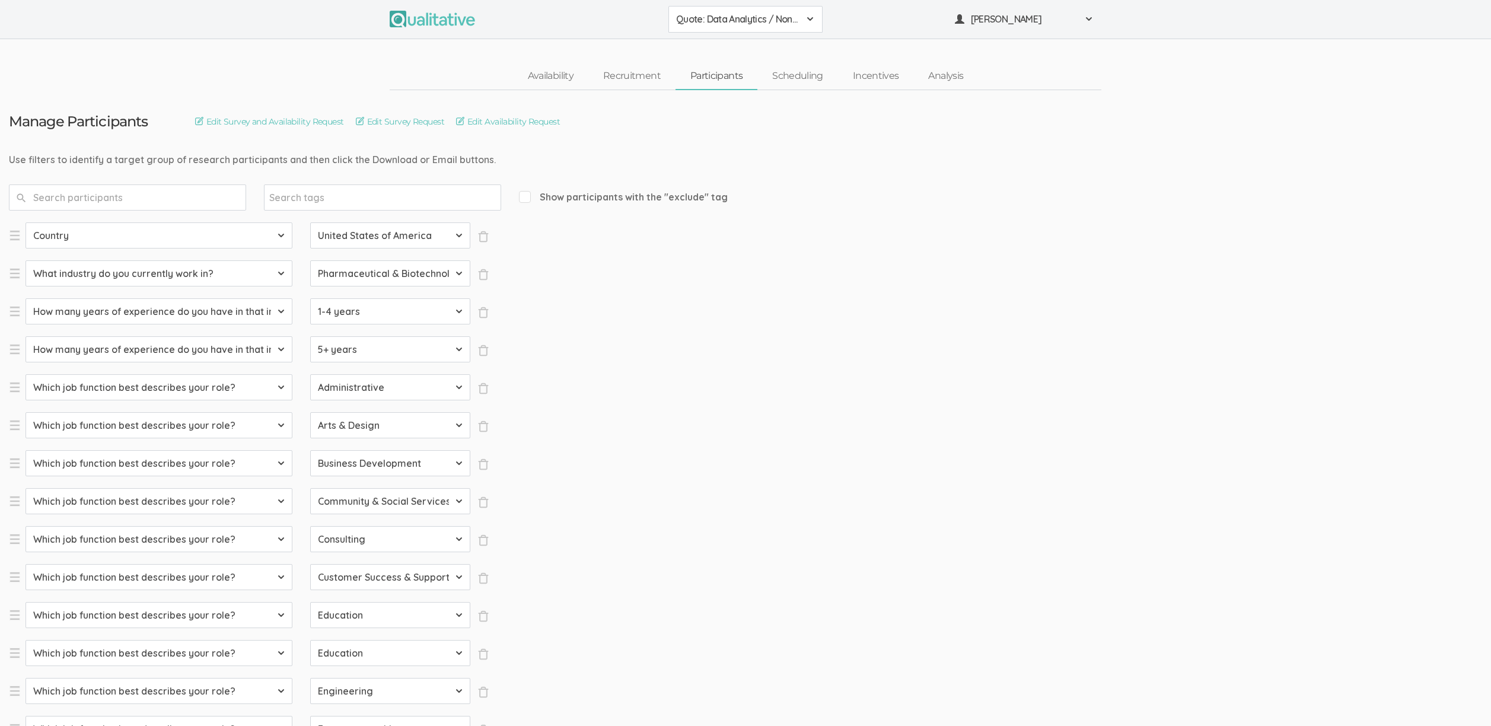
select select "SFQ What is your current job level/seniority?"
select select "Senior"
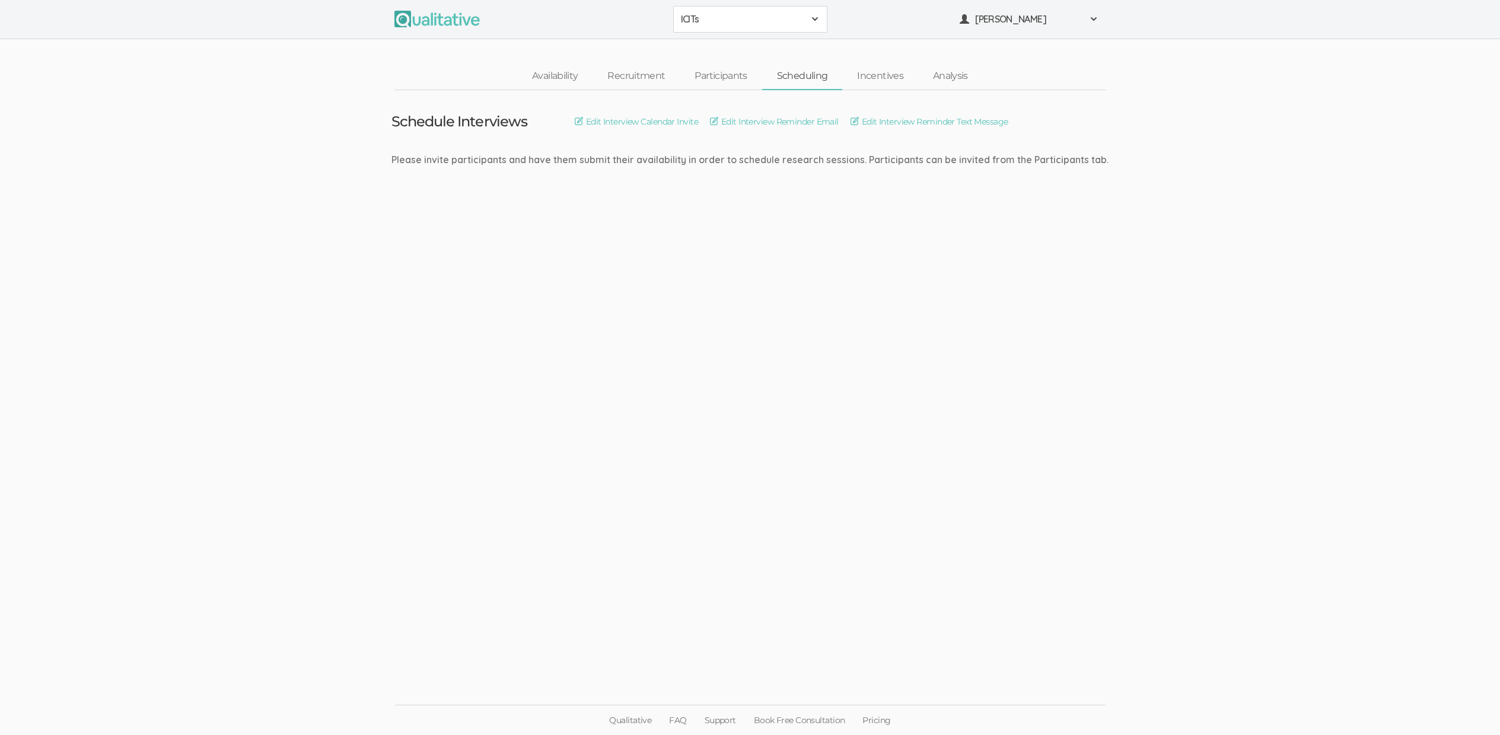
click at [252, 252] on ui-view "Schedule Interviews Edit Interview Calendar Invite Edit Interview Reminder Emai…" at bounding box center [750, 367] width 1500 height 555
click at [692, 413] on ui-view "Schedule Interviews Edit Interview Calendar Invite Edit Interview Reminder Emai…" at bounding box center [750, 367] width 1500 height 555
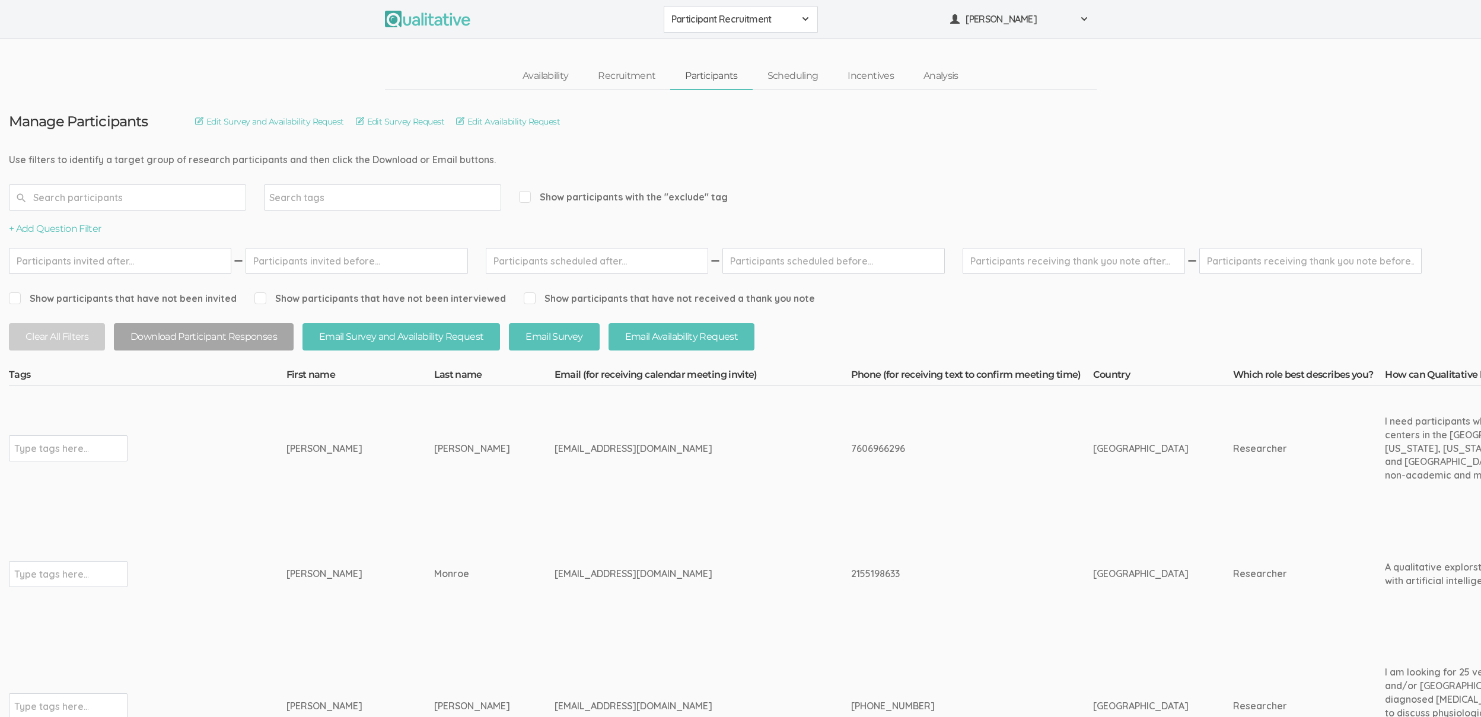
click at [269, 53] on ui-view "Availability Recruitment Participants Scheduling Incentives Analysis" at bounding box center [740, 64] width 1481 height 51
click at [228, 71] on div "Availability Recruitment Participants Scheduling Incentives Analysis" at bounding box center [740, 76] width 1481 height 27
